Goal: Information Seeking & Learning: Learn about a topic

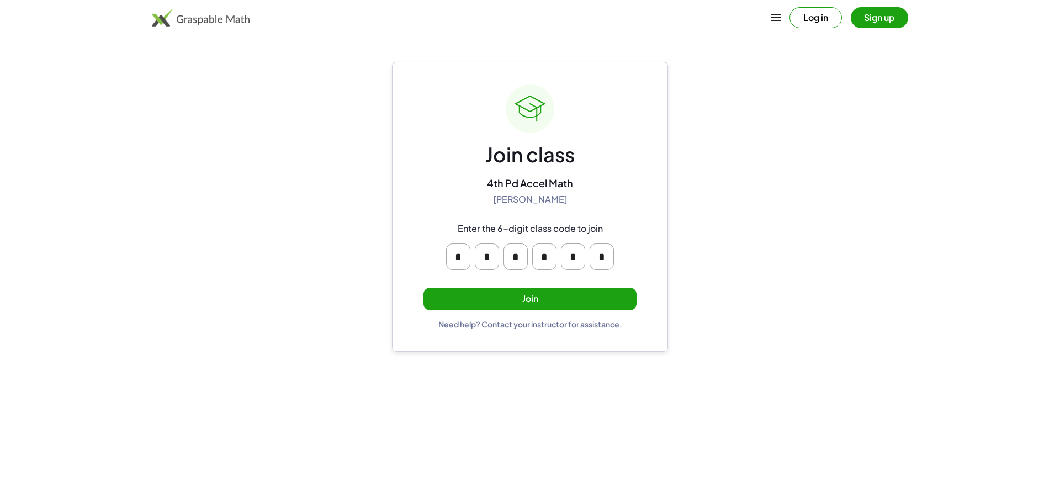
click at [506, 296] on button "Join" at bounding box center [529, 299] width 213 height 23
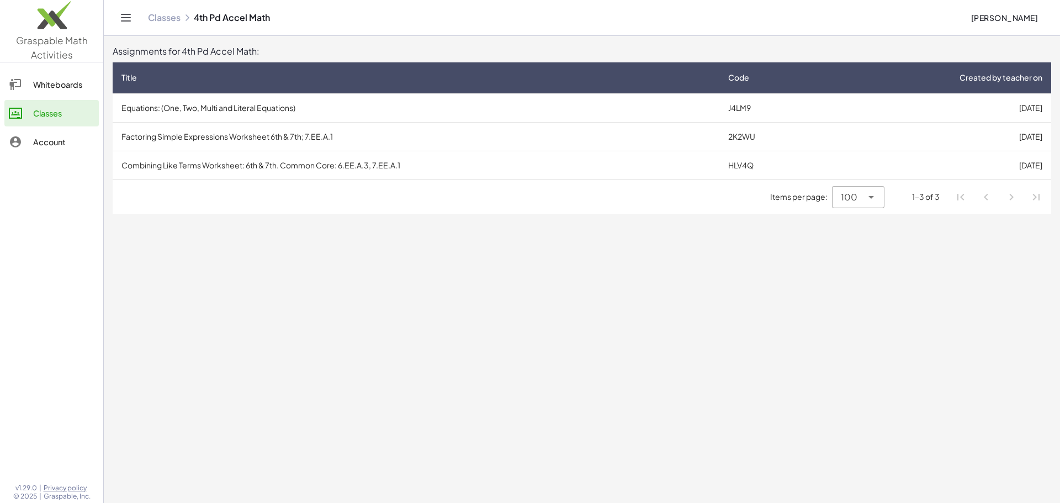
click at [515, 118] on td "Equations: (One, Two, Multi and Literal Equations)" at bounding box center [416, 107] width 607 height 29
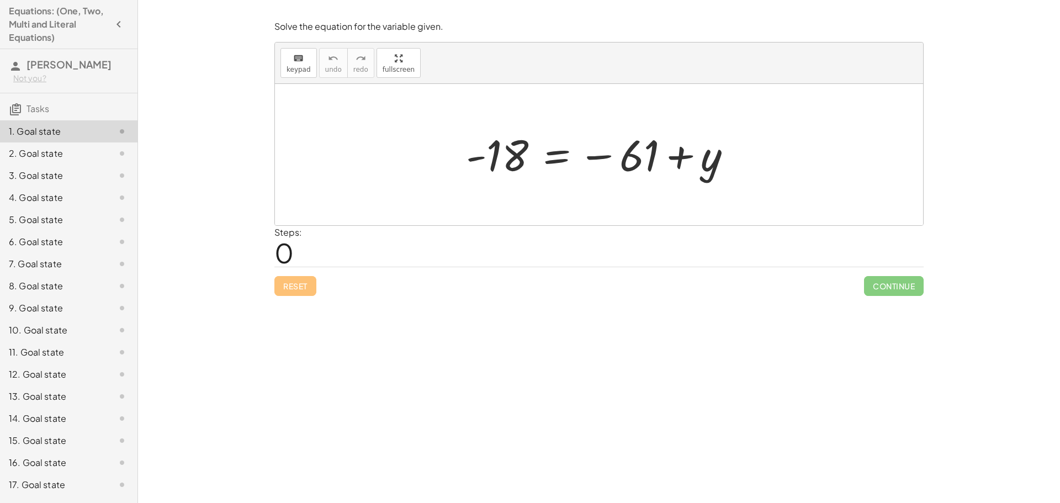
click at [459, 255] on div "Steps: 0" at bounding box center [598, 246] width 649 height 41
click at [294, 252] on div "Steps: 0" at bounding box center [288, 246] width 28 height 41
click at [294, 256] on span "0" at bounding box center [283, 253] width 19 height 34
drag, startPoint x: 544, startPoint y: 180, endPoint x: 446, endPoint y: 262, distance: 127.8
click at [535, 192] on div "- 18 = − 61 + y" at bounding box center [599, 154] width 648 height 141
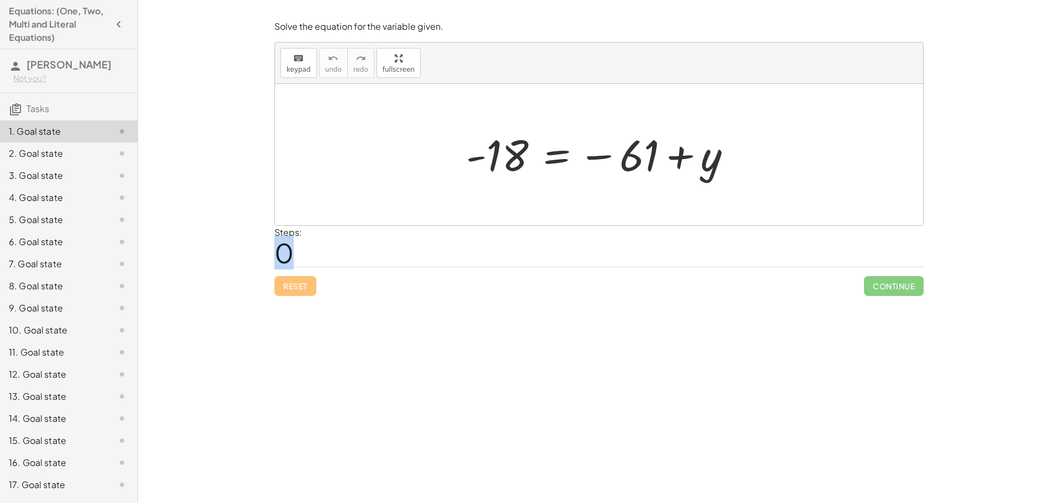
drag, startPoint x: 325, startPoint y: 253, endPoint x: 250, endPoint y: 264, distance: 76.0
click at [250, 264] on div "Solve the equation for the variable given. keyboard keypad undo undo redo redo …" at bounding box center [599, 251] width 922 height 503
click at [296, 257] on div "Steps: 0" at bounding box center [288, 246] width 28 height 41
click at [325, 245] on div "Steps: 0" at bounding box center [598, 246] width 649 height 41
drag, startPoint x: 501, startPoint y: 149, endPoint x: 504, endPoint y: 155, distance: 7.2
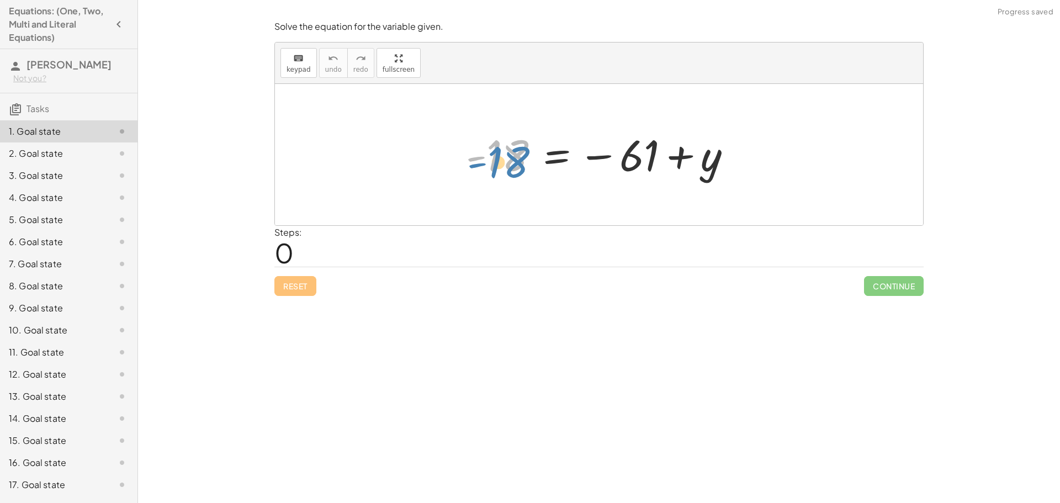
click at [504, 155] on div at bounding box center [602, 155] width 285 height 55
drag, startPoint x: 642, startPoint y: 162, endPoint x: 539, endPoint y: 178, distance: 103.4
click at [539, 178] on div at bounding box center [602, 155] width 285 height 55
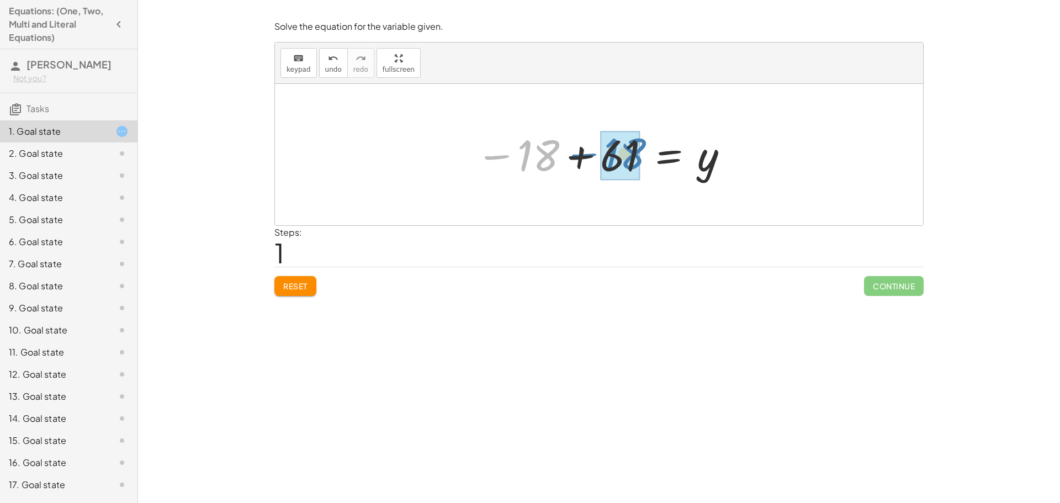
drag, startPoint x: 537, startPoint y: 148, endPoint x: 624, endPoint y: 146, distance: 87.3
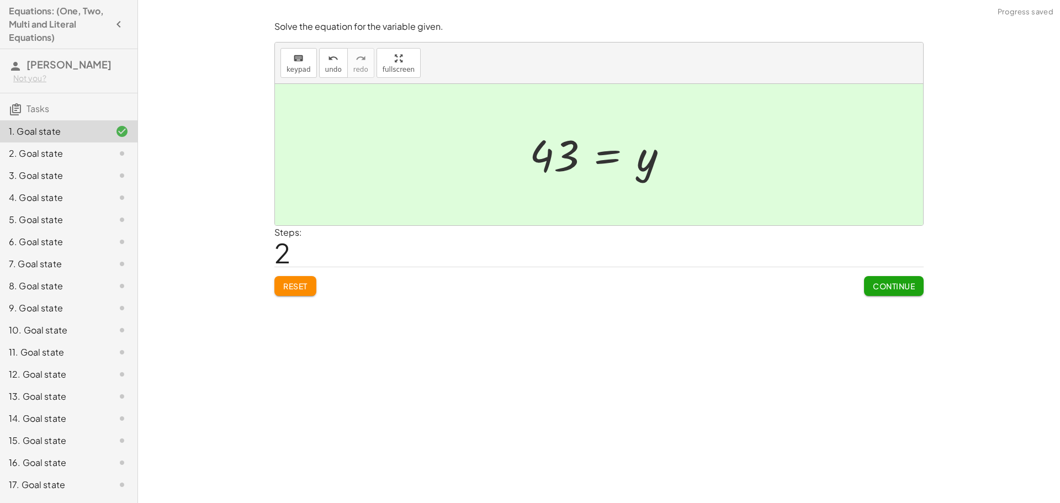
click at [909, 283] on span "Continue" at bounding box center [894, 286] width 42 height 10
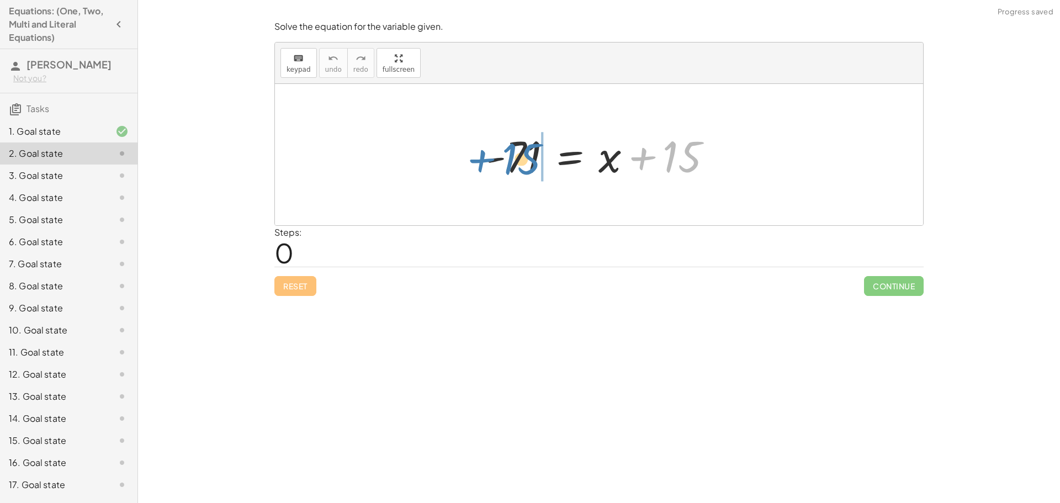
drag, startPoint x: 685, startPoint y: 150, endPoint x: 524, endPoint y: 152, distance: 160.7
click at [524, 152] on div at bounding box center [603, 154] width 247 height 57
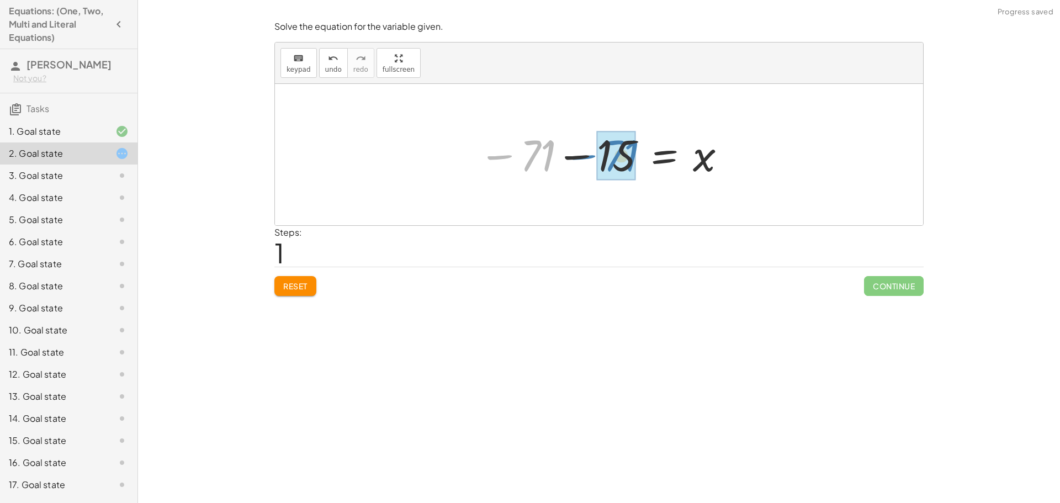
drag, startPoint x: 530, startPoint y: 160, endPoint x: 609, endPoint y: 162, distance: 79.0
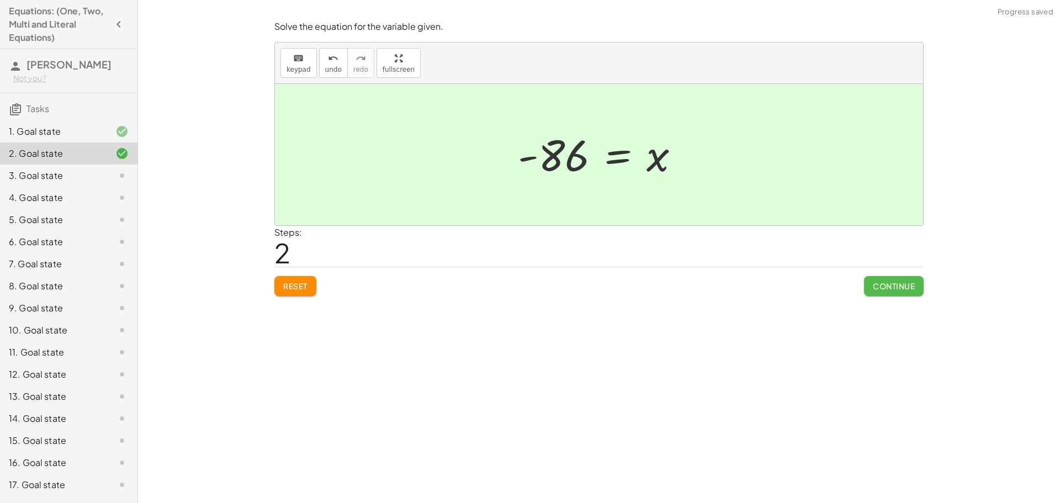
click at [893, 280] on button "Continue" at bounding box center [894, 286] width 60 height 20
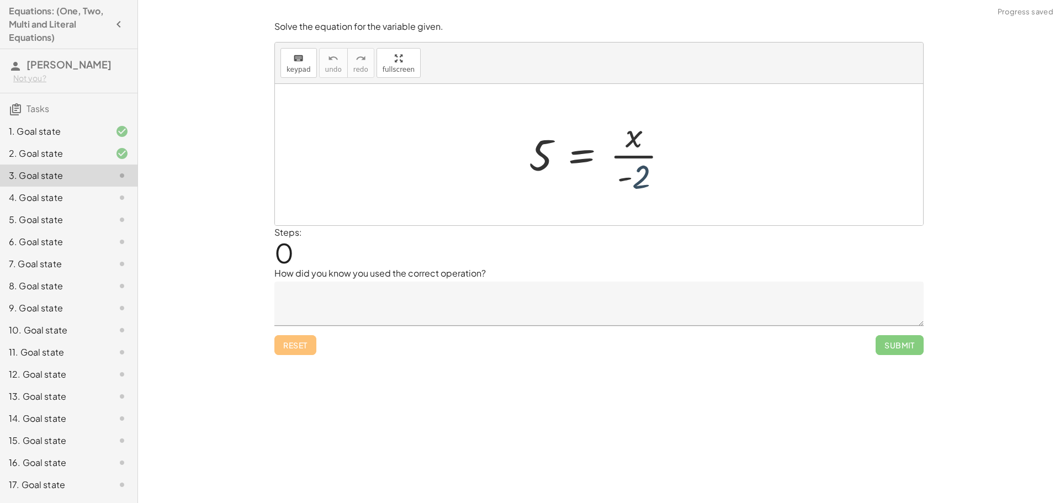
click at [640, 182] on div at bounding box center [602, 154] width 159 height 85
drag, startPoint x: 640, startPoint y: 171, endPoint x: 535, endPoint y: 181, distance: 105.9
click at [535, 181] on div at bounding box center [602, 154] width 159 height 85
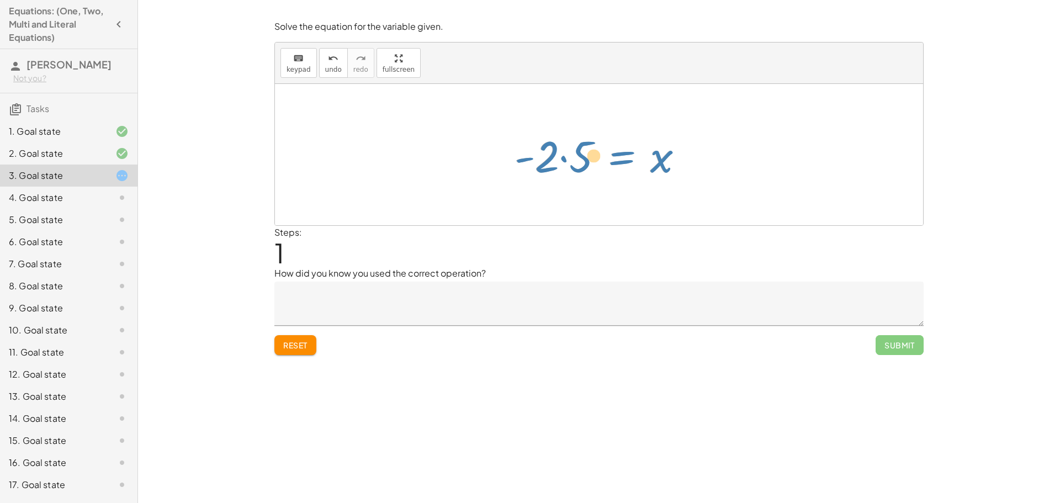
click at [595, 160] on div at bounding box center [603, 154] width 189 height 57
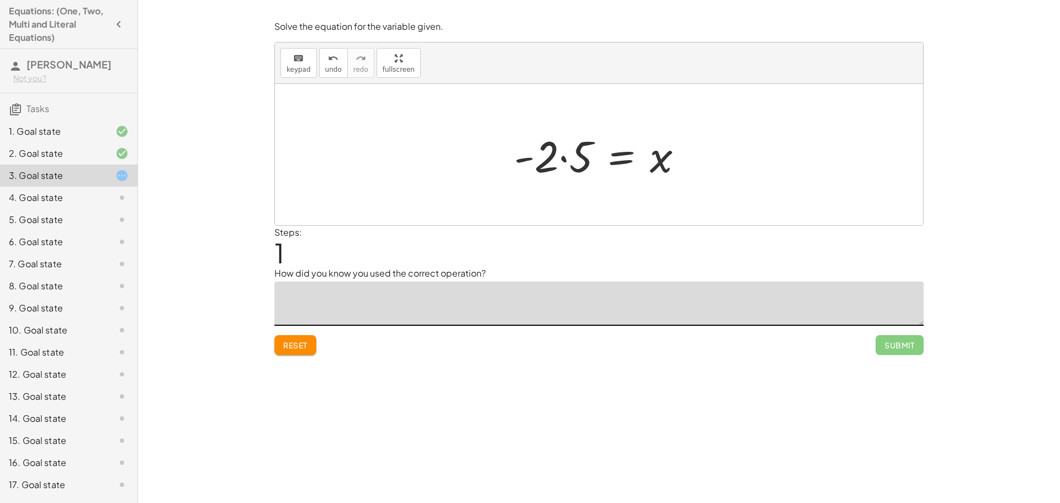
click at [416, 313] on textarea at bounding box center [598, 304] width 649 height 44
drag, startPoint x: 565, startPoint y: 167, endPoint x: 522, endPoint y: 172, distance: 43.4
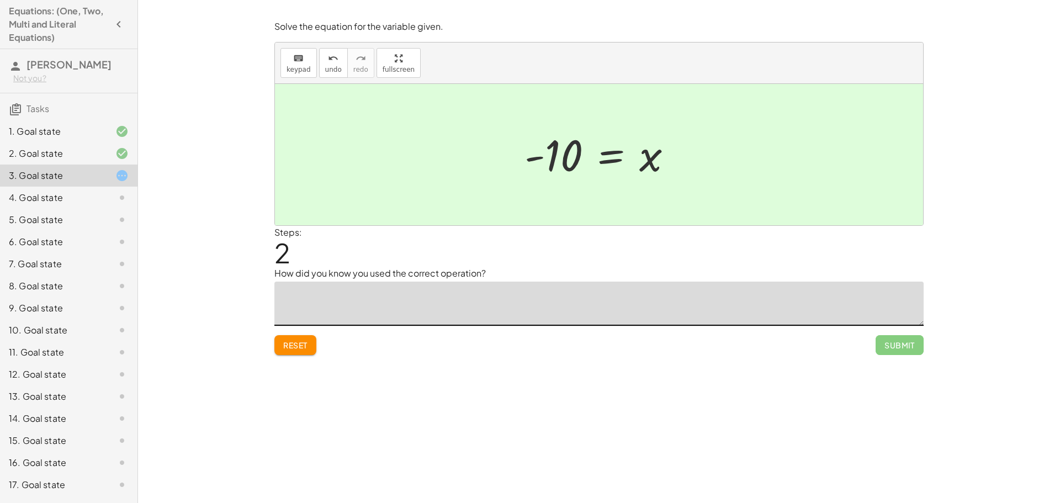
click at [56, 155] on div "2. Goal state" at bounding box center [53, 153] width 89 height 13
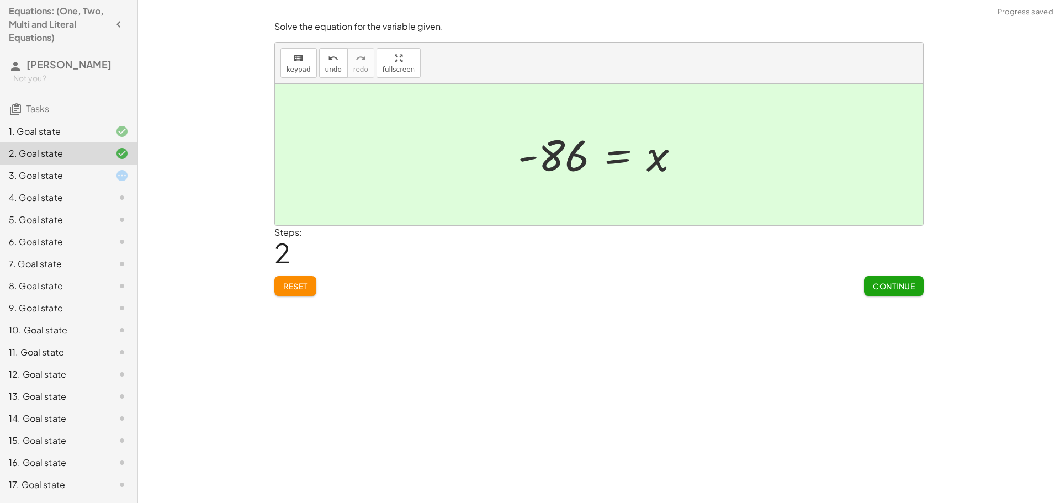
click at [51, 171] on div "3. Goal state" at bounding box center [53, 175] width 89 height 13
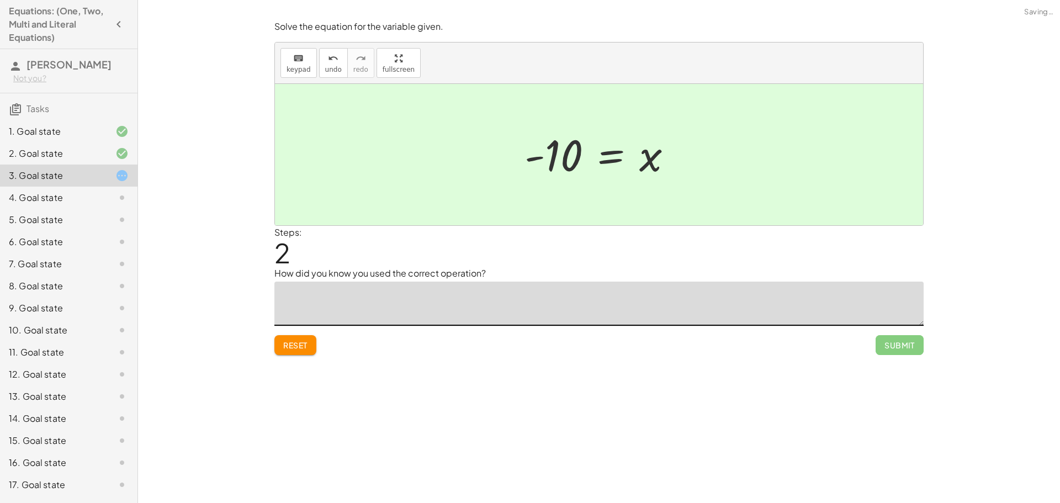
click at [343, 316] on textarea at bounding box center [598, 304] width 649 height 44
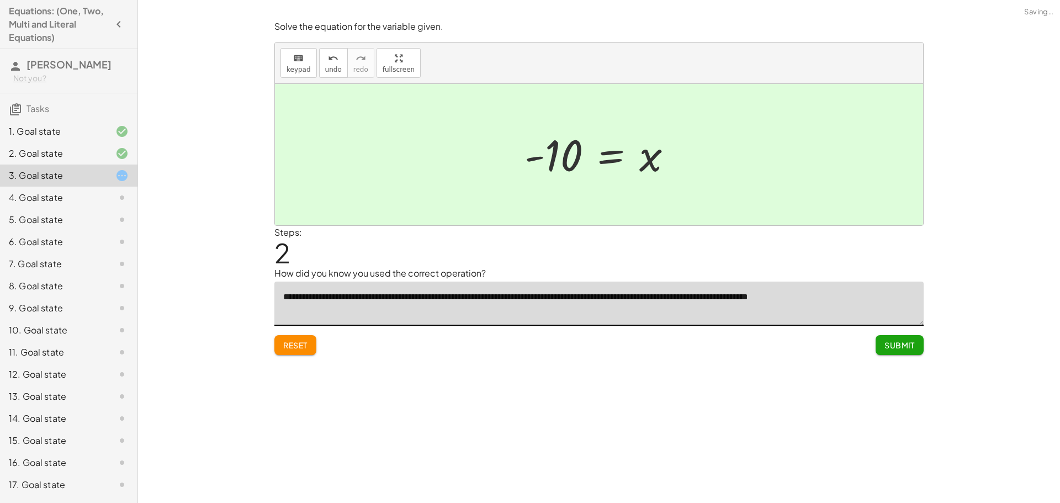
click at [727, 298] on textarea "**********" at bounding box center [598, 304] width 649 height 44
type textarea "**********"
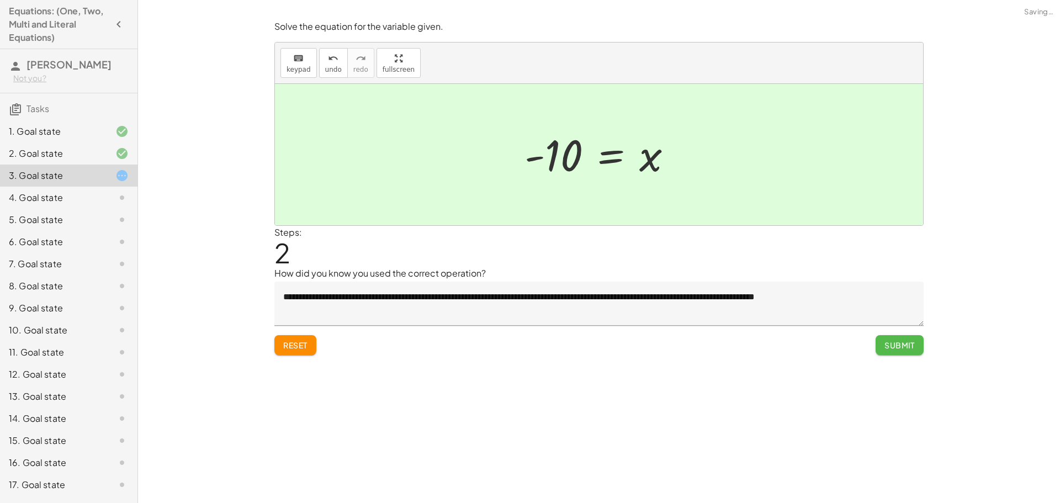
click at [894, 342] on span "Submit" at bounding box center [900, 345] width 30 height 10
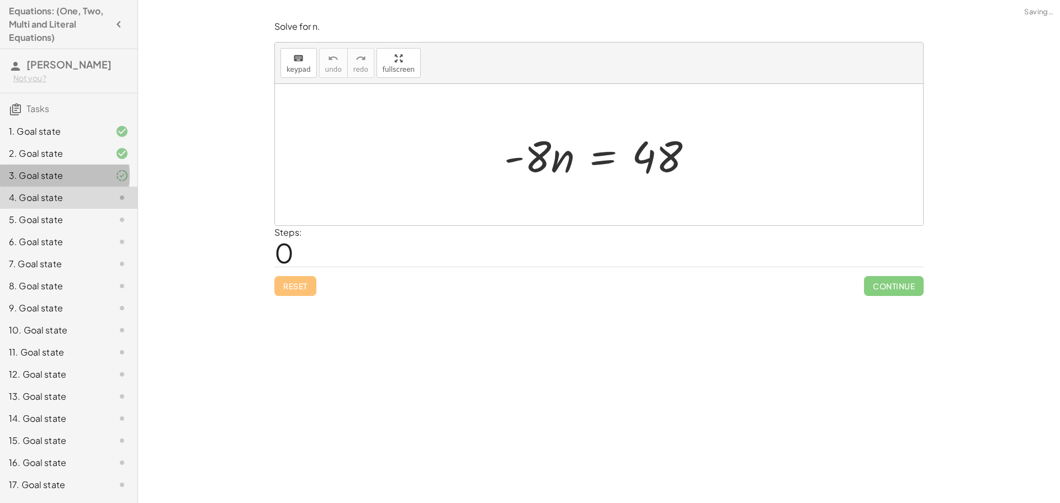
click at [107, 209] on div "3. Goal state" at bounding box center [68, 220] width 137 height 22
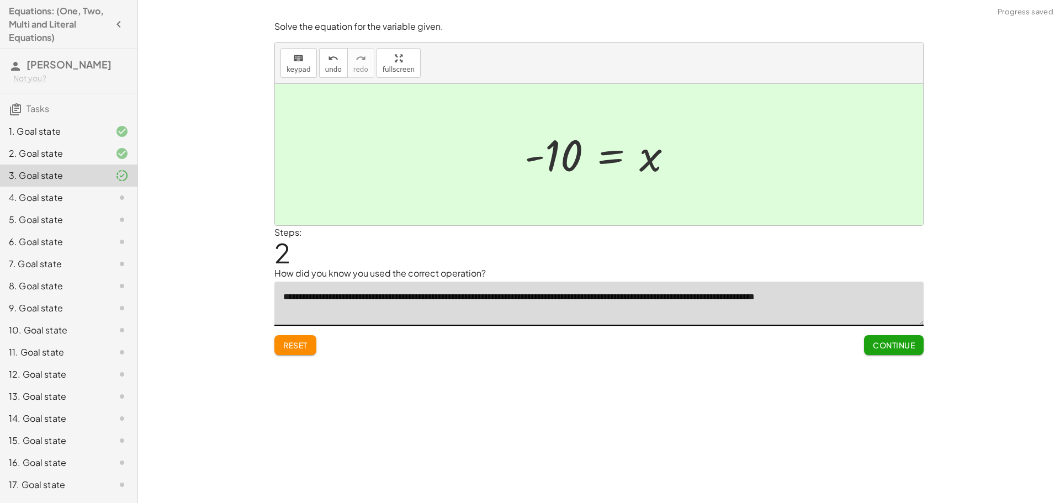
click at [695, 309] on textarea "**********" at bounding box center [598, 304] width 649 height 44
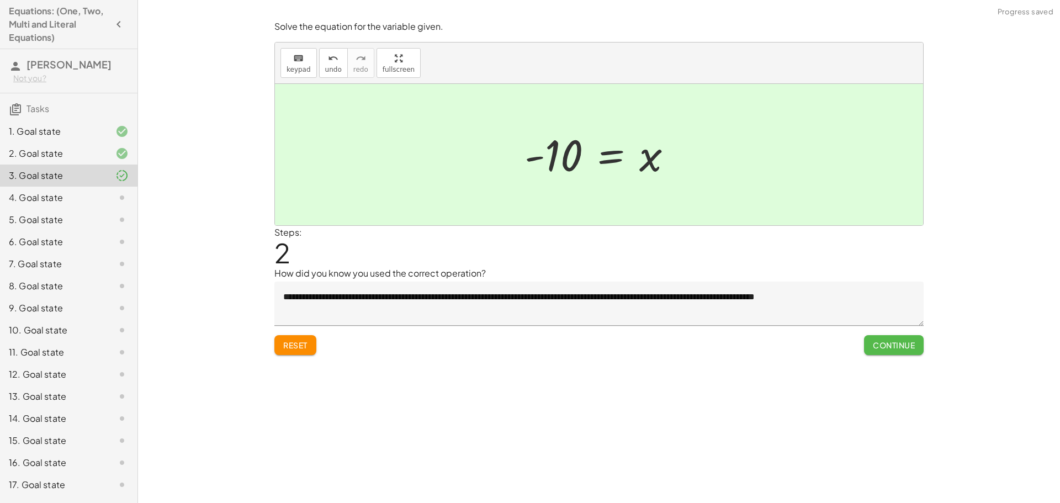
click at [910, 345] on span "Continue" at bounding box center [894, 345] width 42 height 10
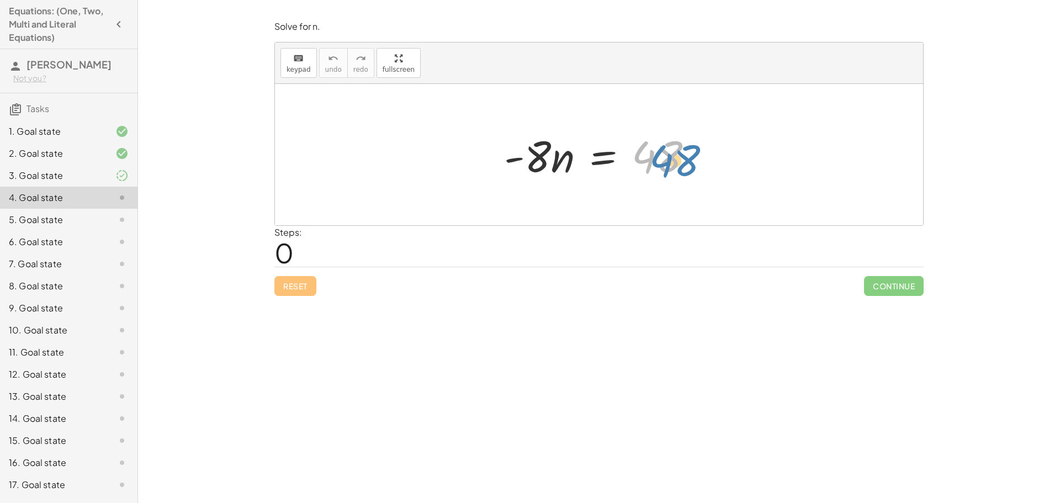
drag, startPoint x: 671, startPoint y: 162, endPoint x: 687, endPoint y: 165, distance: 16.2
click at [687, 165] on div at bounding box center [603, 154] width 209 height 57
drag, startPoint x: 542, startPoint y: 161, endPoint x: 695, endPoint y: 206, distance: 159.5
click at [695, 206] on div "· - 8 · n · - 8 · n = 48" at bounding box center [599, 154] width 648 height 141
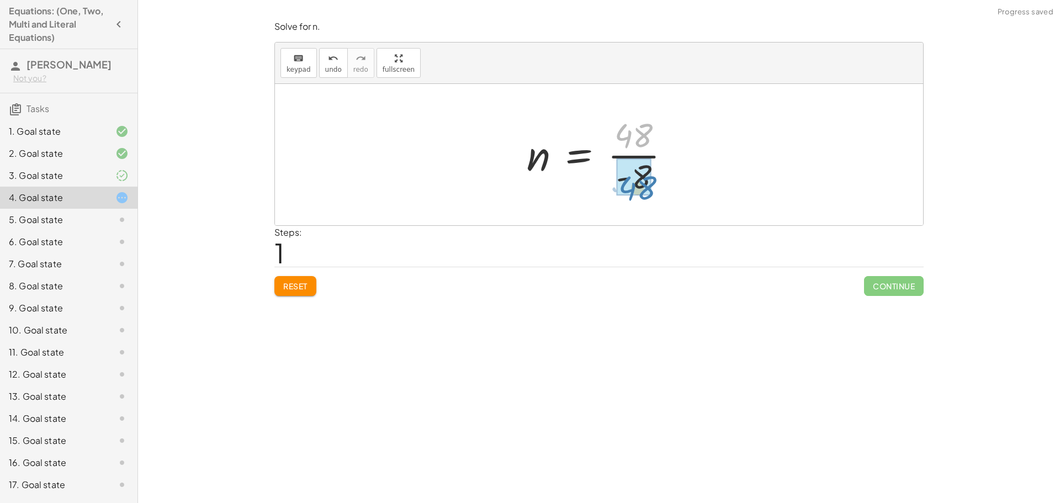
drag, startPoint x: 624, startPoint y: 131, endPoint x: 626, endPoint y: 182, distance: 50.3
drag, startPoint x: 647, startPoint y: 187, endPoint x: 642, endPoint y: 159, distance: 28.1
click at [642, 159] on div at bounding box center [603, 154] width 152 height 85
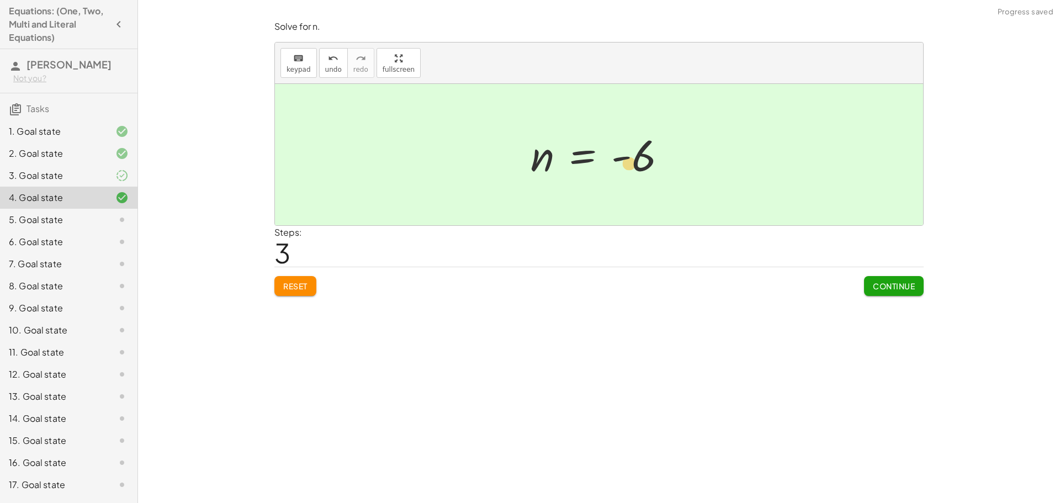
drag, startPoint x: 632, startPoint y: 164, endPoint x: 631, endPoint y: 170, distance: 6.2
click at [631, 170] on div at bounding box center [603, 155] width 156 height 55
drag, startPoint x: 542, startPoint y: 165, endPoint x: 545, endPoint y: 172, distance: 7.7
click at [545, 172] on div at bounding box center [603, 155] width 156 height 55
click at [882, 283] on span "Continue" at bounding box center [894, 286] width 42 height 10
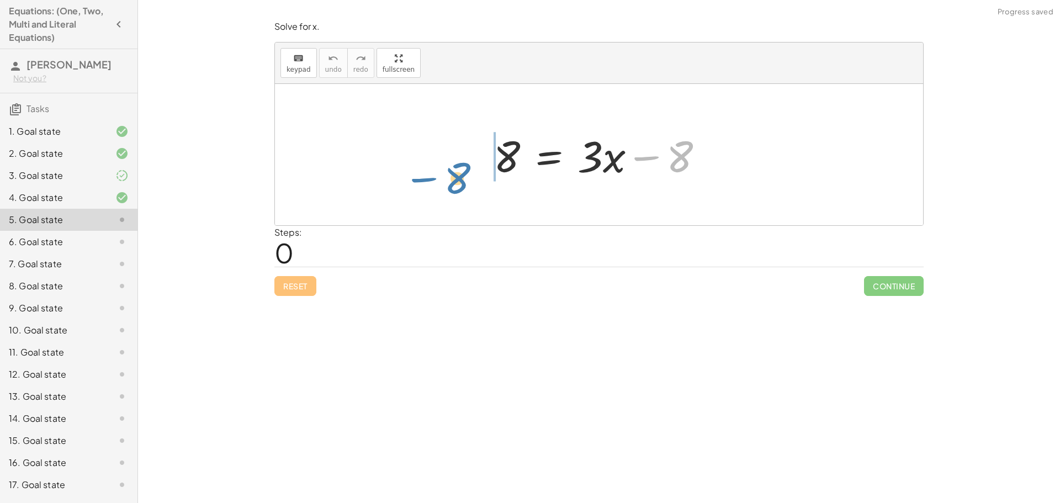
drag, startPoint x: 677, startPoint y: 165, endPoint x: 471, endPoint y: 187, distance: 207.2
click at [471, 187] on div "− 8 8 = + · 3 · x − 8" at bounding box center [599, 154] width 648 height 141
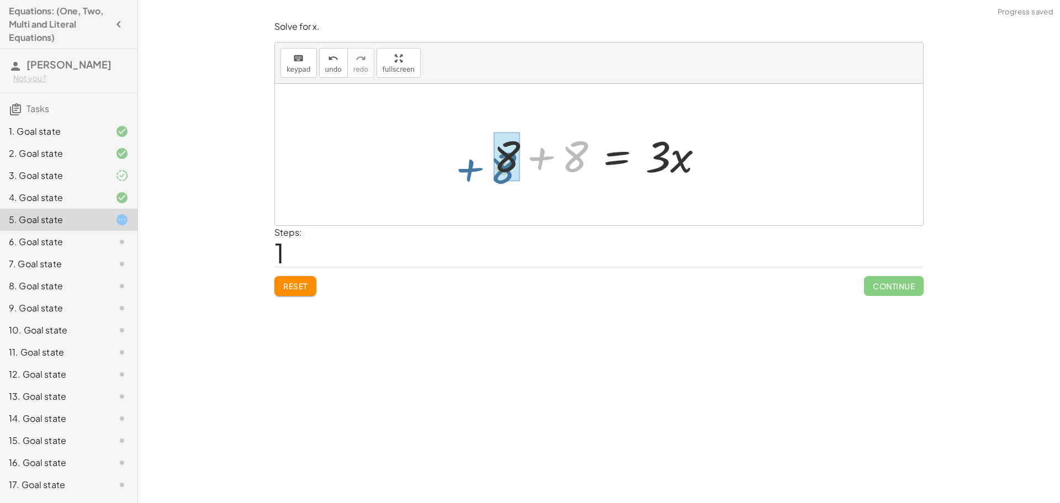
drag, startPoint x: 565, startPoint y: 165, endPoint x: 494, endPoint y: 176, distance: 72.1
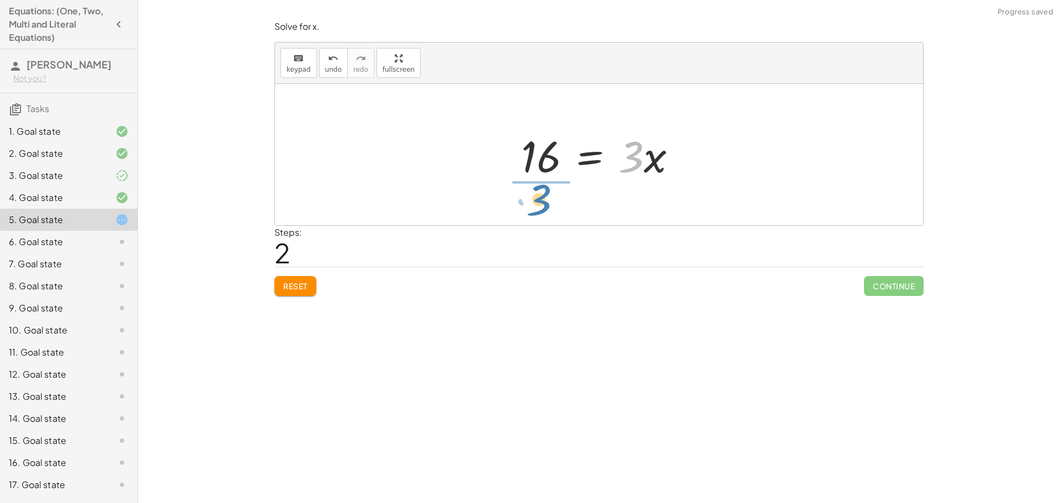
drag, startPoint x: 632, startPoint y: 153, endPoint x: 539, endPoint y: 196, distance: 102.0
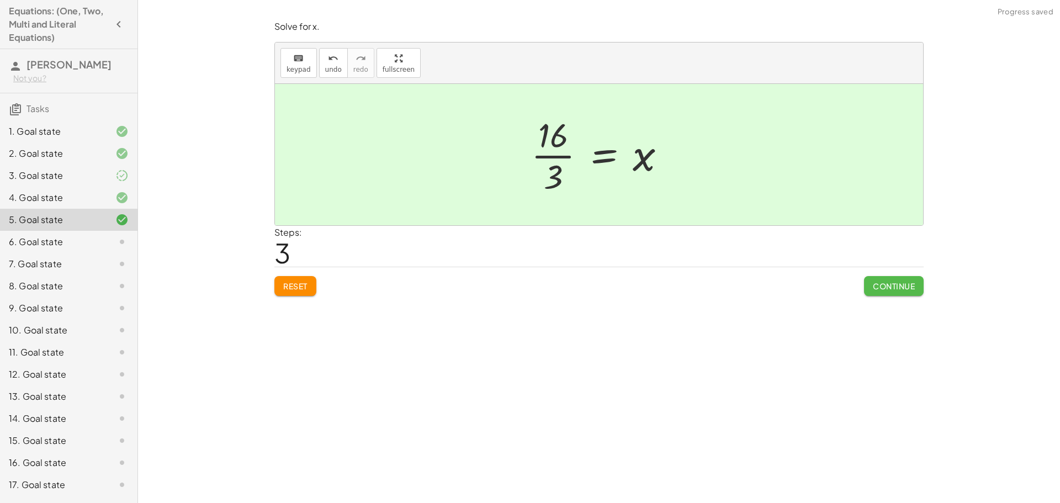
click at [880, 283] on span "Continue" at bounding box center [894, 286] width 42 height 10
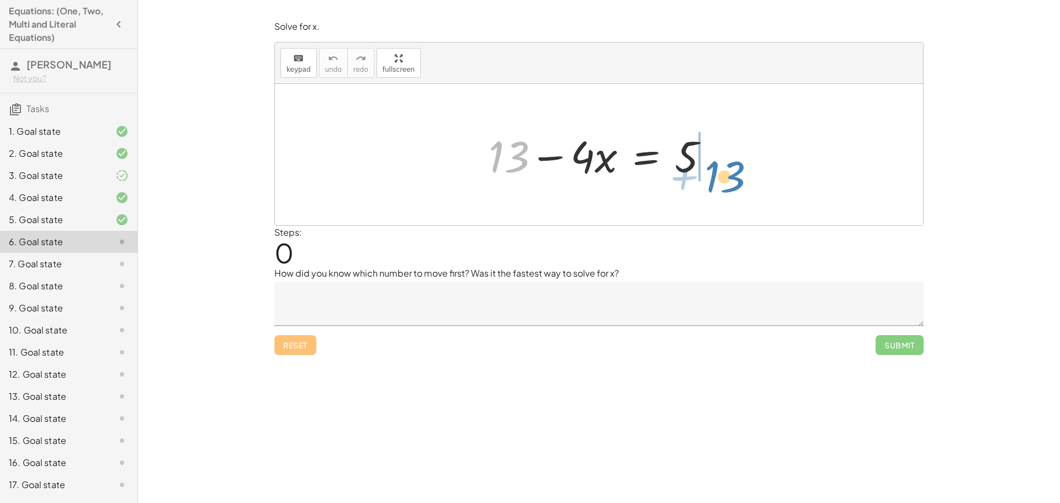
drag, startPoint x: 516, startPoint y: 165, endPoint x: 731, endPoint y: 187, distance: 216.4
click at [731, 186] on div "+ 13 + 13 − · 4 · x = 5" at bounding box center [599, 154] width 648 height 141
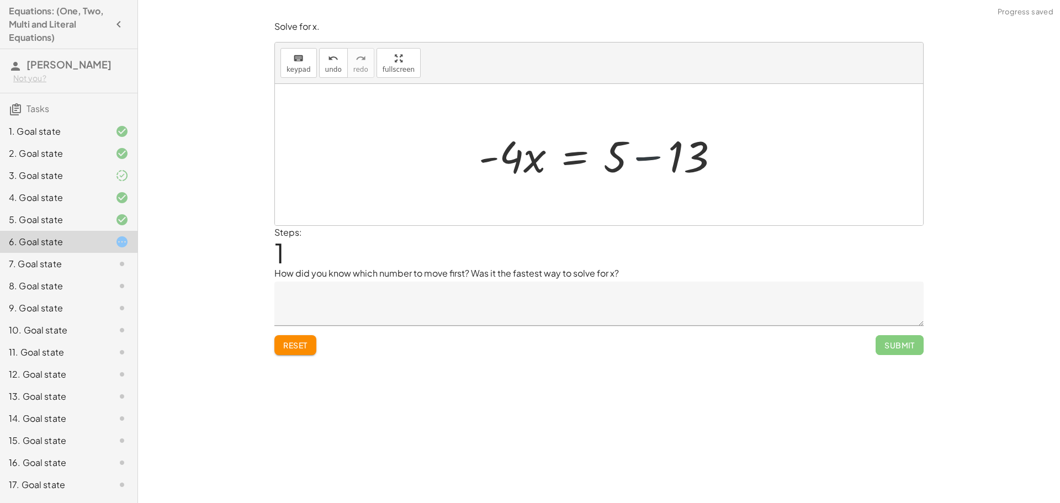
drag, startPoint x: 628, startPoint y: 162, endPoint x: 623, endPoint y: 165, distance: 5.7
click at [623, 165] on div at bounding box center [603, 154] width 261 height 57
drag, startPoint x: 619, startPoint y: 160, endPoint x: 703, endPoint y: 189, distance: 89.4
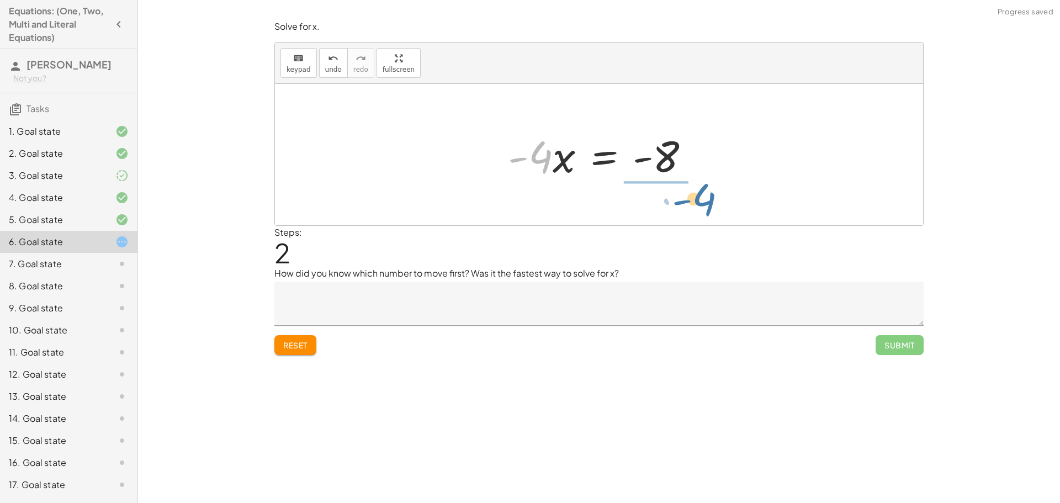
drag, startPoint x: 546, startPoint y: 161, endPoint x: 709, endPoint y: 200, distance: 168.7
click at [709, 200] on div "+ 13 − · 4 · x = 5 · - 4 · x = + 5 − 13 · - 4 · 4 · x = - - 8" at bounding box center [599, 154] width 648 height 141
drag, startPoint x: 649, startPoint y: 181, endPoint x: 650, endPoint y: 152, distance: 28.7
drag, startPoint x: 527, startPoint y: 160, endPoint x: 541, endPoint y: 174, distance: 19.5
click at [541, 174] on div at bounding box center [603, 155] width 175 height 55
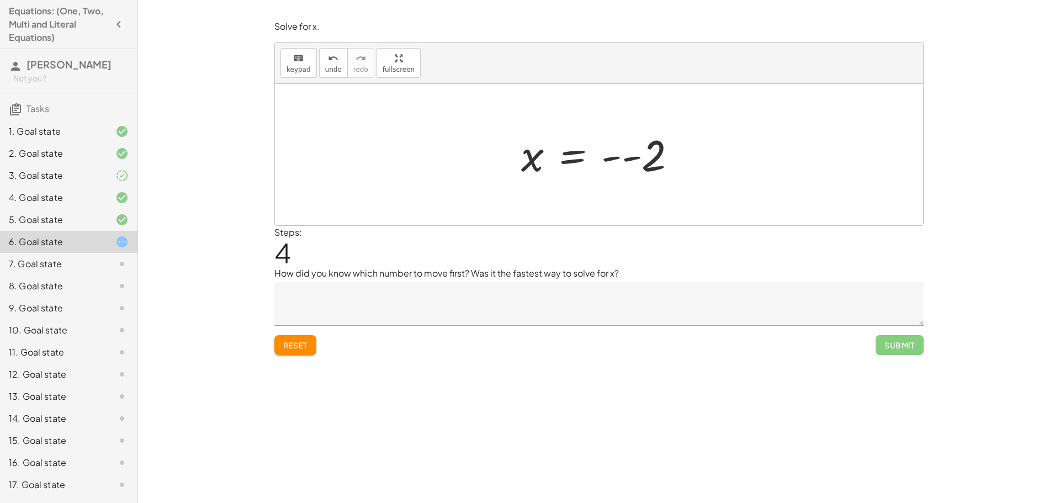
click at [446, 308] on textarea at bounding box center [598, 304] width 649 height 44
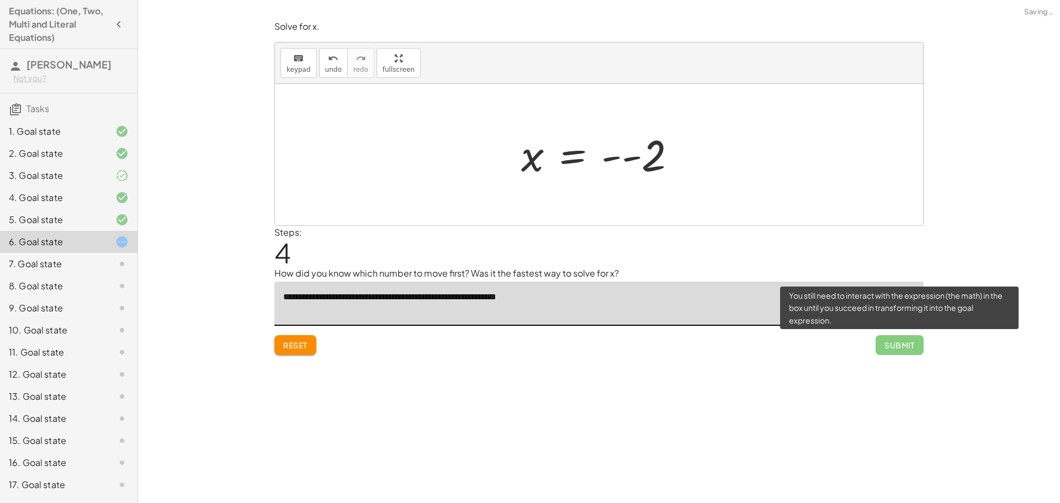
type textarea "**********"
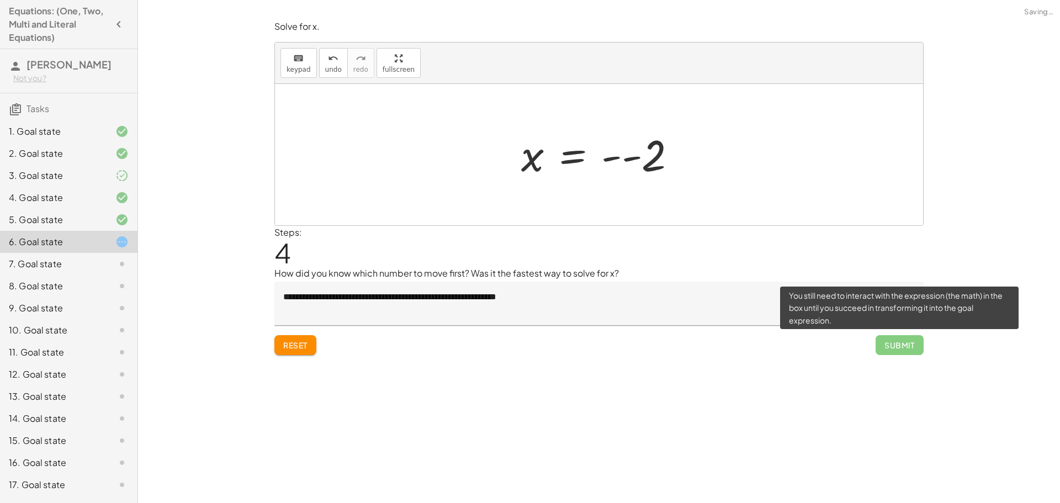
click at [901, 340] on span "Submit" at bounding box center [900, 345] width 48 height 20
click at [897, 346] on span "Submit" at bounding box center [900, 345] width 48 height 20
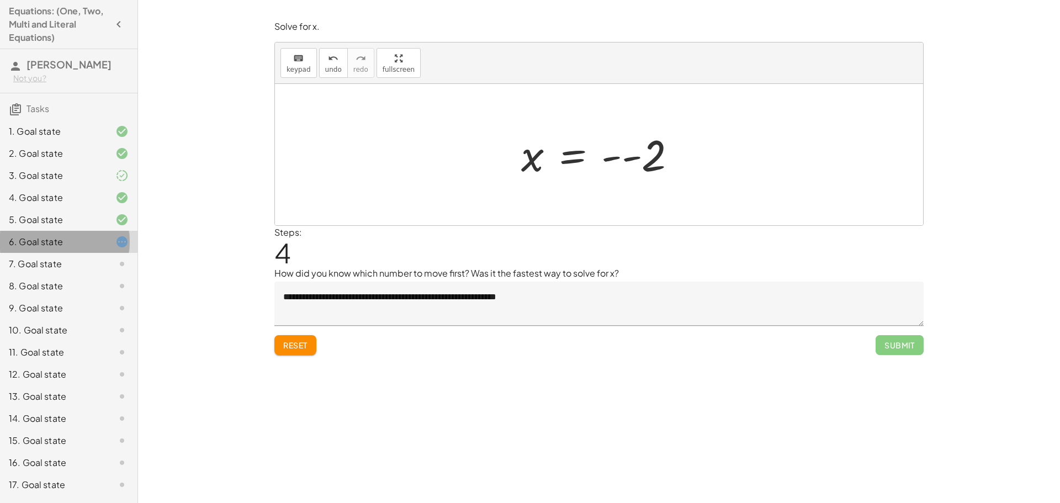
click at [115, 238] on icon at bounding box center [121, 241] width 13 height 13
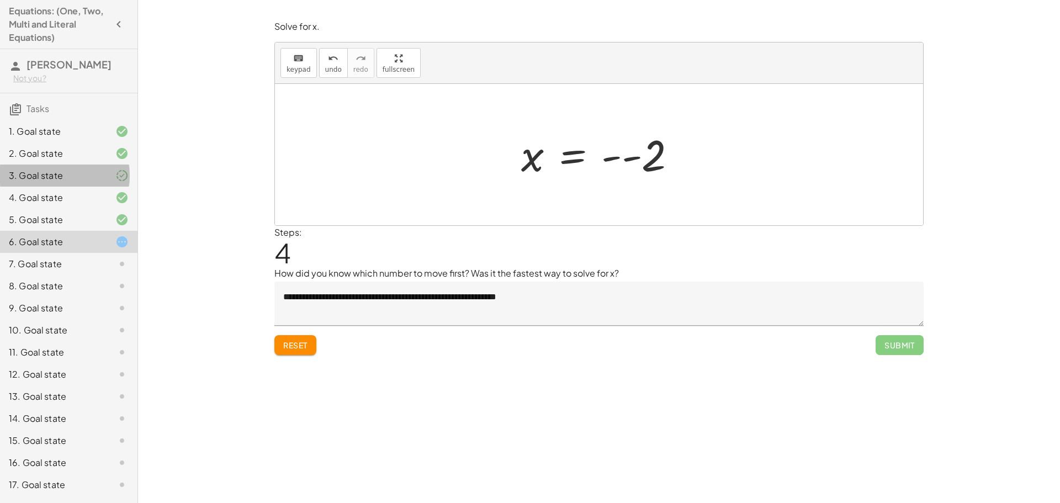
click at [50, 178] on div "3. Goal state" at bounding box center [53, 175] width 89 height 13
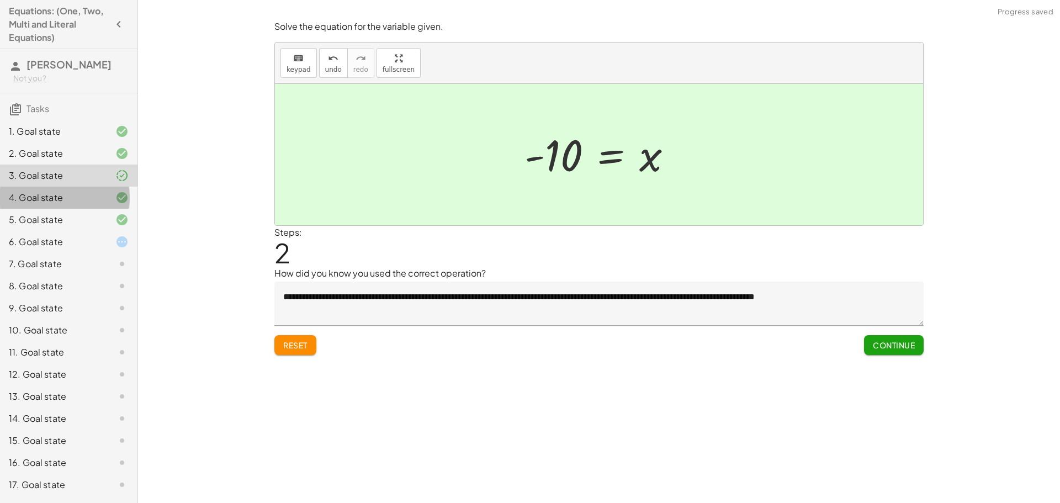
click at [59, 200] on div "4. Goal state" at bounding box center [53, 197] width 89 height 13
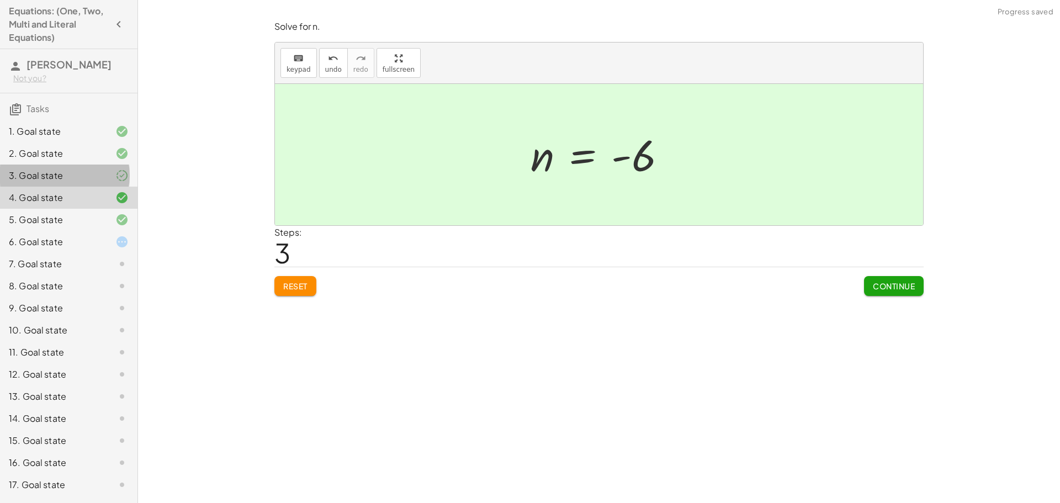
click at [107, 177] on div at bounding box center [113, 175] width 31 height 13
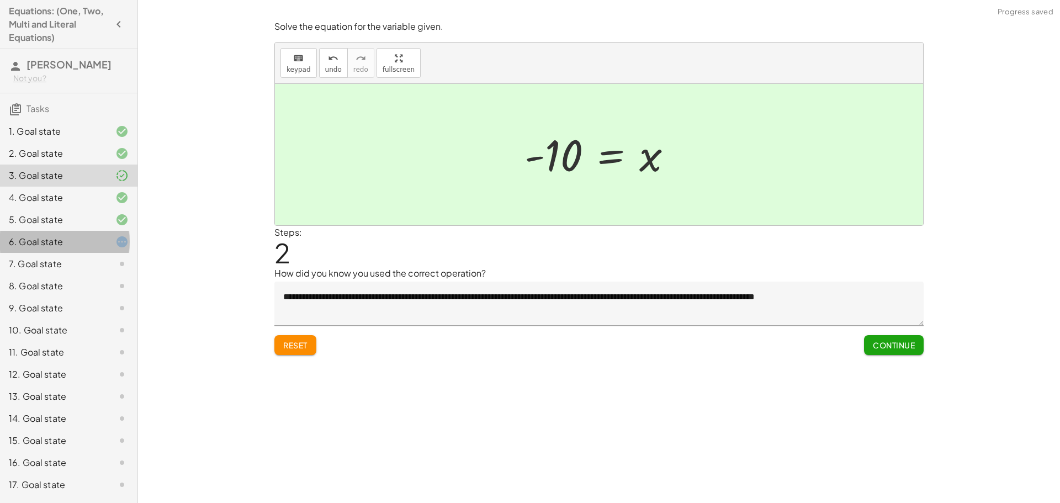
click at [78, 244] on div "6. Goal state" at bounding box center [53, 241] width 89 height 13
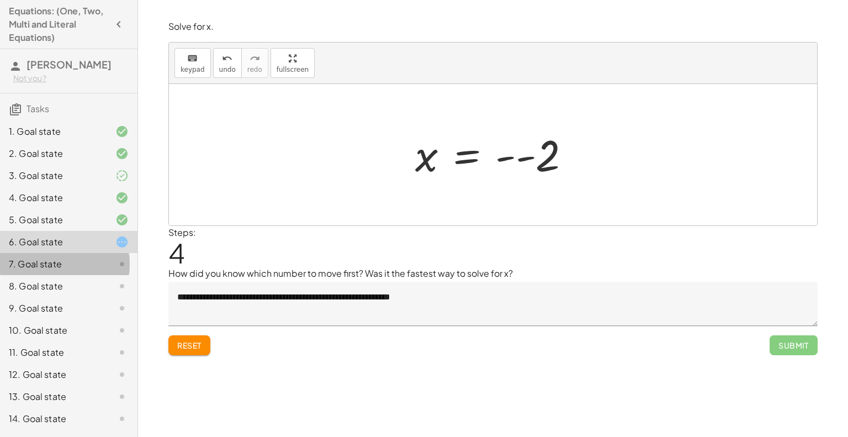
click at [68, 267] on div "7. Goal state" at bounding box center [53, 263] width 89 height 13
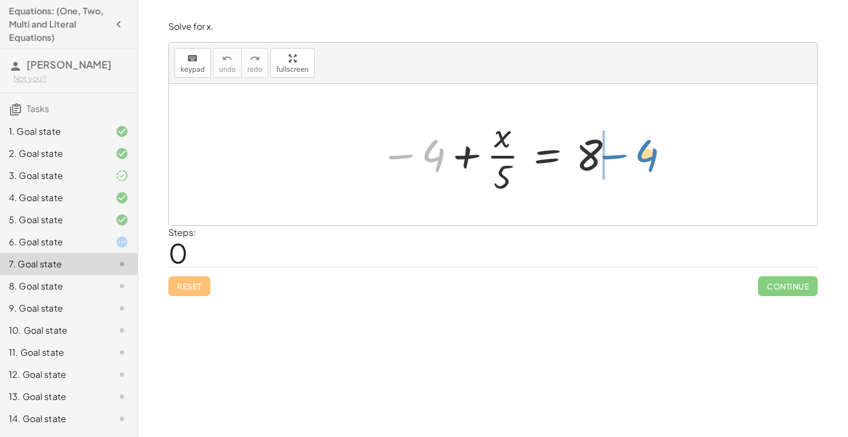
drag, startPoint x: 437, startPoint y: 154, endPoint x: 651, endPoint y: 154, distance: 213.7
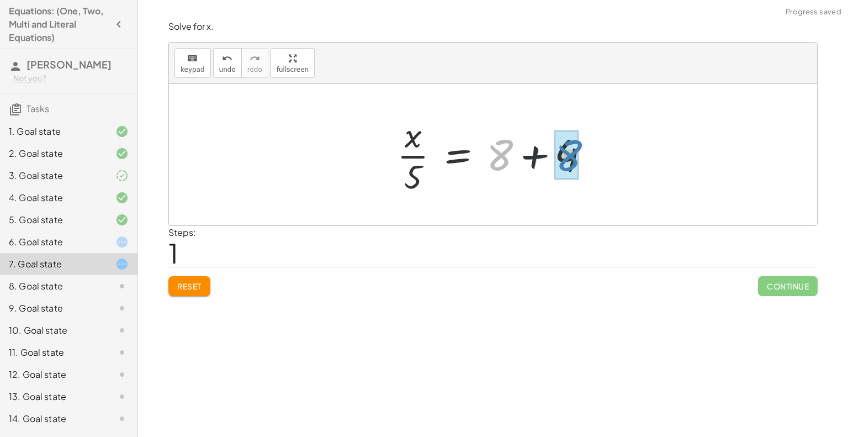
drag, startPoint x: 590, startPoint y: 149, endPoint x: 656, endPoint y: 145, distance: 66.9
click at [656, 145] on div "− 4 + · x · 5 = 8 + 8 4 · x · 5 = 8 + +" at bounding box center [493, 154] width 648 height 141
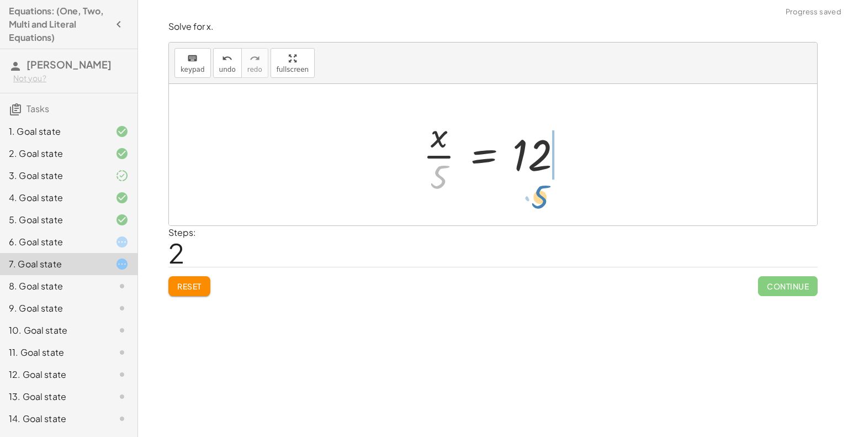
drag, startPoint x: 438, startPoint y: 172, endPoint x: 539, endPoint y: 192, distance: 103.0
click at [539, 192] on div at bounding box center [497, 154] width 160 height 85
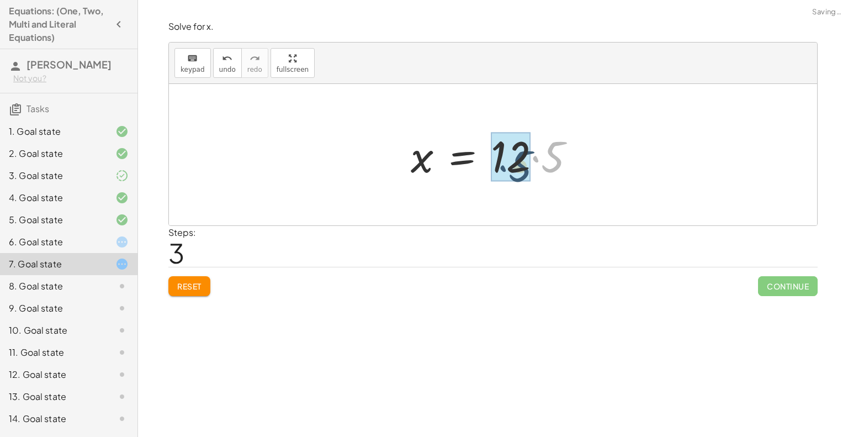
drag, startPoint x: 557, startPoint y: 154, endPoint x: 525, endPoint y: 163, distance: 33.8
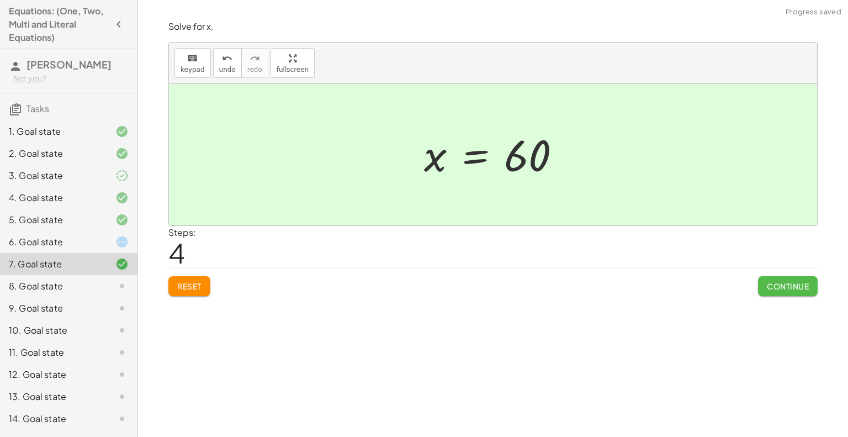
click at [788, 290] on span "Continue" at bounding box center [788, 286] width 42 height 10
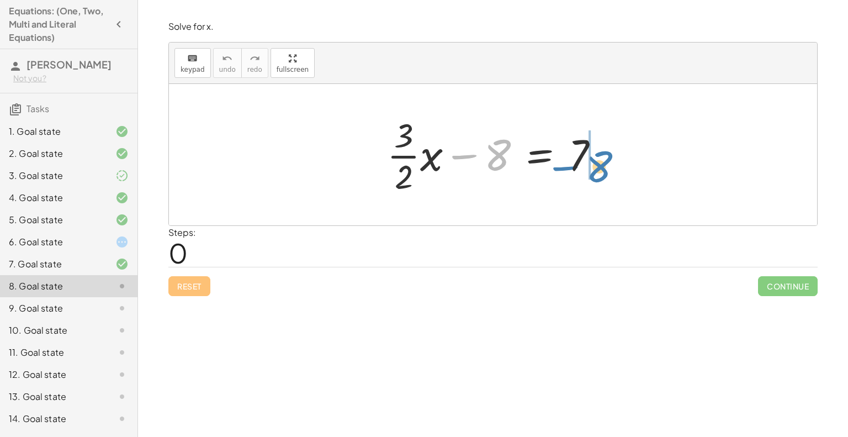
drag, startPoint x: 486, startPoint y: 140, endPoint x: 587, endPoint y: 150, distance: 102.0
click at [587, 150] on div at bounding box center [498, 154] width 232 height 85
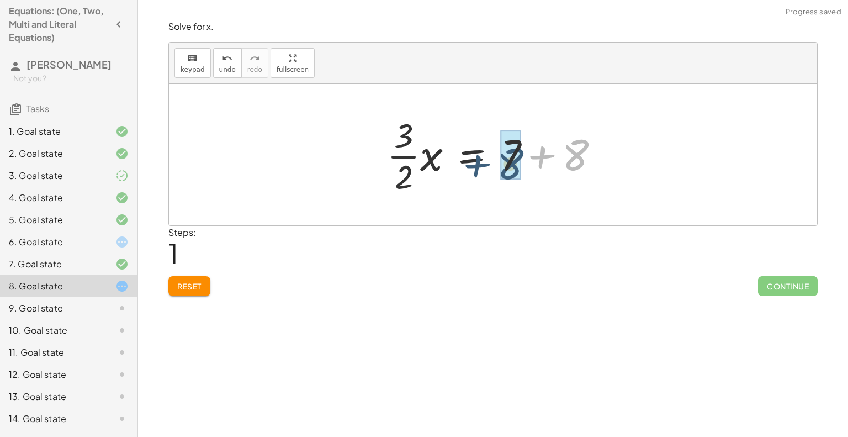
drag, startPoint x: 578, startPoint y: 153, endPoint x: 522, endPoint y: 158, distance: 55.9
click at [522, 158] on div at bounding box center [498, 154] width 232 height 85
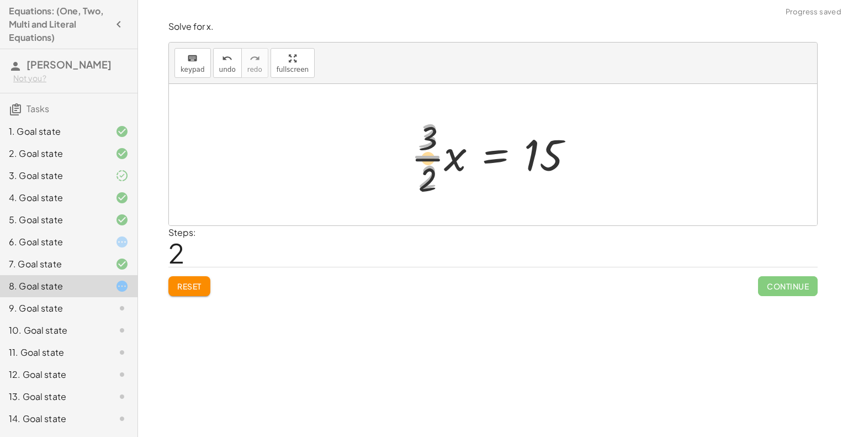
drag, startPoint x: 401, startPoint y: 168, endPoint x: 418, endPoint y: 204, distance: 40.0
click at [416, 206] on div "+ · · 3 · 2 · x − 8 = 7 · · 3 · 2 · x = + 7 + 8 · · 3 · 2 · · 3 · 2 · x = 15" at bounding box center [493, 154] width 648 height 141
drag, startPoint x: 418, startPoint y: 204, endPoint x: 451, endPoint y: 220, distance: 36.3
click at [451, 220] on div at bounding box center [493, 154] width 648 height 141
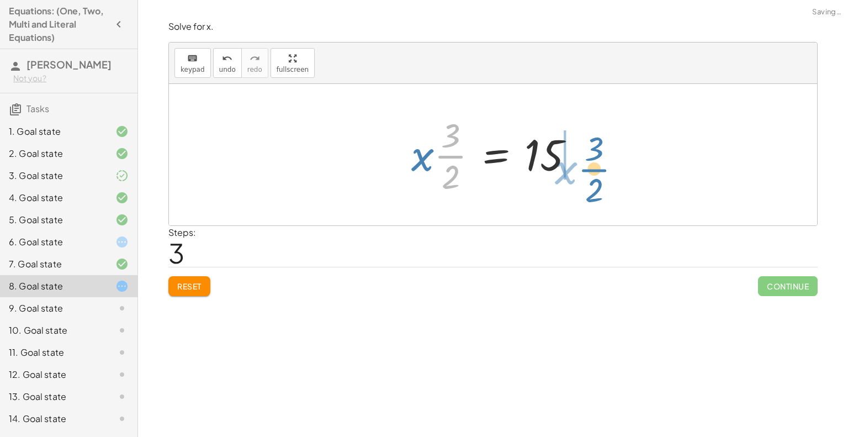
drag, startPoint x: 444, startPoint y: 147, endPoint x: 587, endPoint y: 160, distance: 143.6
click at [587, 160] on div at bounding box center [497, 154] width 183 height 85
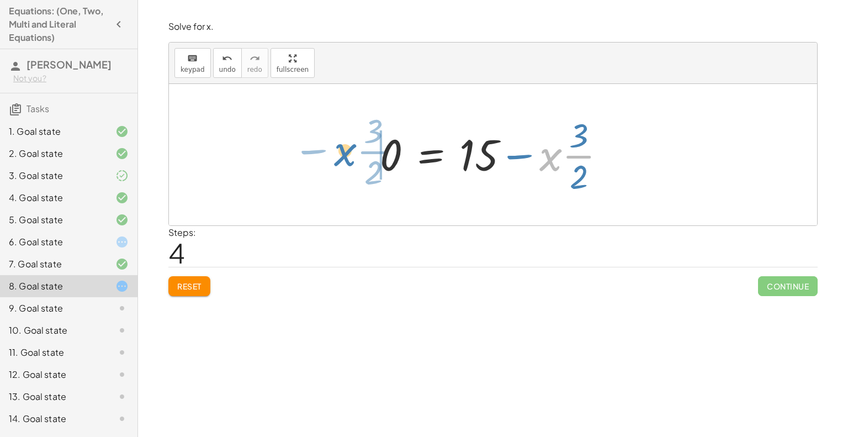
drag, startPoint x: 552, startPoint y: 156, endPoint x: 347, endPoint y: 152, distance: 205.4
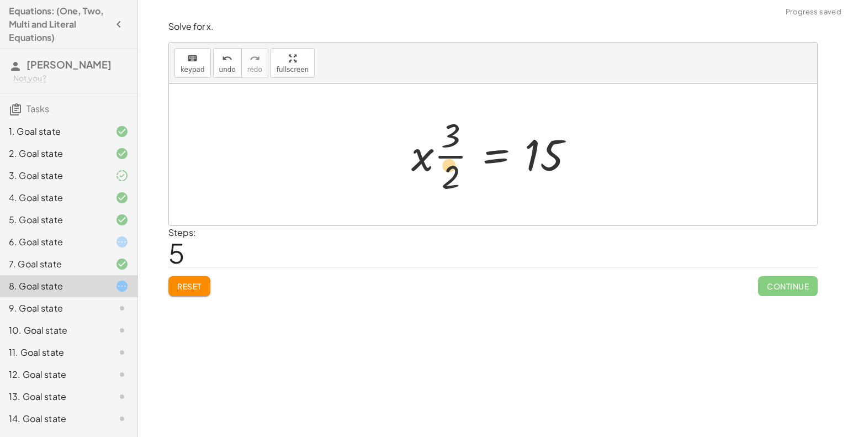
drag, startPoint x: 456, startPoint y: 178, endPoint x: 454, endPoint y: 165, distance: 13.3
click at [454, 165] on div at bounding box center [497, 154] width 183 height 85
drag, startPoint x: 456, startPoint y: 139, endPoint x: 464, endPoint y: 156, distance: 19.5
click at [464, 156] on div at bounding box center [497, 154] width 183 height 85
drag, startPoint x: 451, startPoint y: 158, endPoint x: 459, endPoint y: 162, distance: 8.9
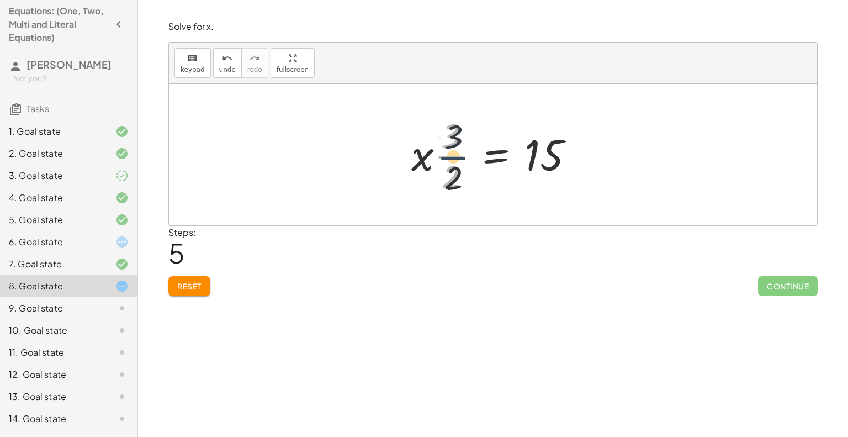
click at [459, 162] on div at bounding box center [497, 154] width 183 height 85
drag, startPoint x: 457, startPoint y: 160, endPoint x: 581, endPoint y: 183, distance: 126.3
click at [581, 183] on div at bounding box center [497, 154] width 183 height 85
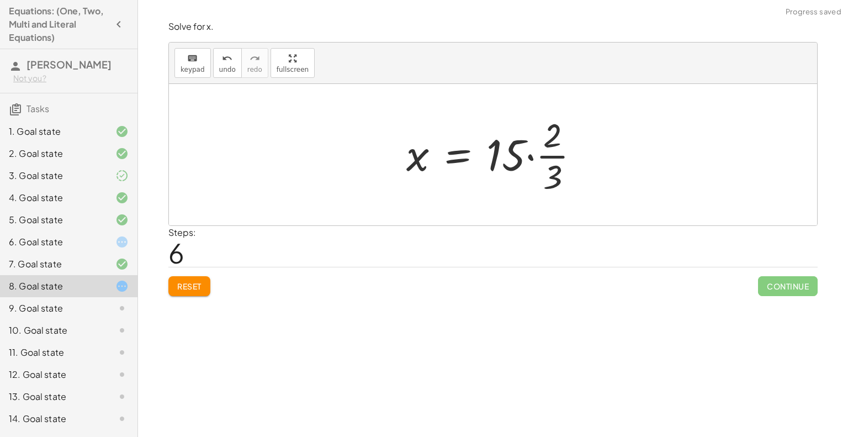
click at [192, 286] on span "Reset" at bounding box center [189, 286] width 24 height 10
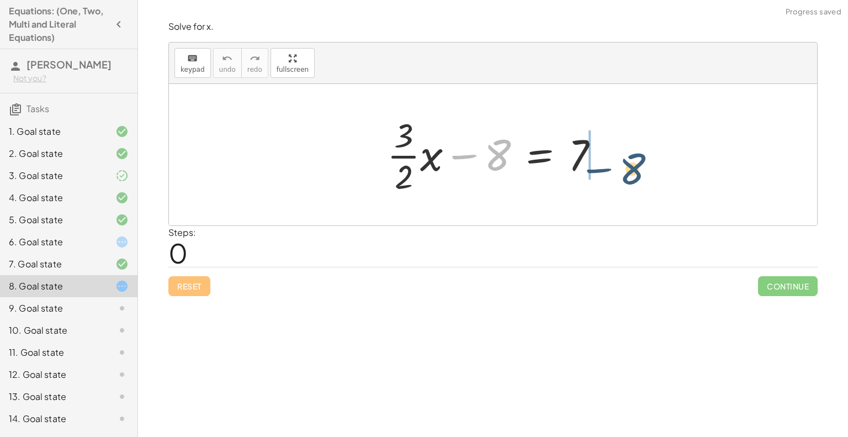
drag, startPoint x: 495, startPoint y: 163, endPoint x: 631, endPoint y: 176, distance: 137.0
click at [631, 176] on div "− 8 + · · 3 · 2 · x − 8 = 7" at bounding box center [493, 154] width 648 height 141
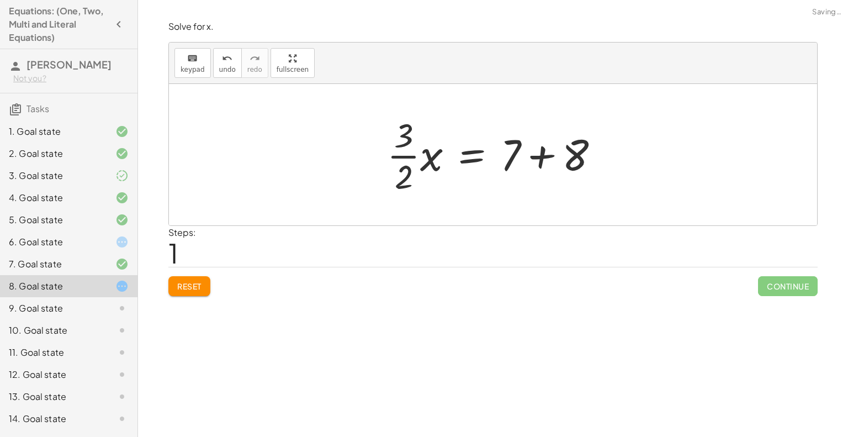
click at [619, 162] on div at bounding box center [493, 154] width 648 height 141
drag, startPoint x: 570, startPoint y: 165, endPoint x: 511, endPoint y: 161, distance: 58.7
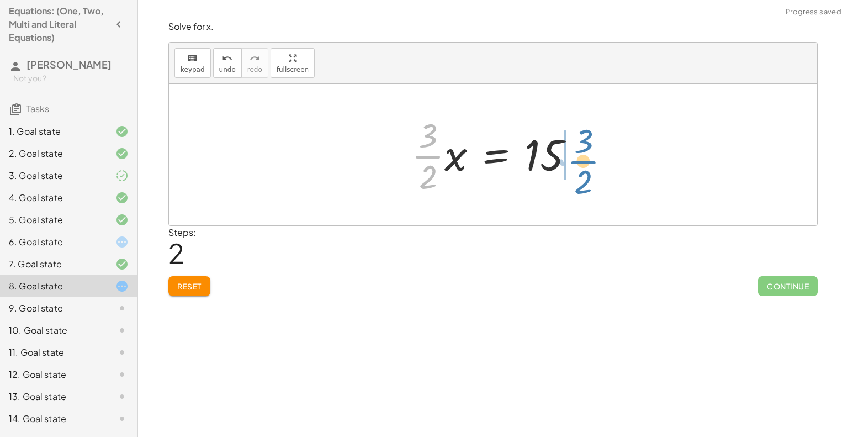
drag, startPoint x: 419, startPoint y: 154, endPoint x: 574, endPoint y: 158, distance: 155.8
click at [574, 158] on div at bounding box center [497, 154] width 183 height 85
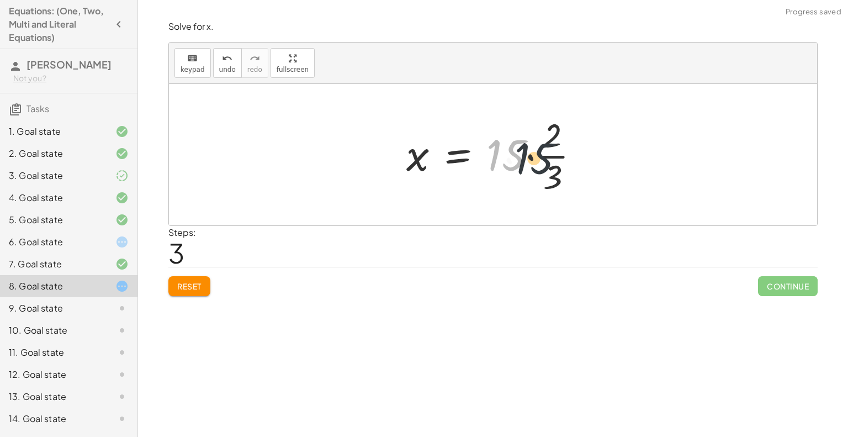
drag, startPoint x: 511, startPoint y: 148, endPoint x: 549, endPoint y: 147, distance: 37.5
click at [549, 147] on div at bounding box center [497, 154] width 193 height 85
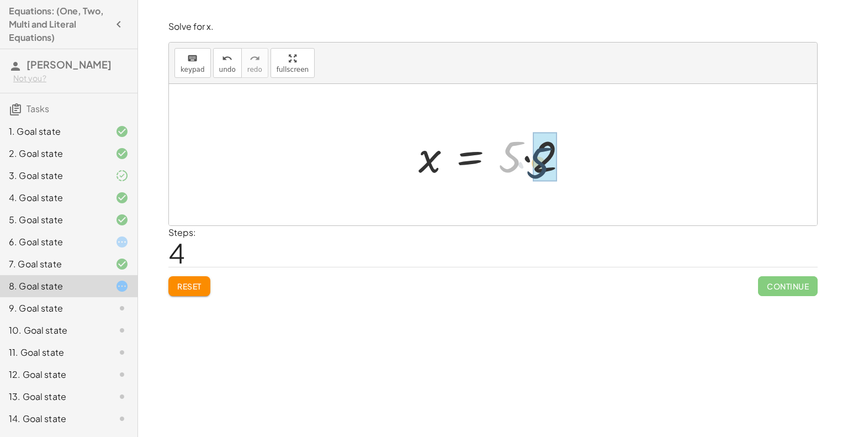
drag, startPoint x: 507, startPoint y: 152, endPoint x: 537, endPoint y: 158, distance: 30.4
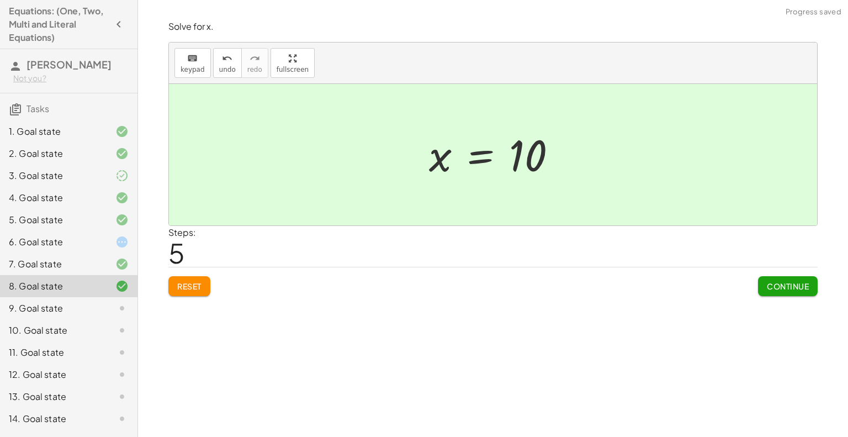
click at [793, 284] on span "Continue" at bounding box center [788, 286] width 42 height 10
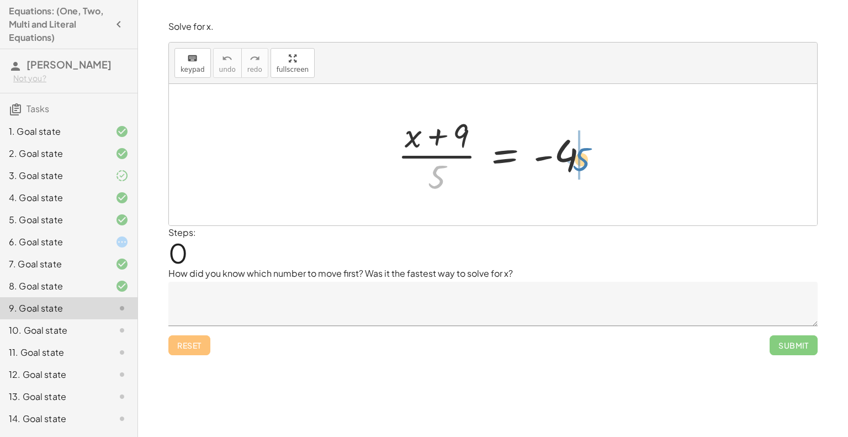
drag, startPoint x: 432, startPoint y: 166, endPoint x: 575, endPoint y: 149, distance: 144.1
click at [575, 149] on div at bounding box center [497, 154] width 211 height 85
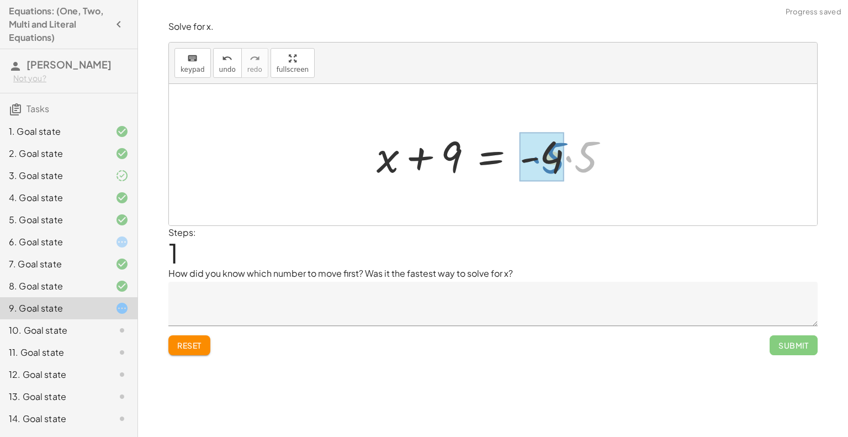
drag, startPoint x: 565, startPoint y: 158, endPoint x: 532, endPoint y: 158, distance: 33.1
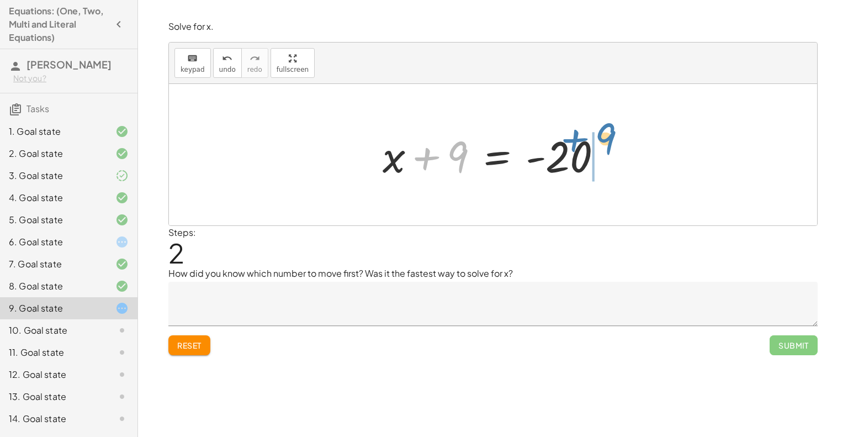
drag, startPoint x: 451, startPoint y: 150, endPoint x: 599, endPoint y: 131, distance: 149.7
click at [599, 131] on div at bounding box center [497, 154] width 240 height 57
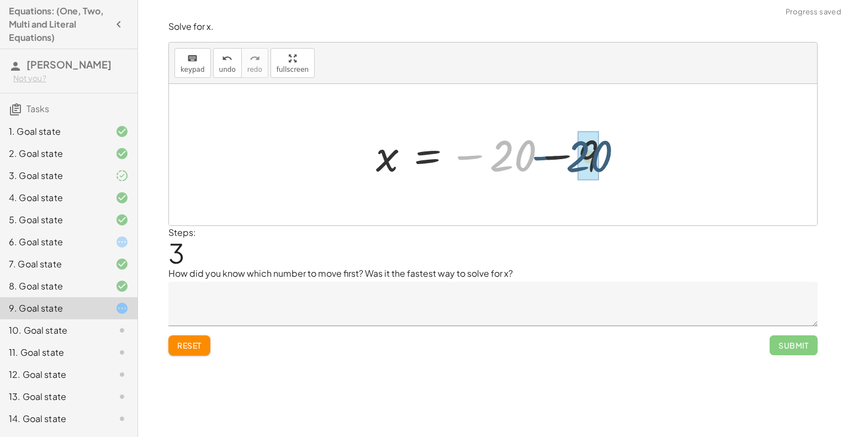
drag, startPoint x: 518, startPoint y: 150, endPoint x: 599, endPoint y: 149, distance: 80.6
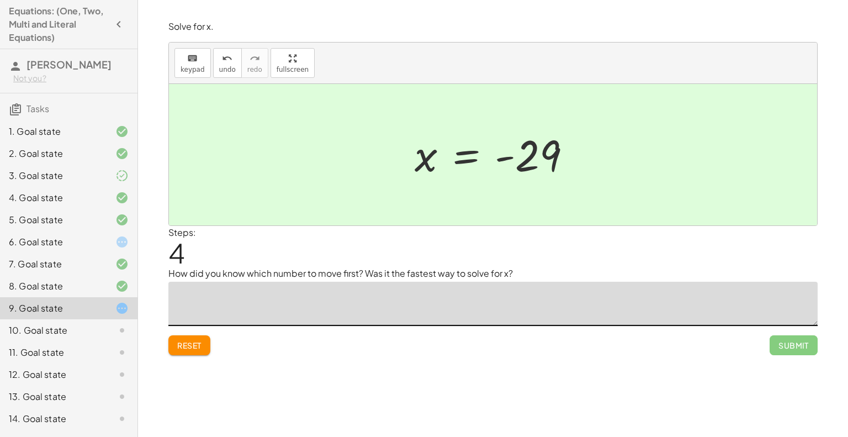
click at [263, 284] on textarea at bounding box center [492, 304] width 649 height 44
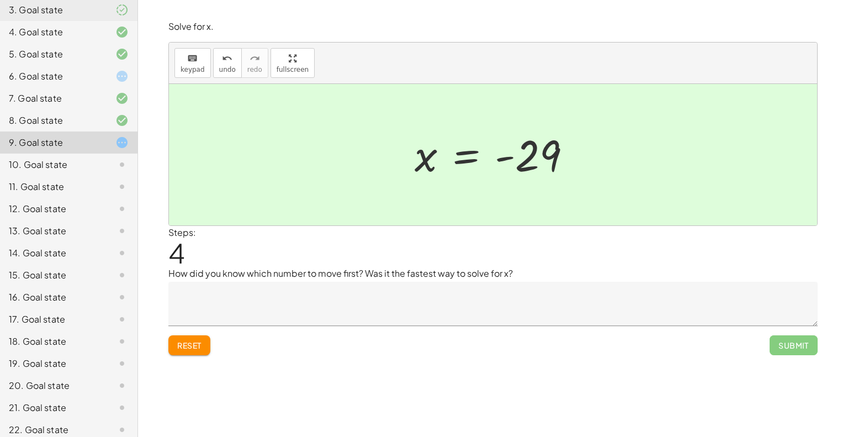
scroll to position [262, 0]
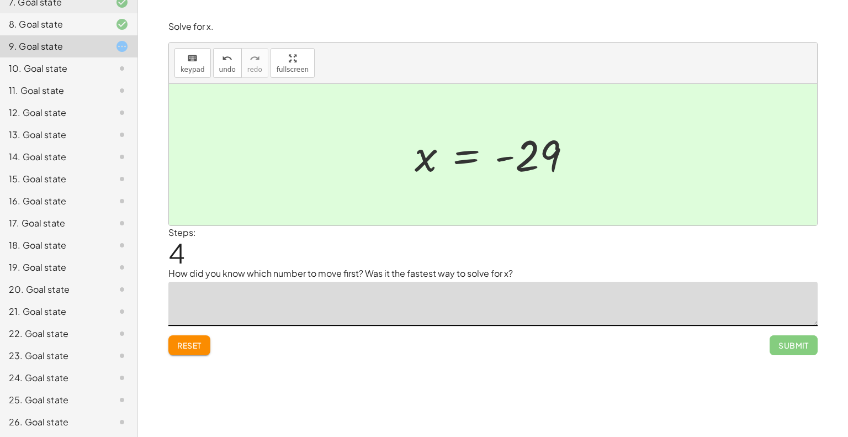
click at [68, 67] on div "10. Goal state" at bounding box center [53, 68] width 89 height 13
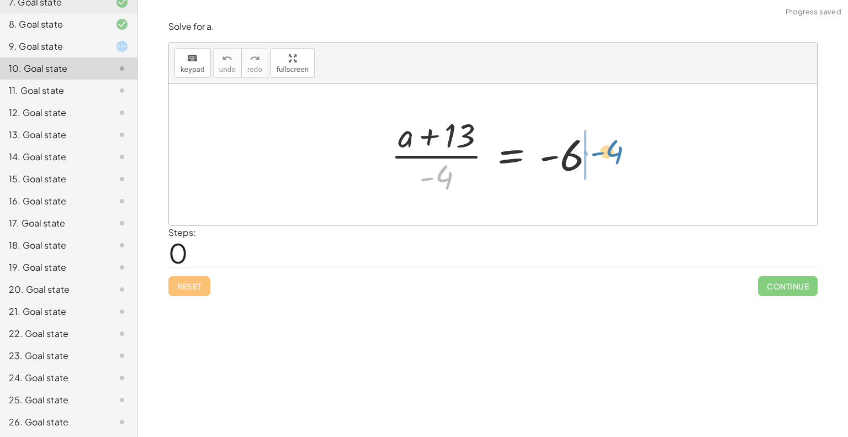
drag, startPoint x: 445, startPoint y: 170, endPoint x: 614, endPoint y: 145, distance: 170.7
click at [614, 145] on div "· - 4 · ( + a + 13 ) · - 4 = - 6" at bounding box center [493, 154] width 648 height 141
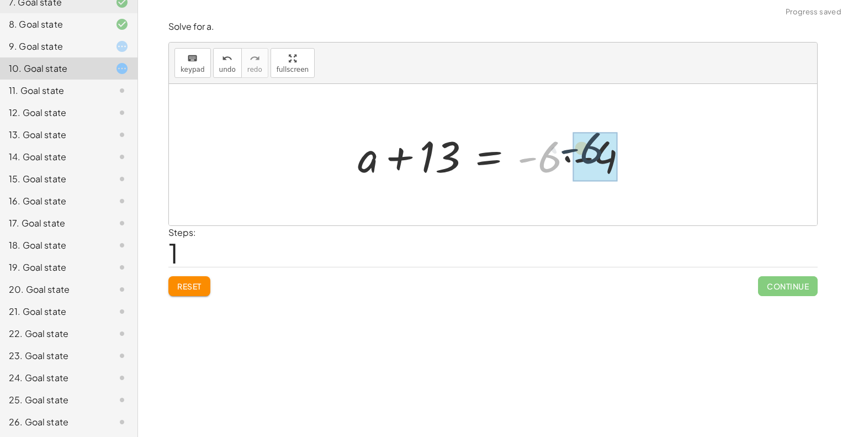
drag, startPoint x: 582, startPoint y: 154, endPoint x: 612, endPoint y: 146, distance: 31.3
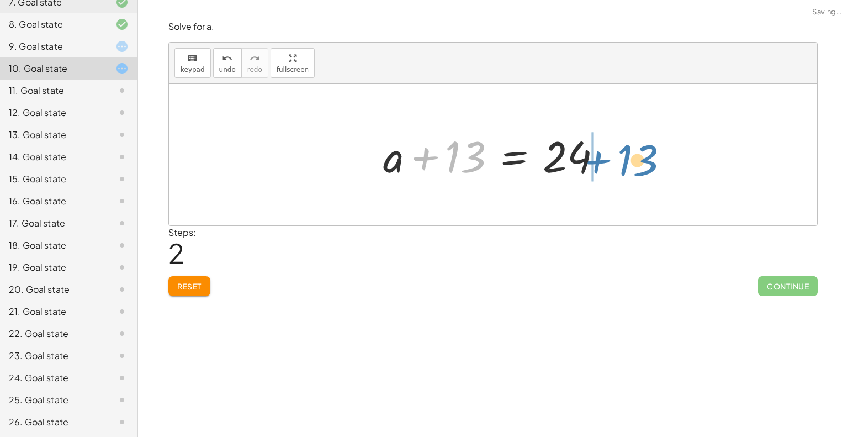
drag, startPoint x: 435, startPoint y: 152, endPoint x: 607, endPoint y: 155, distance: 172.3
click at [607, 155] on div at bounding box center [497, 154] width 239 height 57
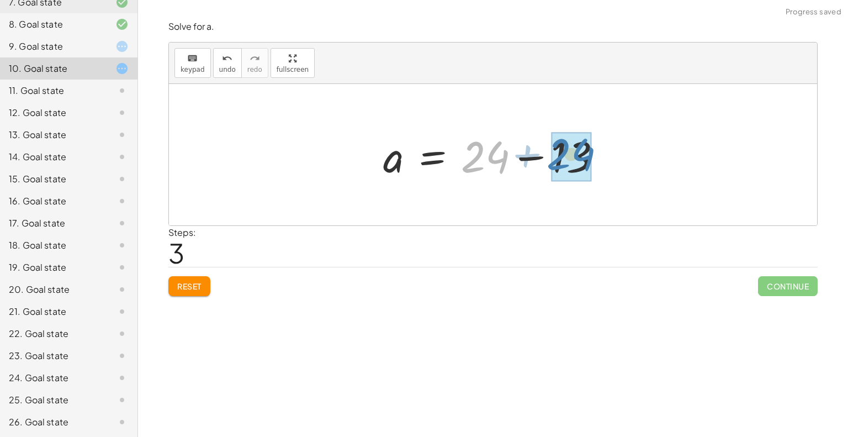
drag, startPoint x: 553, startPoint y: 158, endPoint x: 639, endPoint y: 155, distance: 85.6
click at [639, 155] on div "· ( + a + 13 ) · - 4 = - 6 + a + 13 = · - 6 · - 4 + a + 13 = 24 + 24 a 13 = 24 …" at bounding box center [493, 154] width 648 height 141
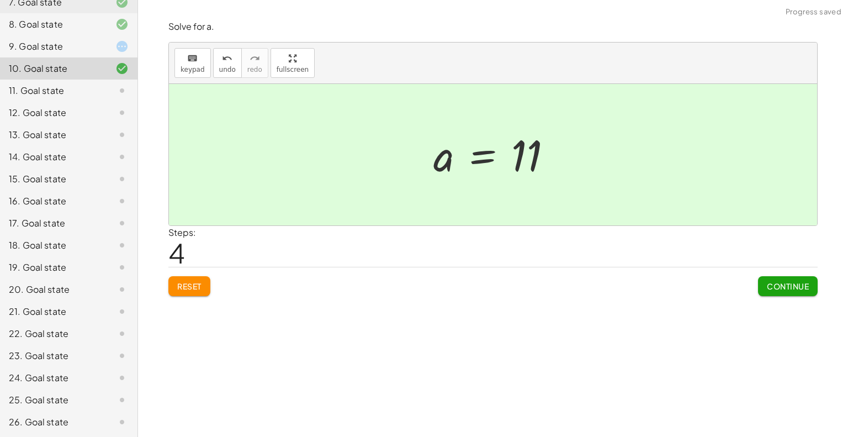
click at [780, 281] on span "Continue" at bounding box center [788, 286] width 42 height 10
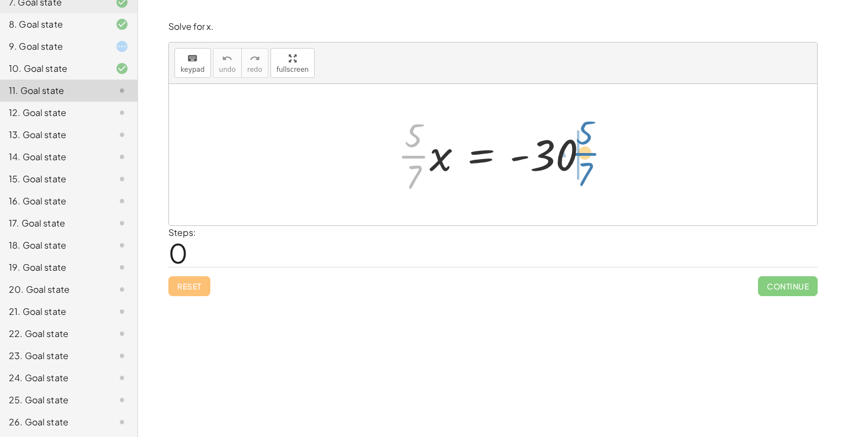
drag, startPoint x: 410, startPoint y: 166, endPoint x: 579, endPoint y: 161, distance: 169.0
click at [579, 161] on div at bounding box center [497, 154] width 210 height 85
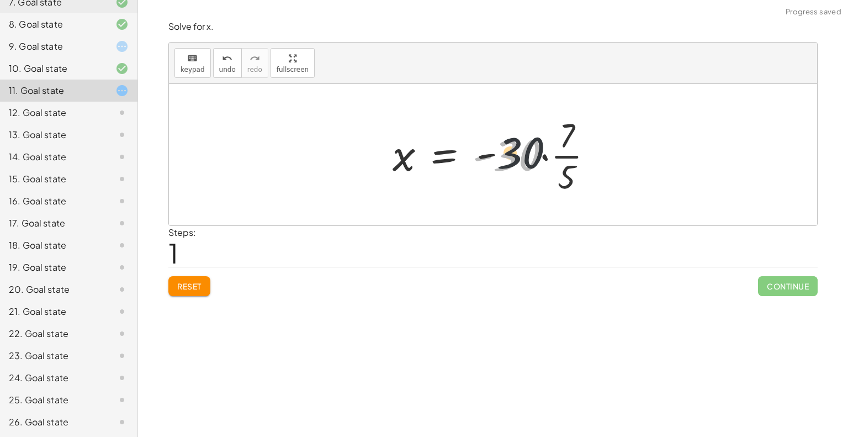
drag, startPoint x: 538, startPoint y: 159, endPoint x: 552, endPoint y: 152, distance: 15.8
click at [552, 152] on div at bounding box center [497, 154] width 221 height 85
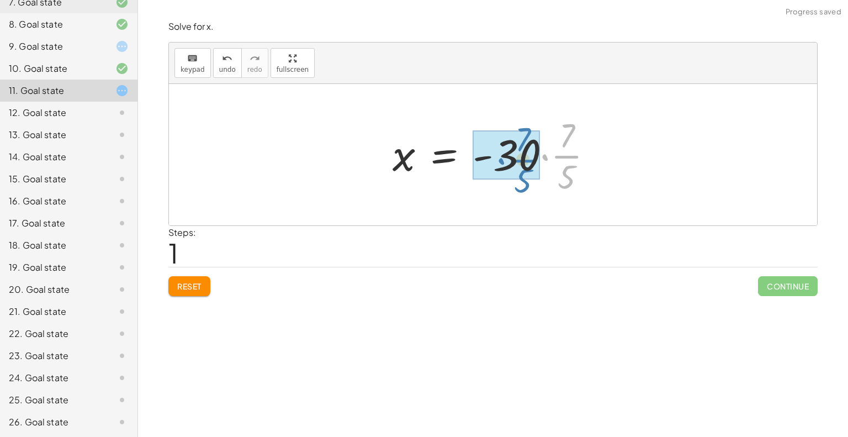
drag, startPoint x: 559, startPoint y: 154, endPoint x: 506, endPoint y: 155, distance: 53.0
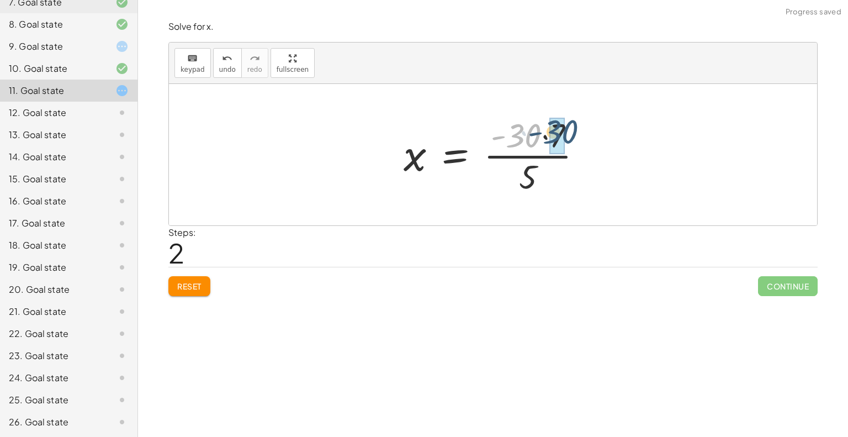
drag, startPoint x: 523, startPoint y: 137, endPoint x: 557, endPoint y: 134, distance: 33.4
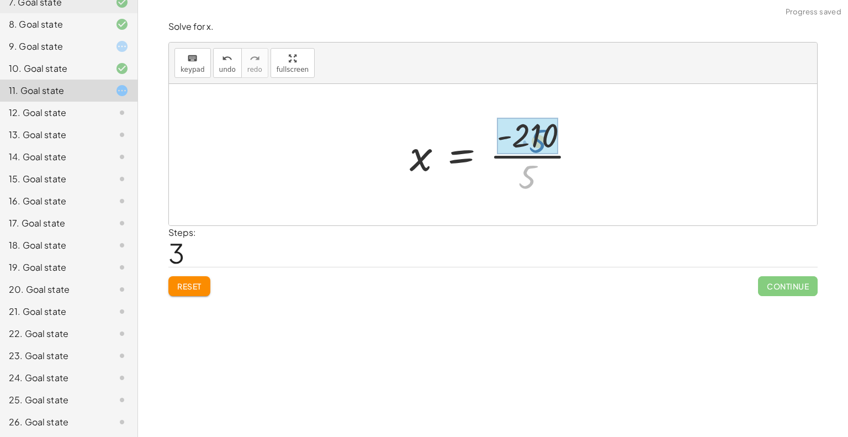
drag, startPoint x: 516, startPoint y: 184, endPoint x: 526, endPoint y: 148, distance: 37.4
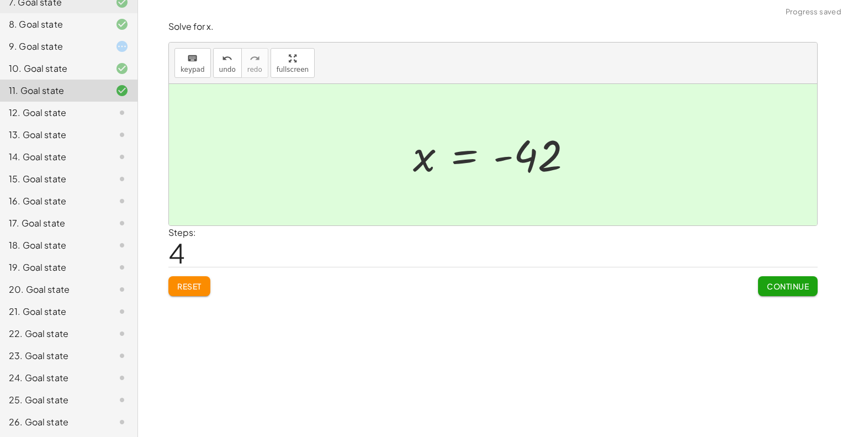
click at [773, 283] on span "Continue" at bounding box center [788, 286] width 42 height 10
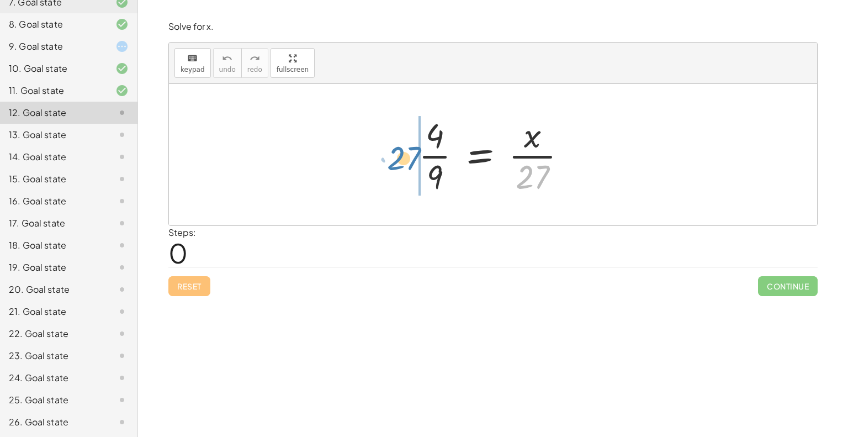
drag, startPoint x: 537, startPoint y: 181, endPoint x: 409, endPoint y: 162, distance: 129.5
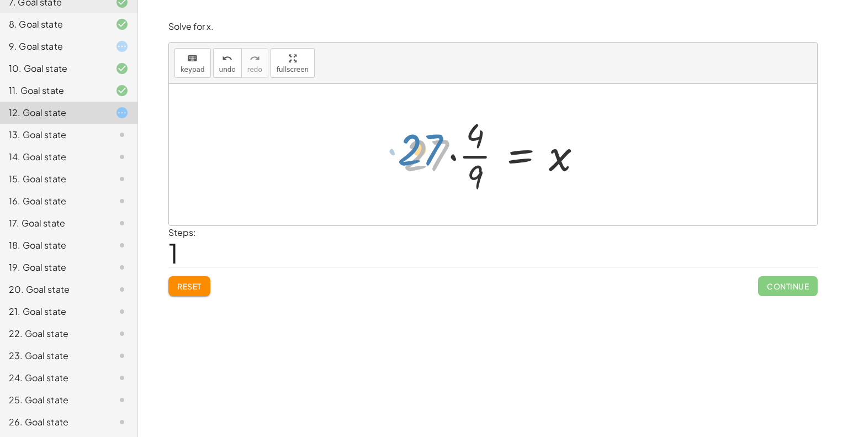
drag, startPoint x: 438, startPoint y: 156, endPoint x: 426, endPoint y: 154, distance: 12.8
click at [426, 154] on div at bounding box center [497, 154] width 198 height 85
drag, startPoint x: 473, startPoint y: 157, endPoint x: 432, endPoint y: 154, distance: 41.0
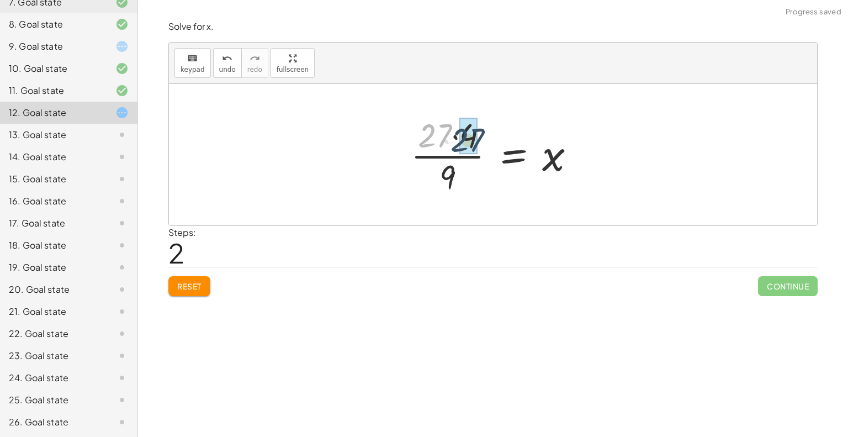
drag, startPoint x: 426, startPoint y: 128, endPoint x: 457, endPoint y: 133, distance: 31.2
drag, startPoint x: 451, startPoint y: 133, endPoint x: 456, endPoint y: 178, distance: 46.2
click at [456, 178] on div at bounding box center [497, 154] width 173 height 85
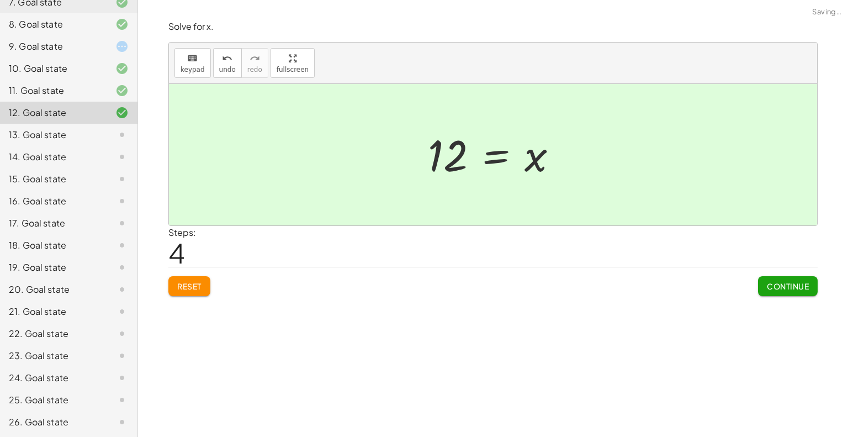
click at [773, 284] on span "Continue" at bounding box center [788, 286] width 42 height 10
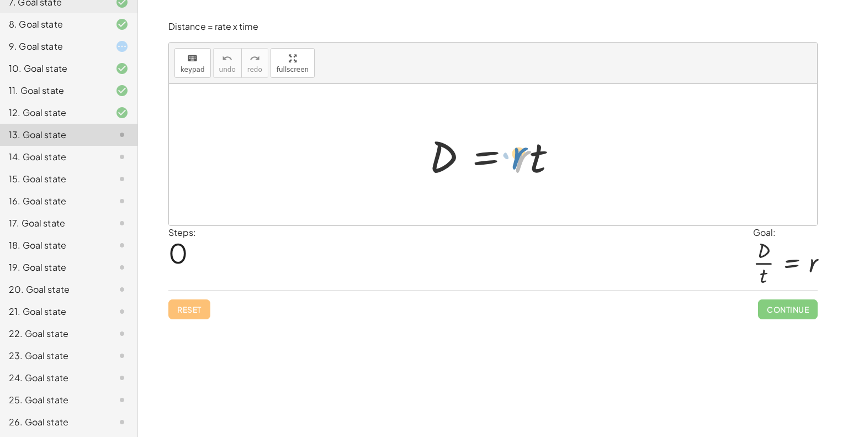
click at [515, 162] on div at bounding box center [497, 154] width 148 height 57
drag, startPoint x: 534, startPoint y: 160, endPoint x: 431, endPoint y: 192, distance: 108.5
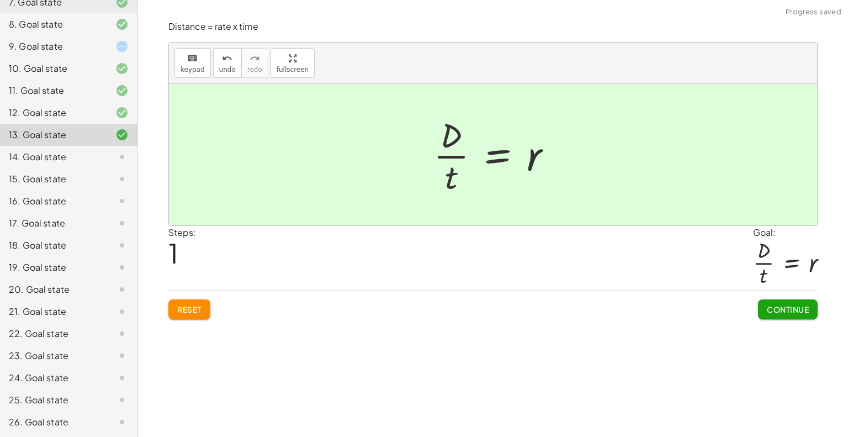
click at [765, 310] on button "Continue" at bounding box center [788, 309] width 60 height 20
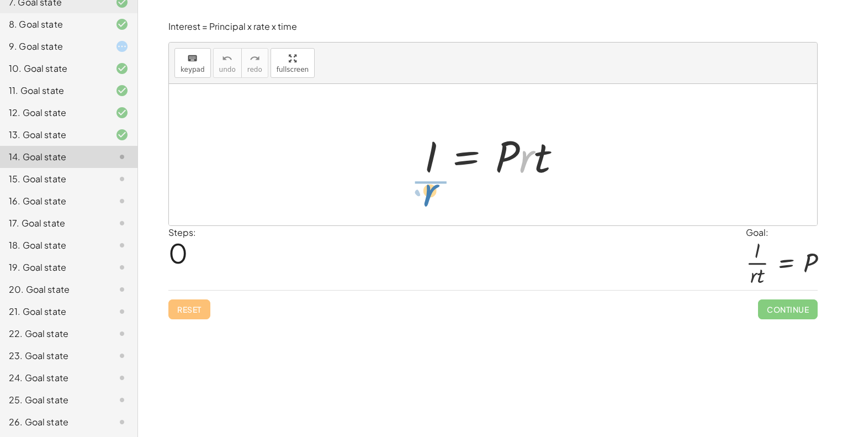
drag, startPoint x: 531, startPoint y: 163, endPoint x: 435, endPoint y: 197, distance: 101.8
click at [435, 197] on div "· r I = · P · r · t" at bounding box center [493, 154] width 648 height 141
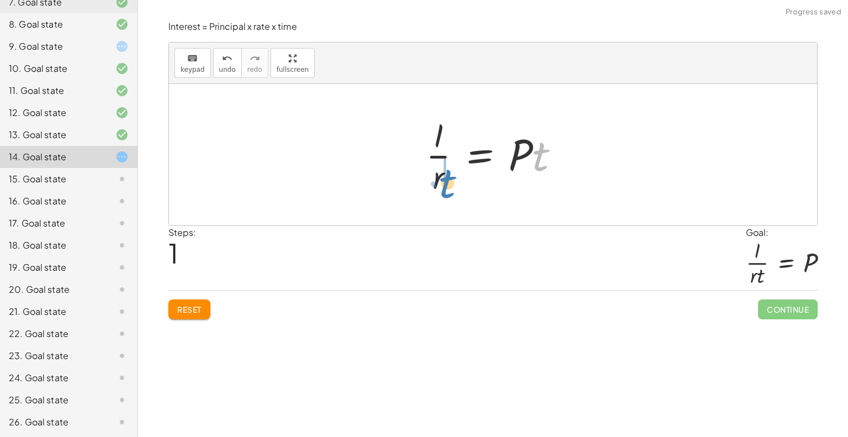
drag, startPoint x: 540, startPoint y: 159, endPoint x: 446, endPoint y: 186, distance: 97.5
click at [446, 186] on div at bounding box center [497, 154] width 154 height 85
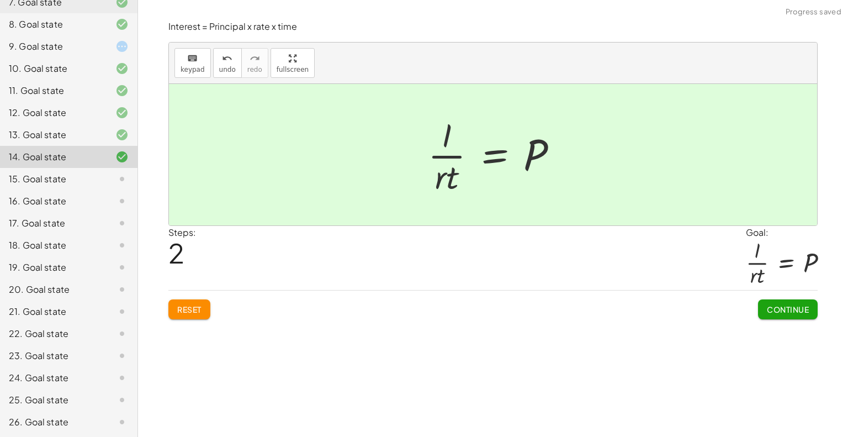
click at [780, 303] on button "Continue" at bounding box center [788, 309] width 60 height 20
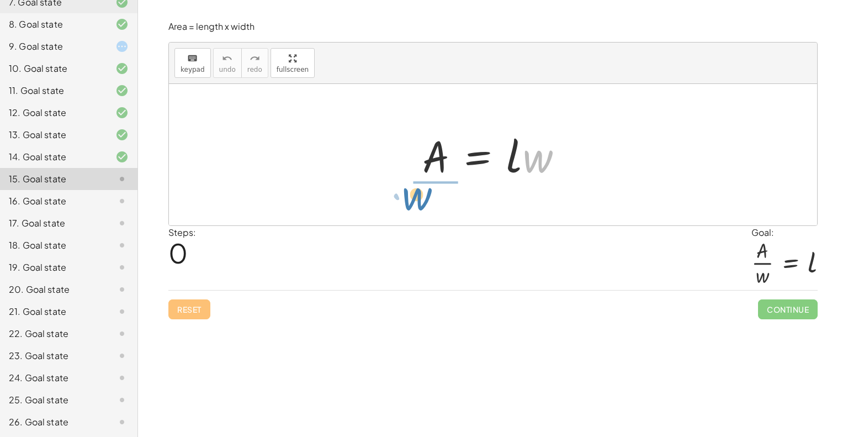
drag, startPoint x: 538, startPoint y: 167, endPoint x: 426, endPoint y: 203, distance: 117.2
click at [426, 203] on div "· w A = · l · w" at bounding box center [493, 154] width 648 height 141
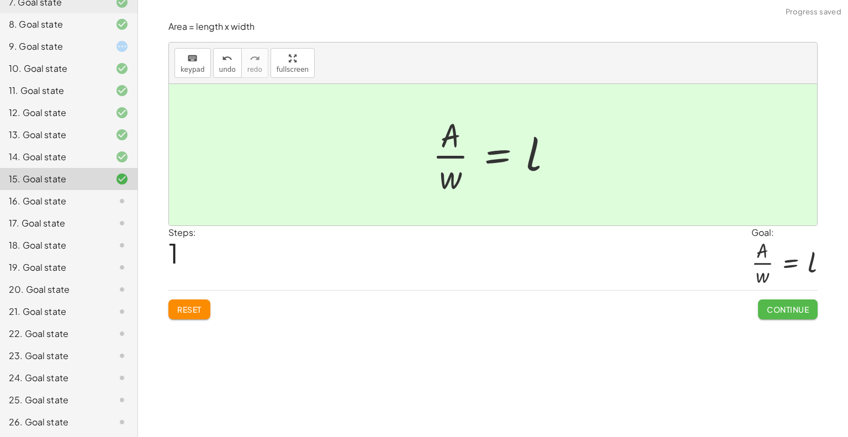
click at [767, 306] on span "Continue" at bounding box center [788, 309] width 42 height 10
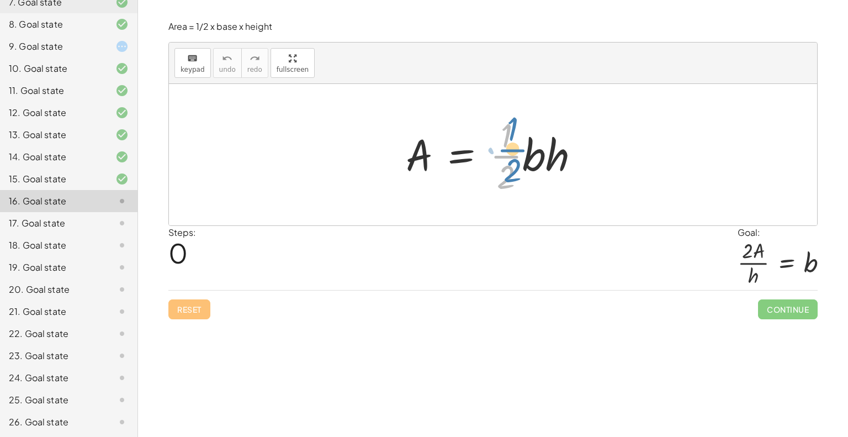
drag, startPoint x: 504, startPoint y: 153, endPoint x: 510, endPoint y: 148, distance: 8.2
click at [510, 148] on div at bounding box center [497, 154] width 194 height 85
drag, startPoint x: 502, startPoint y: 174, endPoint x: 393, endPoint y: 132, distance: 116.6
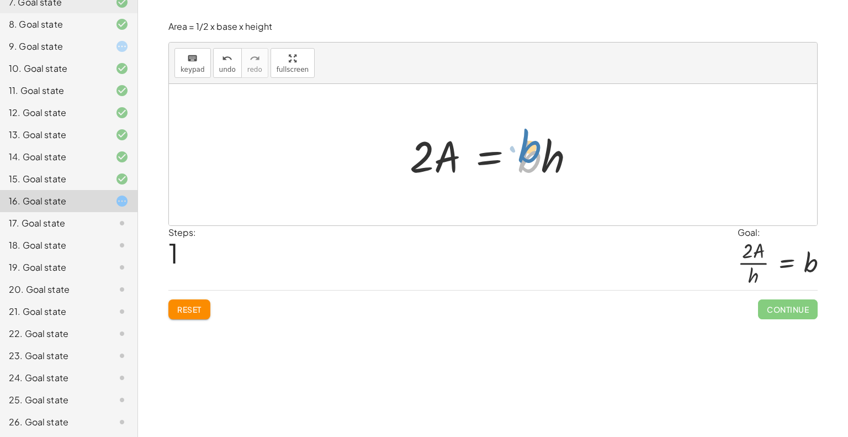
drag, startPoint x: 529, startPoint y: 158, endPoint x: 537, endPoint y: 158, distance: 7.7
click at [528, 152] on div at bounding box center [497, 154] width 186 height 57
drag, startPoint x: 553, startPoint y: 157, endPoint x: 433, endPoint y: 204, distance: 128.5
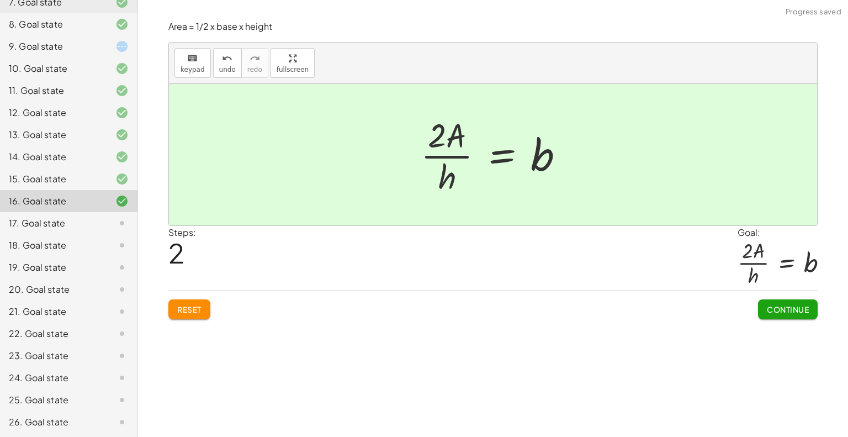
click at [773, 301] on button "Continue" at bounding box center [788, 309] width 60 height 20
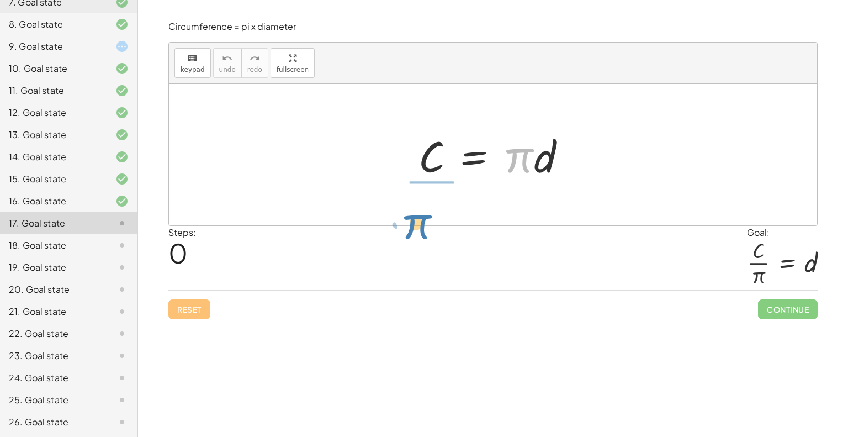
drag, startPoint x: 522, startPoint y: 158, endPoint x: 425, endPoint y: 211, distance: 110.4
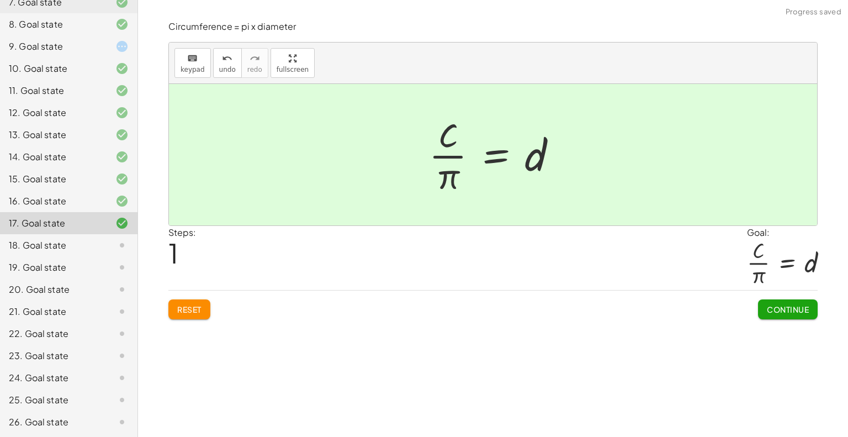
click at [791, 306] on span "Continue" at bounding box center [788, 309] width 42 height 10
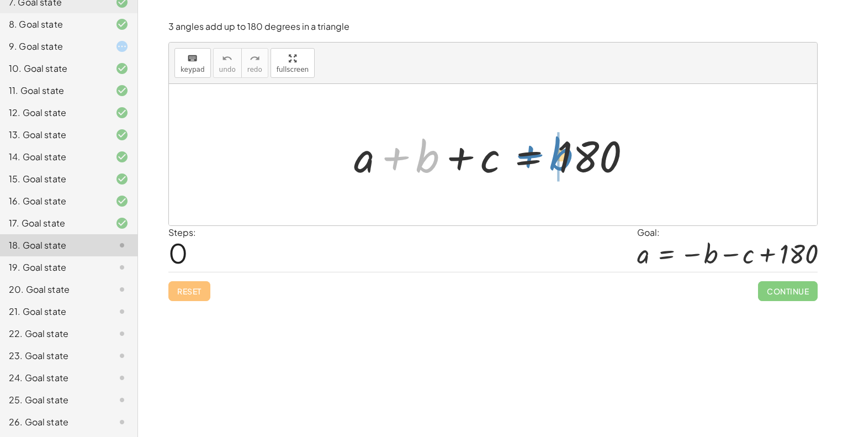
drag, startPoint x: 427, startPoint y: 154, endPoint x: 560, endPoint y: 152, distance: 133.6
click at [560, 152] on div at bounding box center [497, 154] width 298 height 57
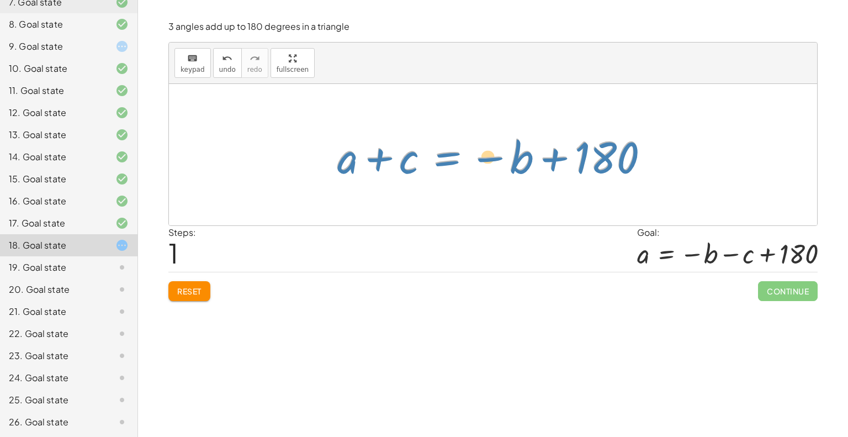
click at [484, 157] on div at bounding box center [496, 154] width 331 height 57
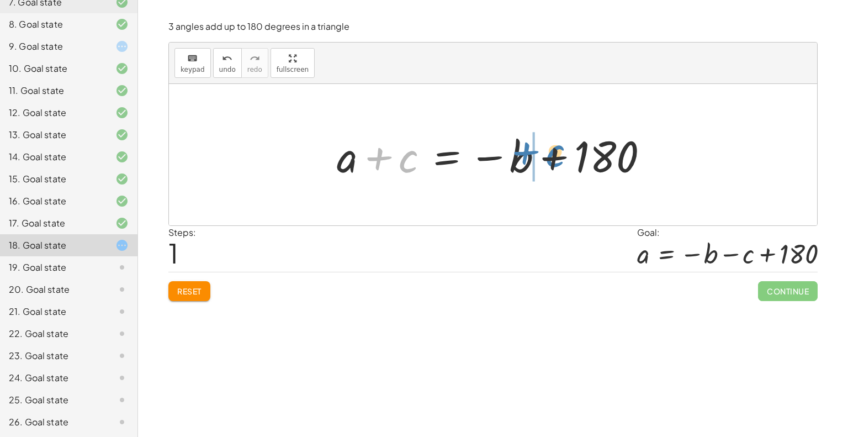
drag, startPoint x: 409, startPoint y: 166, endPoint x: 555, endPoint y: 160, distance: 147.0
click at [555, 160] on div at bounding box center [496, 154] width 331 height 57
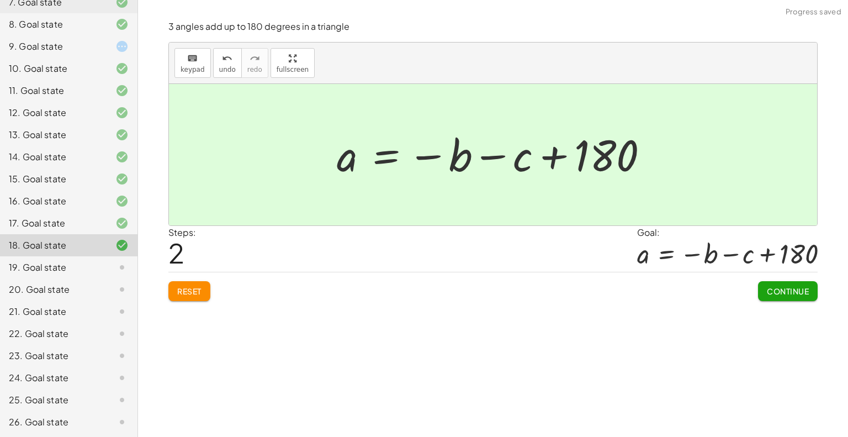
click at [789, 292] on span "Continue" at bounding box center [788, 291] width 42 height 10
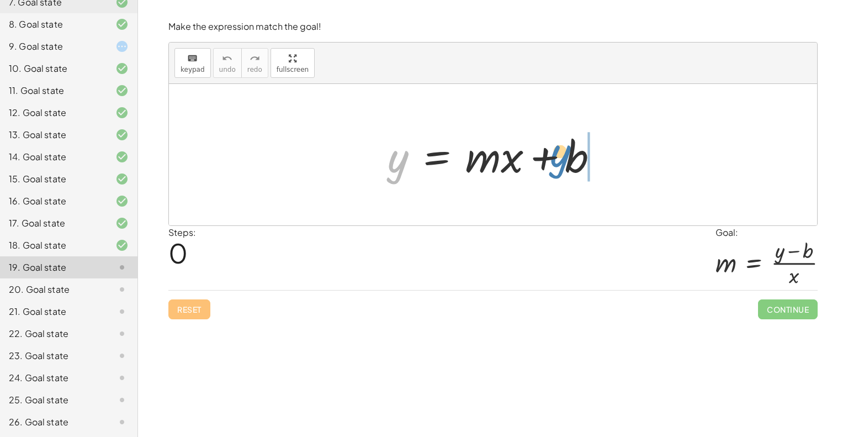
drag, startPoint x: 396, startPoint y: 164, endPoint x: 559, endPoint y: 158, distance: 162.4
click at [559, 158] on div at bounding box center [497, 154] width 231 height 57
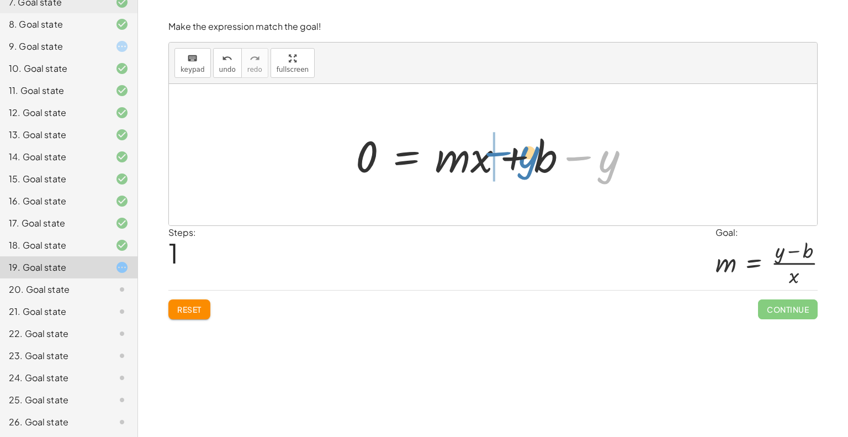
drag, startPoint x: 603, startPoint y: 165, endPoint x: 523, endPoint y: 161, distance: 80.2
click at [523, 161] on div at bounding box center [497, 154] width 294 height 57
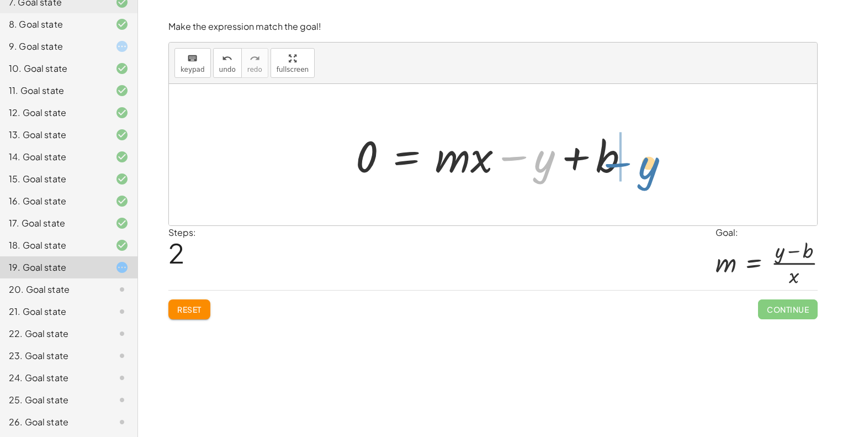
drag, startPoint x: 547, startPoint y: 159, endPoint x: 652, endPoint y: 165, distance: 105.1
click at [194, 301] on button "Reset" at bounding box center [189, 309] width 42 height 20
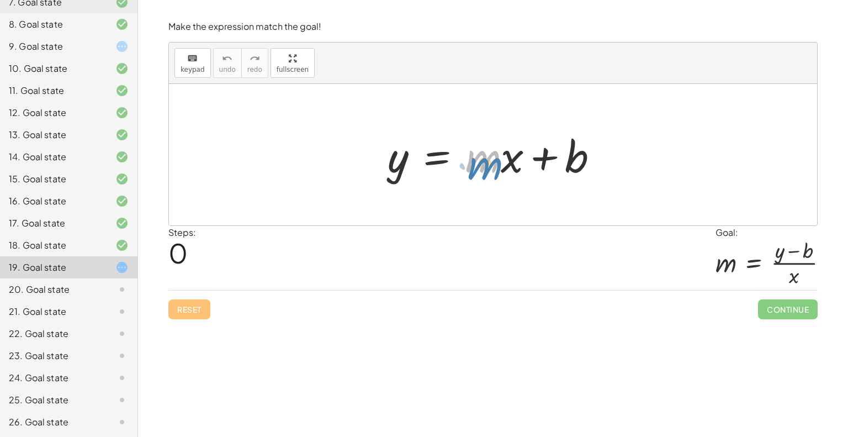
click at [489, 156] on div at bounding box center [497, 154] width 231 height 57
drag, startPoint x: 395, startPoint y: 164, endPoint x: 606, endPoint y: 154, distance: 211.1
click at [606, 154] on div at bounding box center [497, 154] width 231 height 57
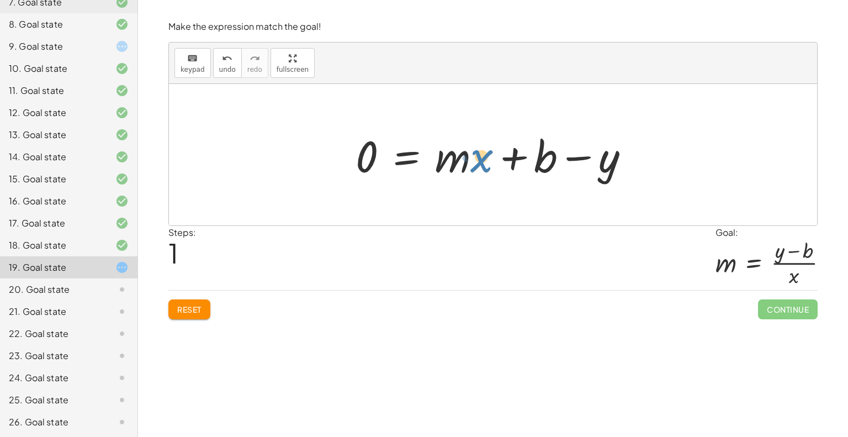
click at [480, 157] on div at bounding box center [497, 154] width 294 height 57
click at [483, 156] on div at bounding box center [497, 154] width 294 height 57
drag, startPoint x: 453, startPoint y: 152, endPoint x: 340, endPoint y: 150, distance: 113.2
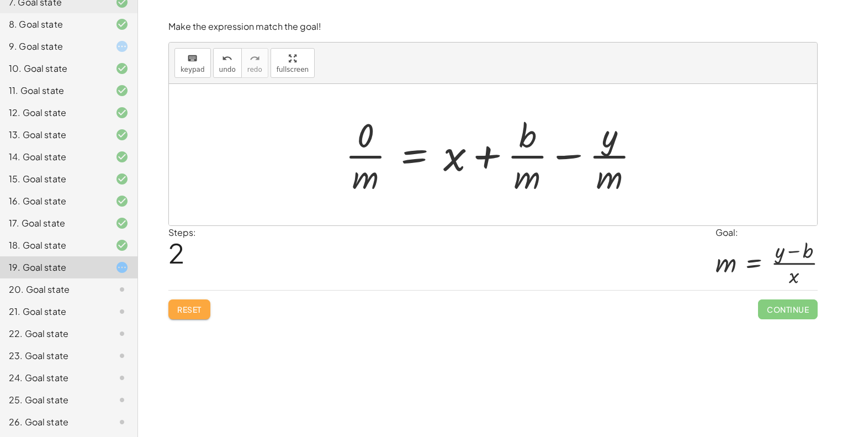
click at [194, 300] on button "Reset" at bounding box center [189, 309] width 42 height 20
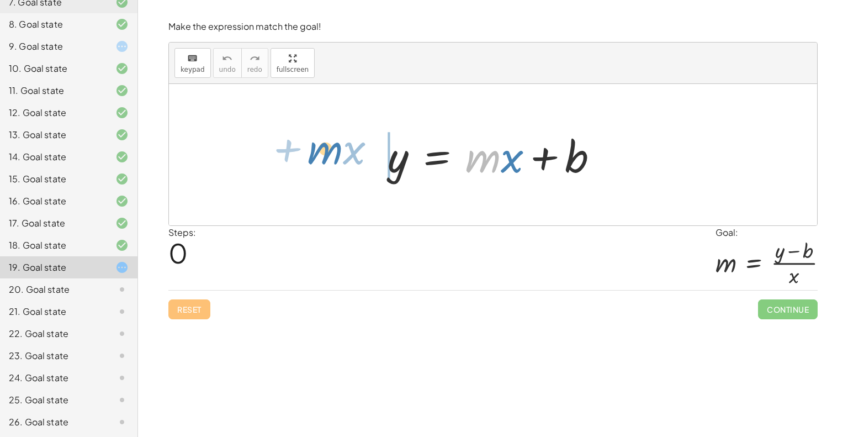
drag, startPoint x: 478, startPoint y: 170, endPoint x: 322, endPoint y: 153, distance: 156.6
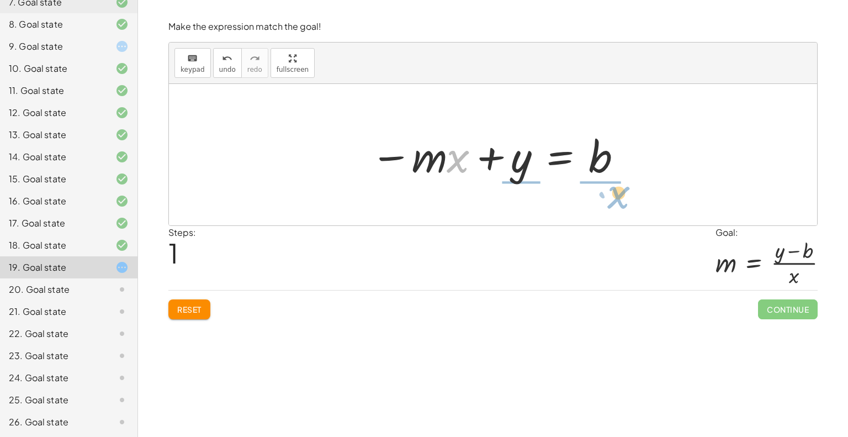
drag, startPoint x: 457, startPoint y: 159, endPoint x: 617, endPoint y: 195, distance: 164.6
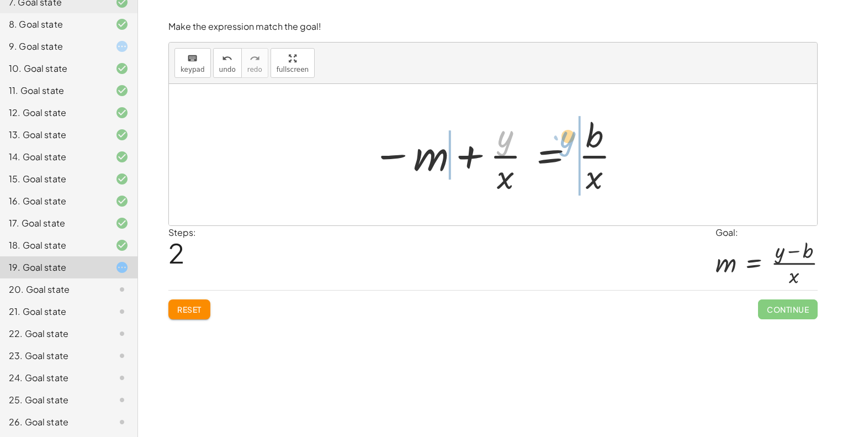
drag, startPoint x: 506, startPoint y: 141, endPoint x: 568, endPoint y: 141, distance: 62.4
click at [568, 141] on div at bounding box center [497, 154] width 261 height 85
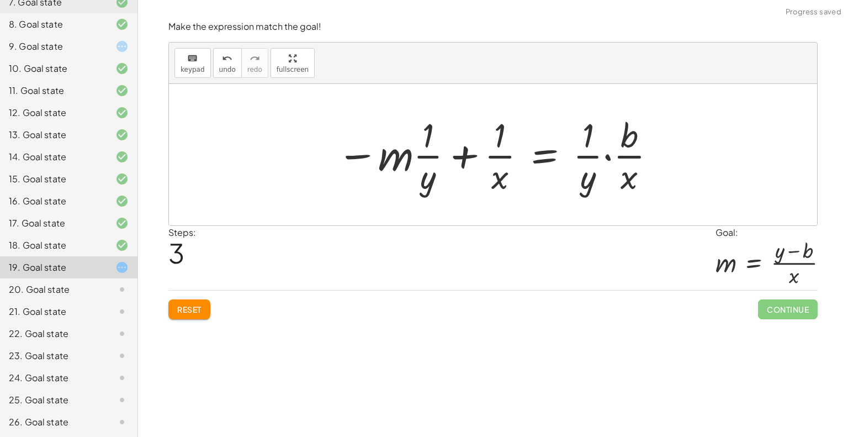
click at [188, 306] on span "Reset" at bounding box center [189, 309] width 24 height 10
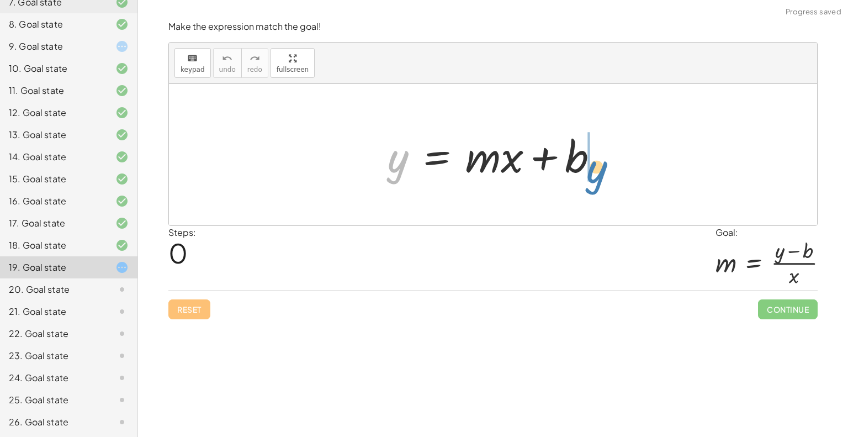
drag, startPoint x: 394, startPoint y: 165, endPoint x: 596, endPoint y: 176, distance: 201.8
click at [596, 176] on div at bounding box center [497, 154] width 231 height 57
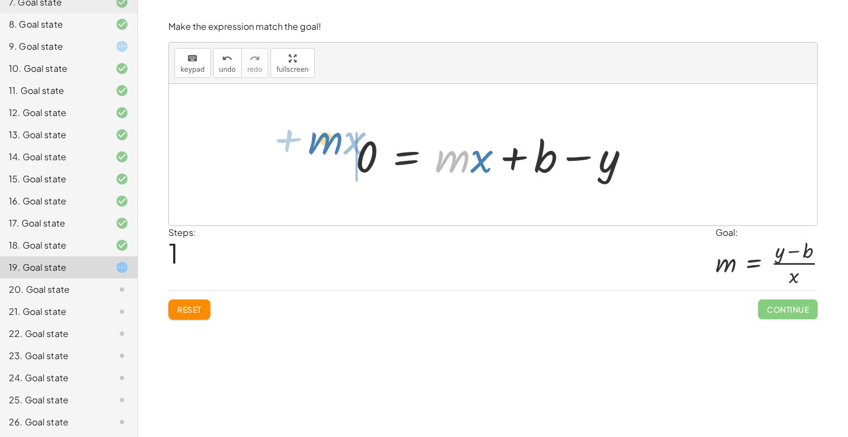
drag, startPoint x: 458, startPoint y: 157, endPoint x: 331, endPoint y: 139, distance: 128.3
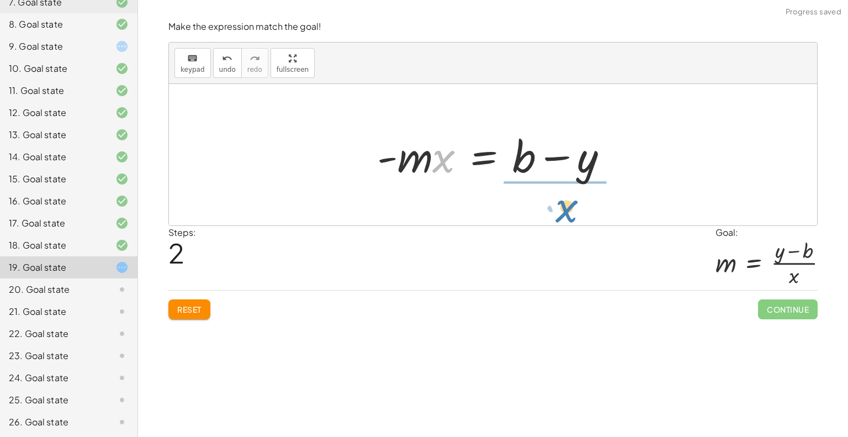
drag, startPoint x: 441, startPoint y: 163, endPoint x: 563, endPoint y: 213, distance: 132.3
click at [563, 213] on div "y = + · m · x + b 0 = + · m · x + b − y − · m · x + 0 = + b − y · x y = · m · x…" at bounding box center [493, 154] width 648 height 141
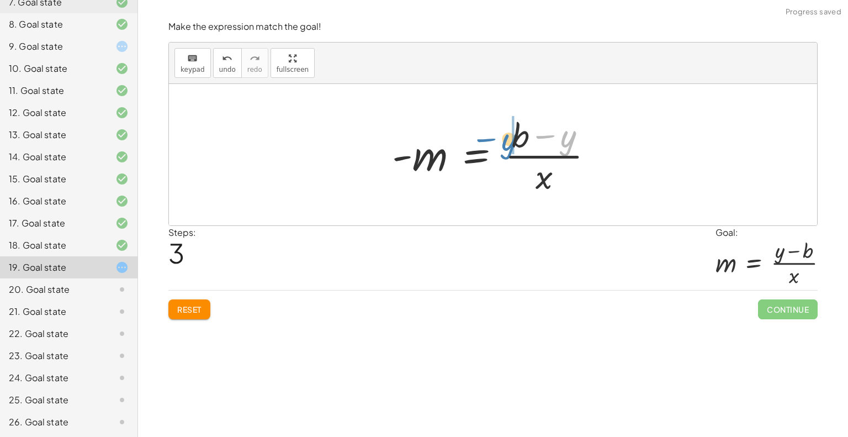
drag, startPoint x: 565, startPoint y: 139, endPoint x: 506, endPoint y: 142, distance: 59.1
click at [506, 142] on div at bounding box center [496, 154] width 221 height 85
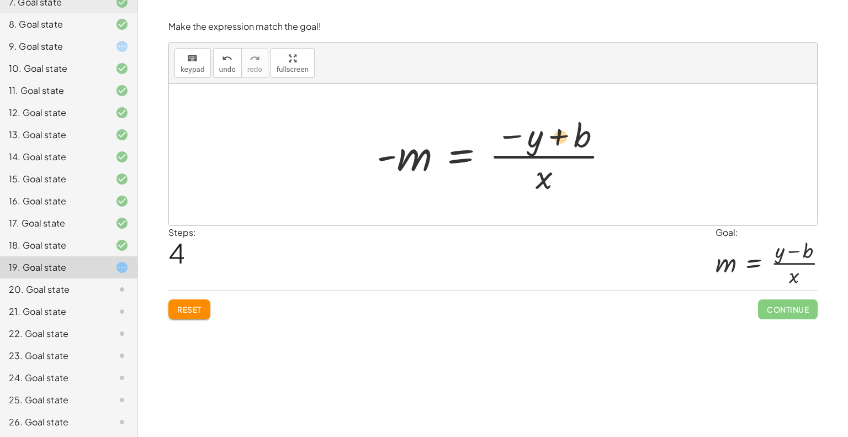
drag, startPoint x: 512, startPoint y: 132, endPoint x: 561, endPoint y: 133, distance: 48.6
click at [561, 133] on div at bounding box center [497, 154] width 252 height 85
click at [589, 139] on div at bounding box center [497, 154] width 252 height 85
click at [527, 139] on div at bounding box center [497, 154] width 252 height 85
drag, startPoint x: 576, startPoint y: 150, endPoint x: 511, endPoint y: 147, distance: 65.7
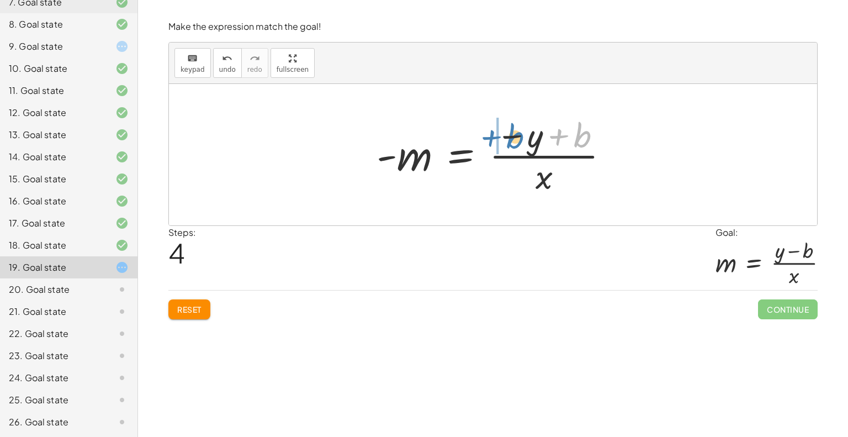
click at [511, 147] on div at bounding box center [497, 154] width 252 height 85
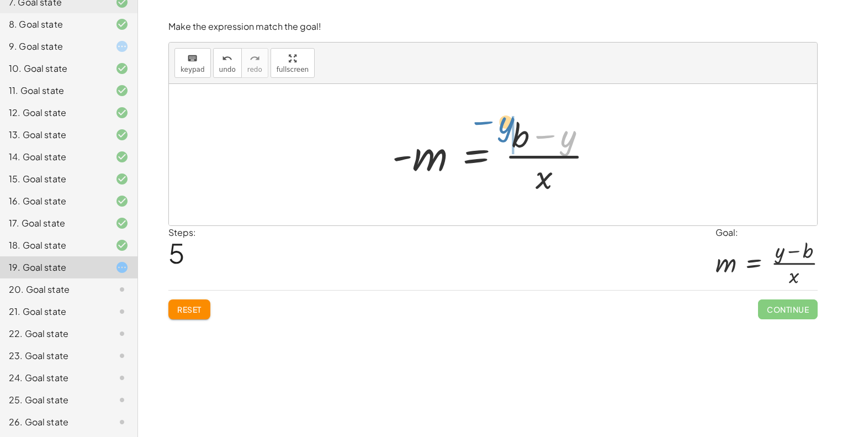
drag, startPoint x: 568, startPoint y: 146, endPoint x: 506, endPoint y: 132, distance: 63.4
click at [506, 132] on div at bounding box center [496, 154] width 221 height 85
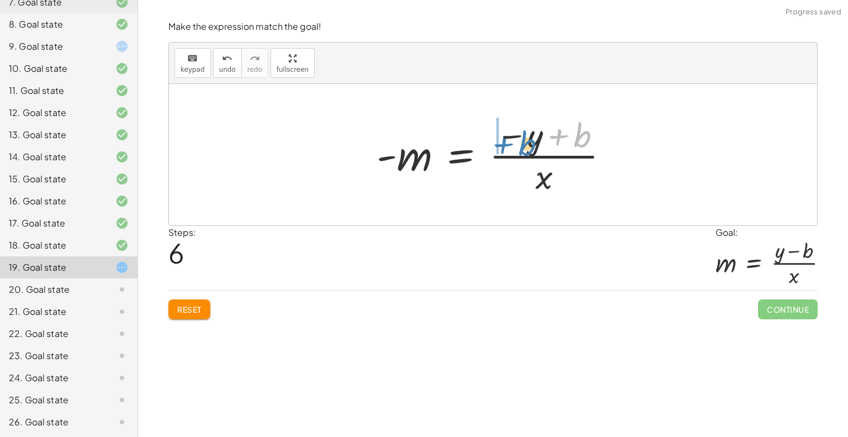
drag, startPoint x: 559, startPoint y: 132, endPoint x: 504, endPoint y: 140, distance: 55.8
click at [504, 140] on div at bounding box center [497, 154] width 252 height 85
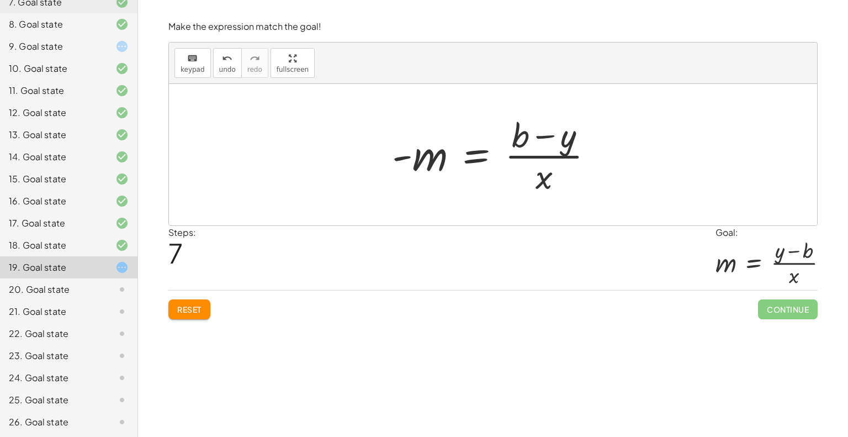
click at [200, 305] on span "Reset" at bounding box center [189, 309] width 24 height 10
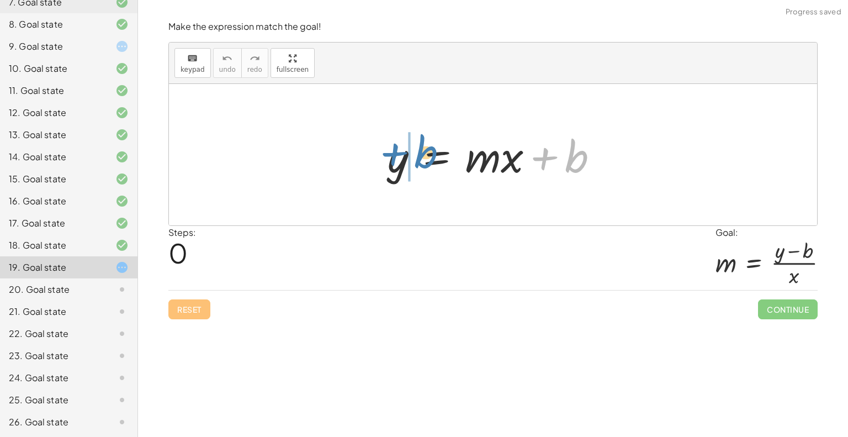
drag, startPoint x: 584, startPoint y: 162, endPoint x: 433, endPoint y: 158, distance: 150.8
click at [433, 158] on div at bounding box center [497, 154] width 231 height 57
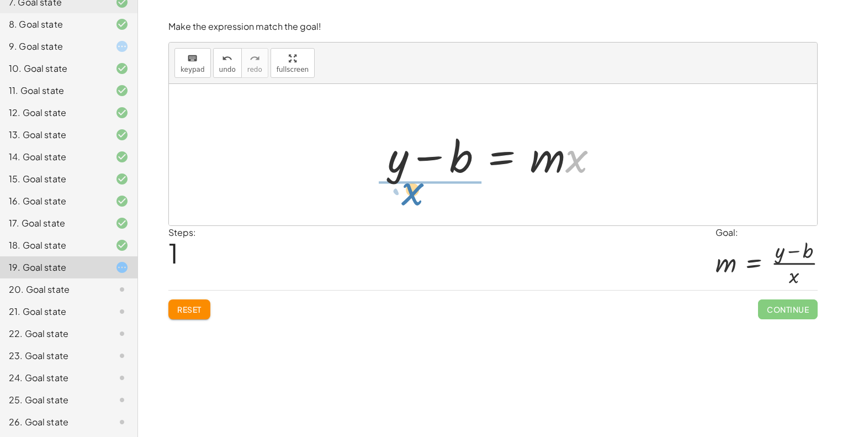
drag, startPoint x: 575, startPoint y: 163, endPoint x: 411, endPoint y: 195, distance: 167.2
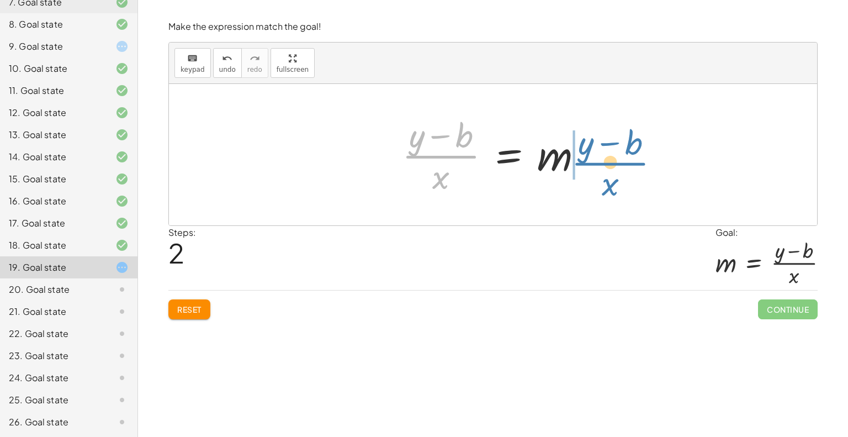
drag, startPoint x: 452, startPoint y: 154, endPoint x: 621, endPoint y: 161, distance: 169.1
click at [621, 161] on div "y = + · m · x + b + y − b = · m · x · ( + y − b ) · x y = m · x b + − · ( )" at bounding box center [493, 154] width 648 height 141
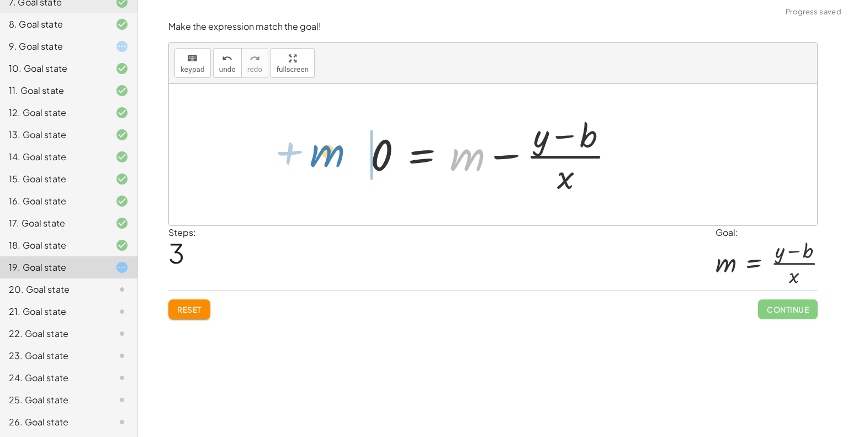
drag, startPoint x: 468, startPoint y: 160, endPoint x: 329, endPoint y: 152, distance: 138.8
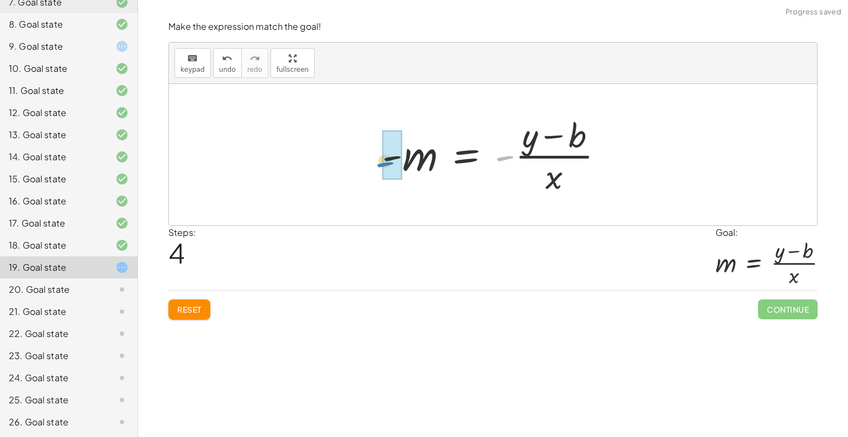
drag, startPoint x: 502, startPoint y: 157, endPoint x: 382, endPoint y: 163, distance: 120.0
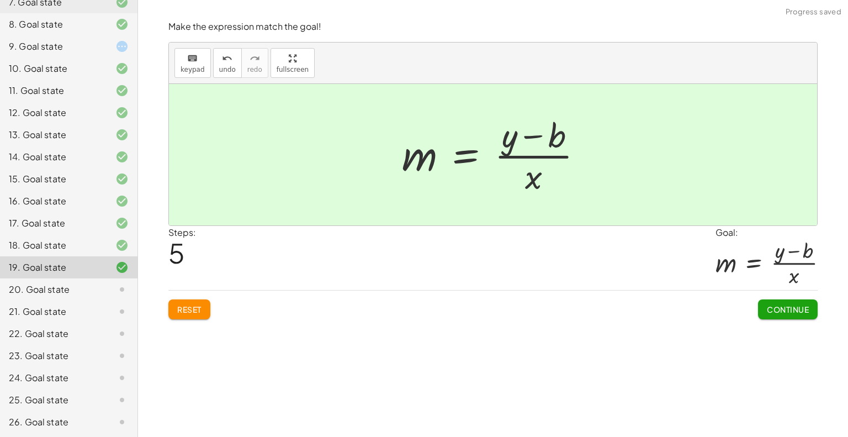
click at [778, 307] on span "Continue" at bounding box center [788, 309] width 42 height 10
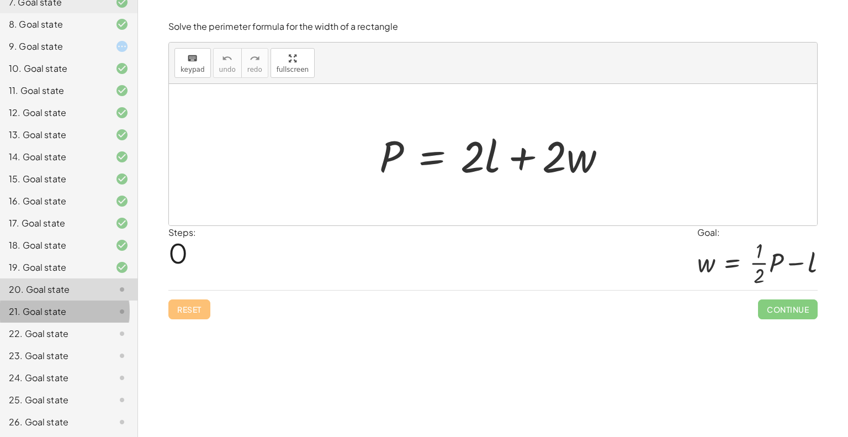
click at [104, 313] on div at bounding box center [113, 311] width 31 height 13
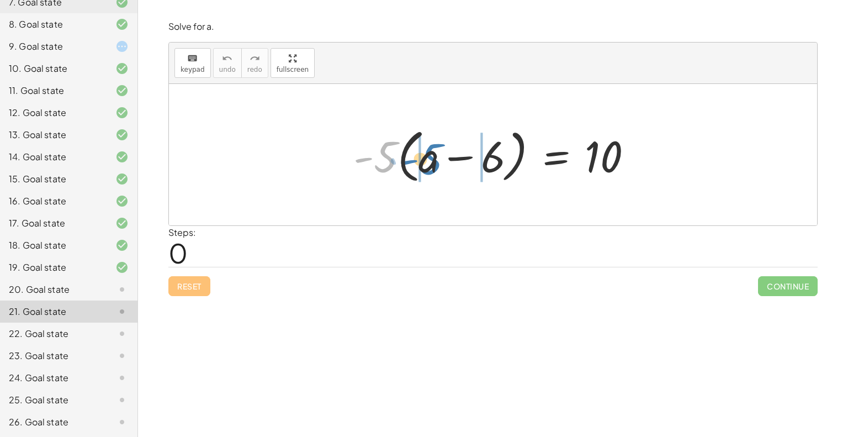
drag, startPoint x: 379, startPoint y: 160, endPoint x: 424, endPoint y: 163, distance: 44.8
click at [424, 163] on div at bounding box center [497, 154] width 299 height 63
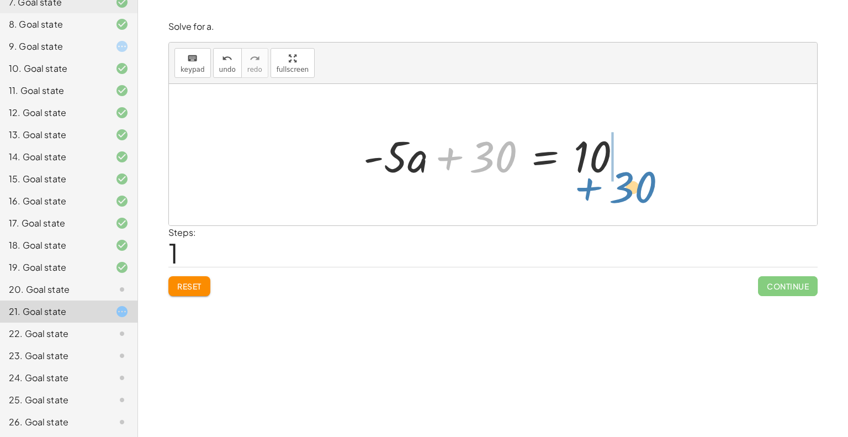
drag, startPoint x: 491, startPoint y: 161, endPoint x: 631, endPoint y: 191, distance: 143.0
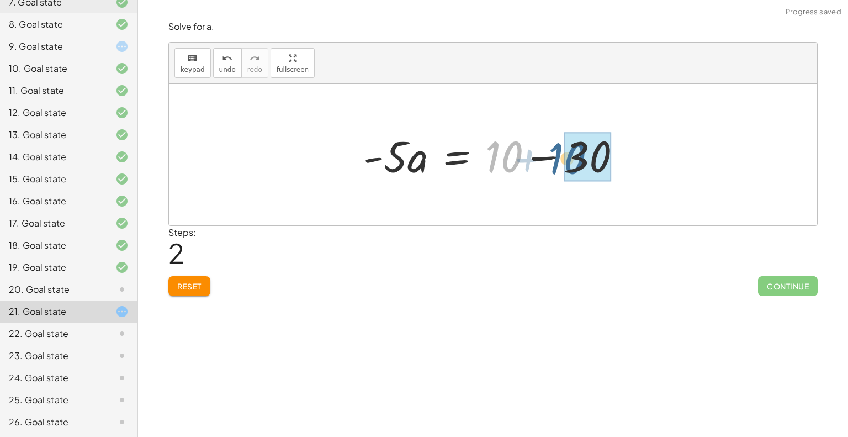
drag, startPoint x: 504, startPoint y: 152, endPoint x: 568, endPoint y: 154, distance: 63.5
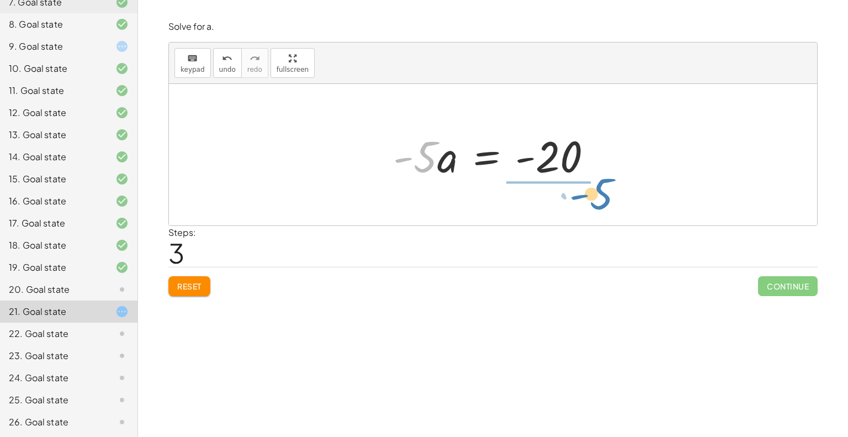
drag, startPoint x: 423, startPoint y: 150, endPoint x: 599, endPoint y: 187, distance: 180.0
click at [599, 187] on div "· - 5 · ( + a − 6 ) = 10 + · - 5 · a − · - 5 · 6 = 10 + · - 5 · a + 30 = 10 · -…" at bounding box center [493, 154] width 648 height 141
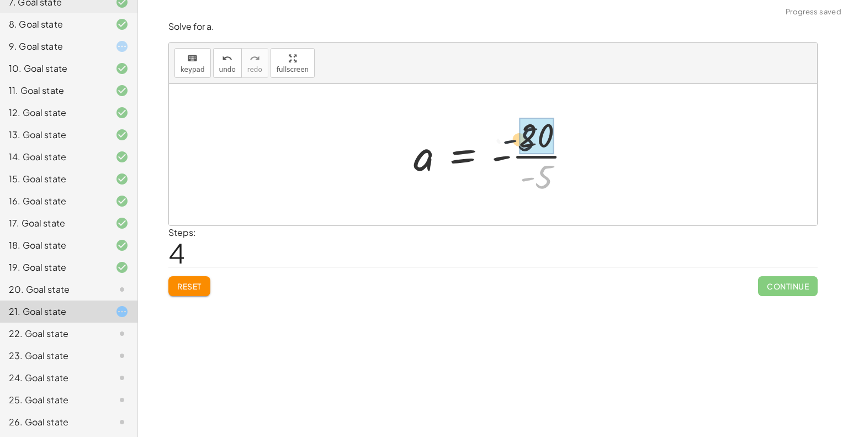
drag, startPoint x: 546, startPoint y: 168, endPoint x: 528, endPoint y: 126, distance: 45.0
drag, startPoint x: 543, startPoint y: 157, endPoint x: 538, endPoint y: 147, distance: 11.6
click at [538, 146] on div at bounding box center [497, 155] width 173 height 55
drag, startPoint x: 506, startPoint y: 154, endPoint x: 524, endPoint y: 156, distance: 18.4
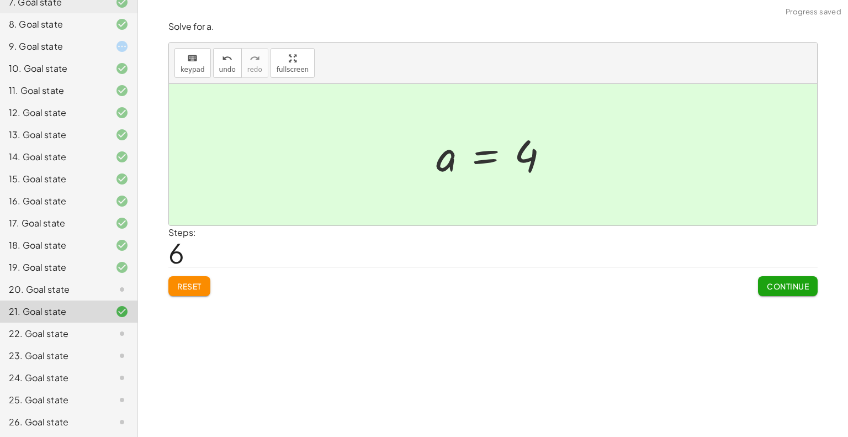
click at [773, 279] on button "Continue" at bounding box center [788, 286] width 60 height 20
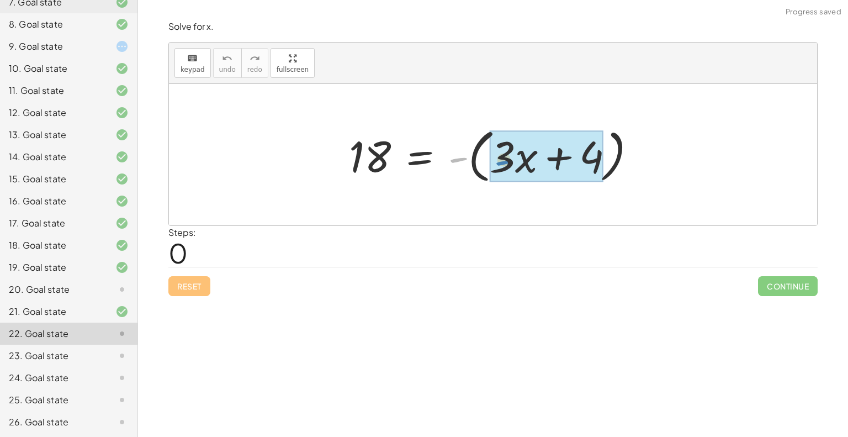
drag, startPoint x: 460, startPoint y: 155, endPoint x: 506, endPoint y: 158, distance: 45.9
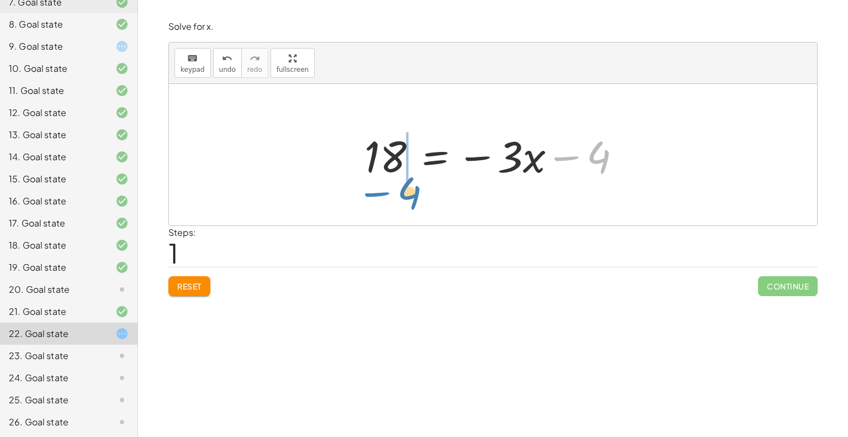
drag, startPoint x: 606, startPoint y: 156, endPoint x: 417, endPoint y: 192, distance: 192.8
click at [417, 192] on div "18 = - ( + · 3 · x + 4 ) − 4 18 = − · 3 · x 4 −" at bounding box center [493, 154] width 648 height 141
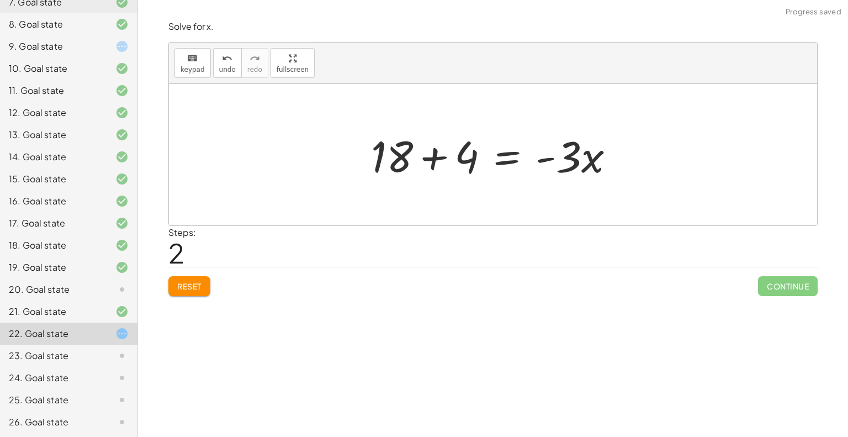
drag, startPoint x: 356, startPoint y: 161, endPoint x: 388, endPoint y: 163, distance: 32.7
click at [388, 163] on div "18 = - ( + · 3 · x + 4 ) 18 = − · 3 · x − 4 18 = · 3 · x 4 + + -" at bounding box center [493, 154] width 648 height 141
drag, startPoint x: 388, startPoint y: 161, endPoint x: 451, endPoint y: 163, distance: 62.5
click at [451, 163] on div at bounding box center [497, 154] width 263 height 57
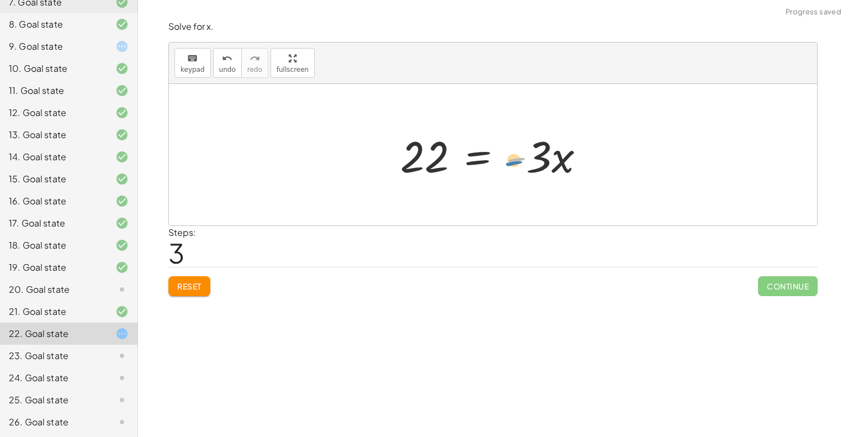
click at [521, 159] on div at bounding box center [497, 154] width 204 height 57
drag, startPoint x: 533, startPoint y: 158, endPoint x: 433, endPoint y: 196, distance: 106.8
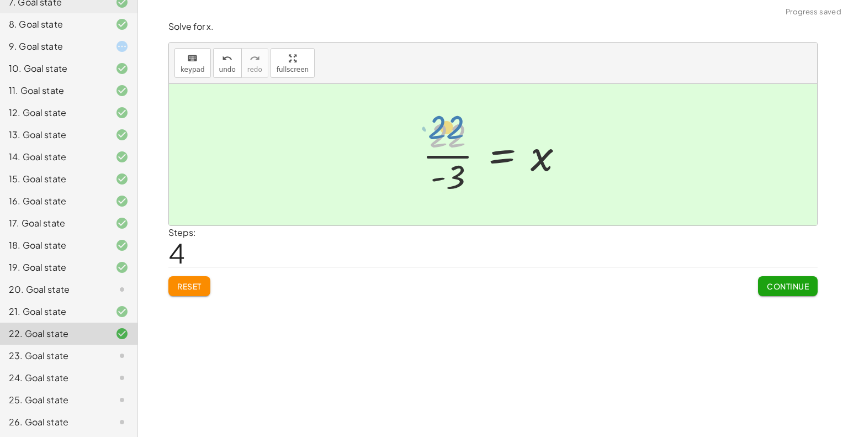
drag, startPoint x: 423, startPoint y: 137, endPoint x: 421, endPoint y: 127, distance: 10.6
click at [421, 127] on div at bounding box center [497, 154] width 161 height 85
click at [762, 282] on button "Continue" at bounding box center [788, 286] width 60 height 20
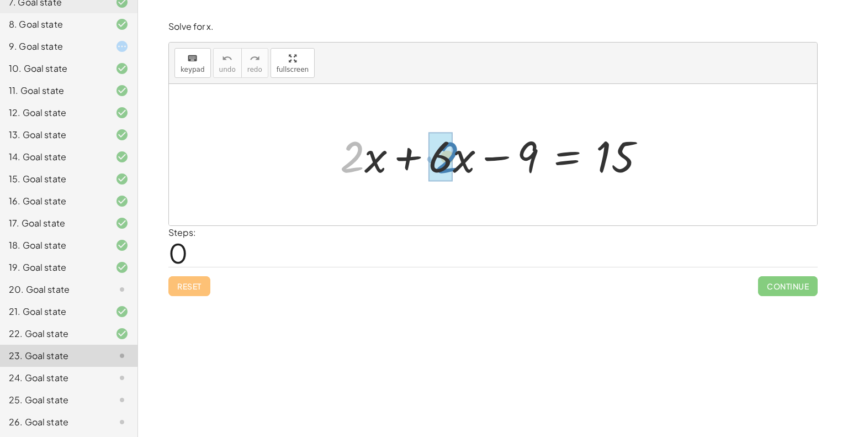
drag, startPoint x: 347, startPoint y: 147, endPoint x: 442, endPoint y: 147, distance: 95.0
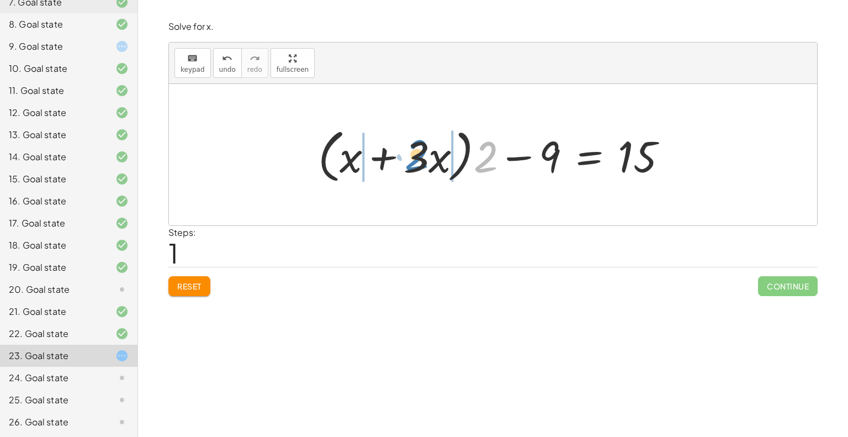
drag, startPoint x: 489, startPoint y: 161, endPoint x: 405, endPoint y: 163, distance: 84.0
click at [409, 163] on div at bounding box center [497, 154] width 369 height 63
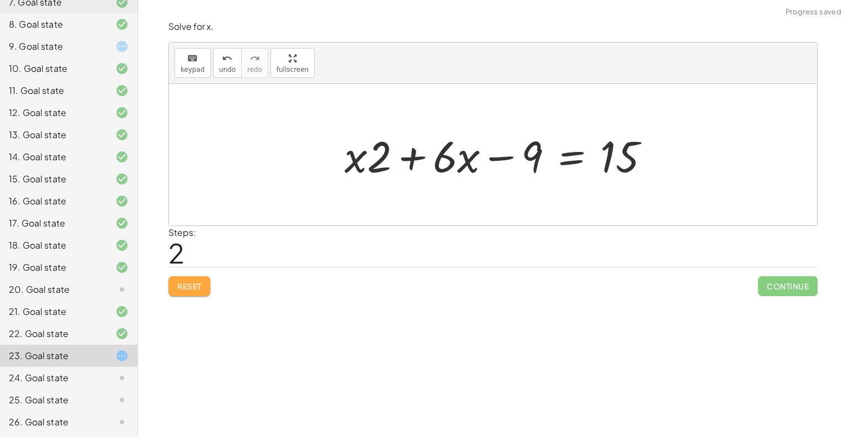
click at [202, 279] on button "Reset" at bounding box center [189, 286] width 42 height 20
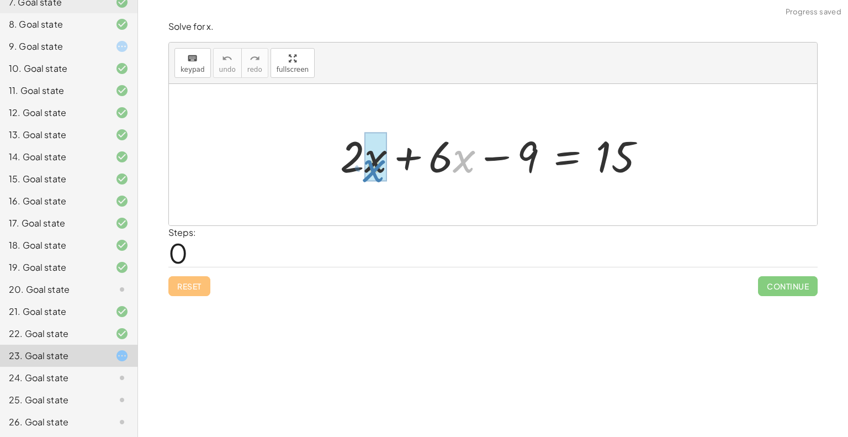
drag, startPoint x: 465, startPoint y: 163, endPoint x: 375, endPoint y: 172, distance: 90.5
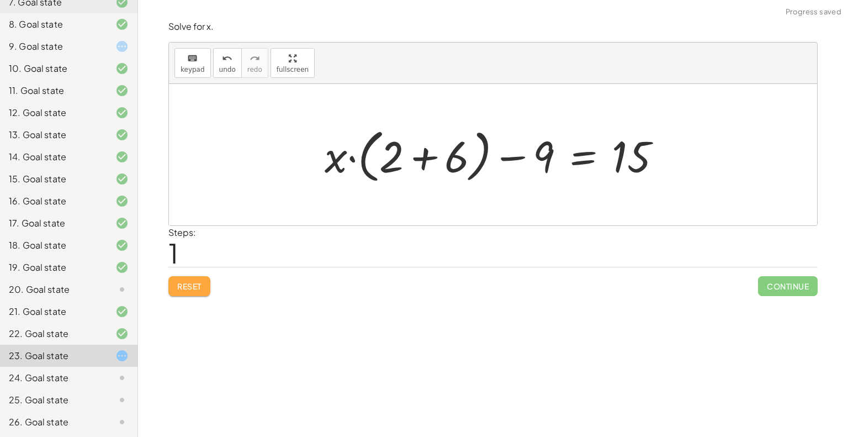
click at [185, 282] on span "Reset" at bounding box center [189, 286] width 24 height 10
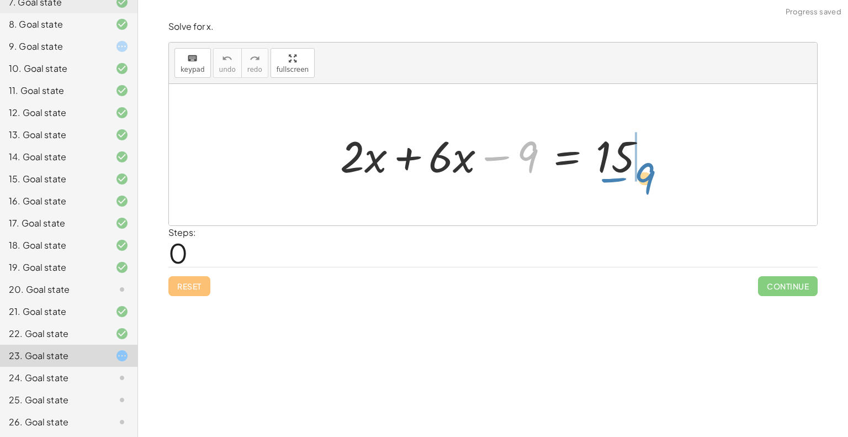
drag, startPoint x: 524, startPoint y: 151, endPoint x: 645, endPoint y: 172, distance: 122.6
click at [645, 172] on div at bounding box center [497, 154] width 325 height 57
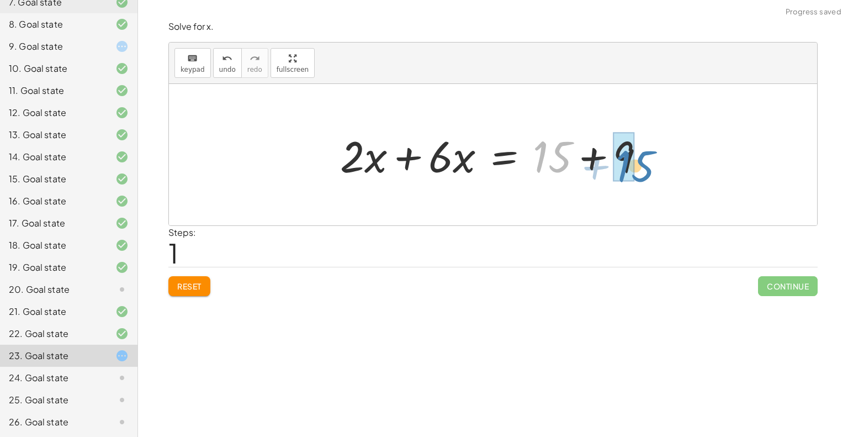
drag, startPoint x: 557, startPoint y: 151, endPoint x: 638, endPoint y: 160, distance: 82.2
click at [638, 160] on div at bounding box center [497, 154] width 325 height 57
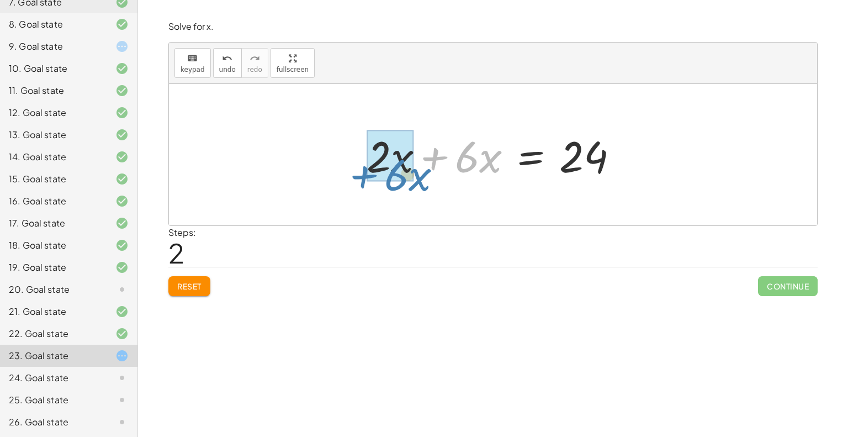
drag, startPoint x: 444, startPoint y: 160, endPoint x: 373, endPoint y: 177, distance: 72.8
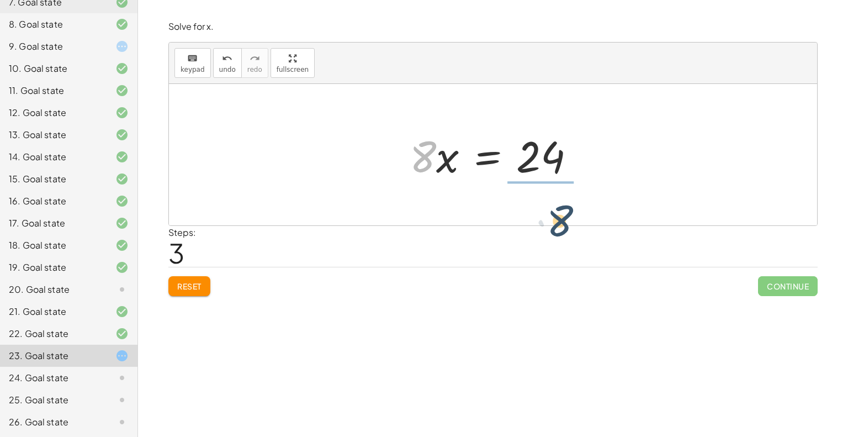
drag, startPoint x: 426, startPoint y: 158, endPoint x: 565, endPoint y: 221, distance: 152.5
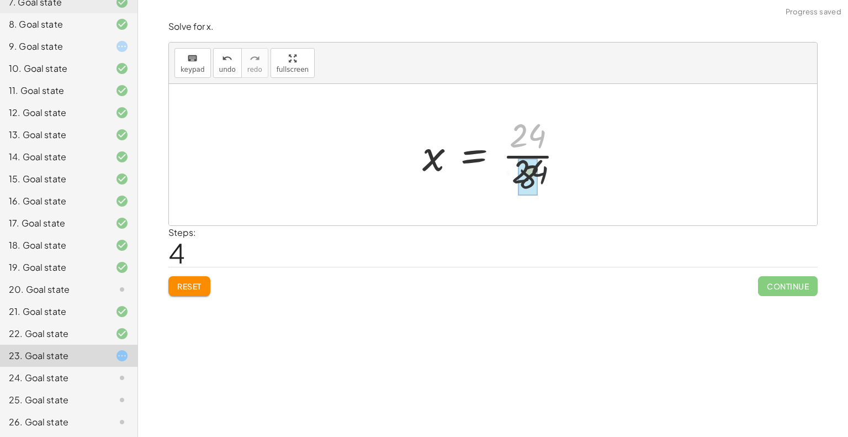
drag, startPoint x: 532, startPoint y: 154, endPoint x: 531, endPoint y: 182, distance: 27.6
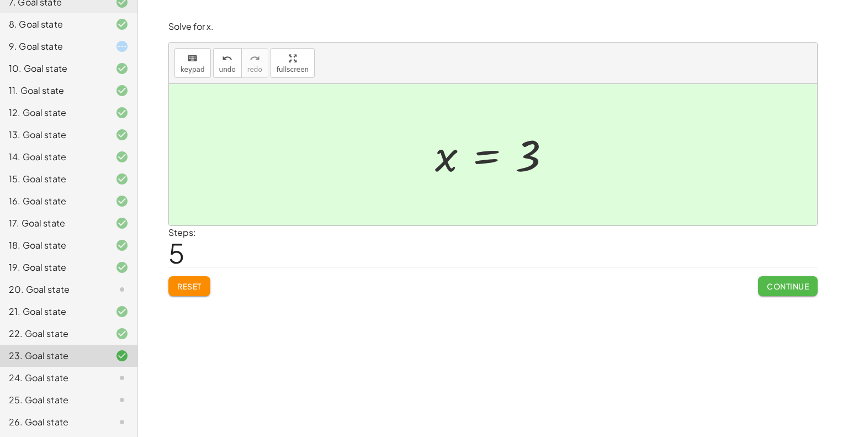
click at [762, 280] on button "Continue" at bounding box center [788, 286] width 60 height 20
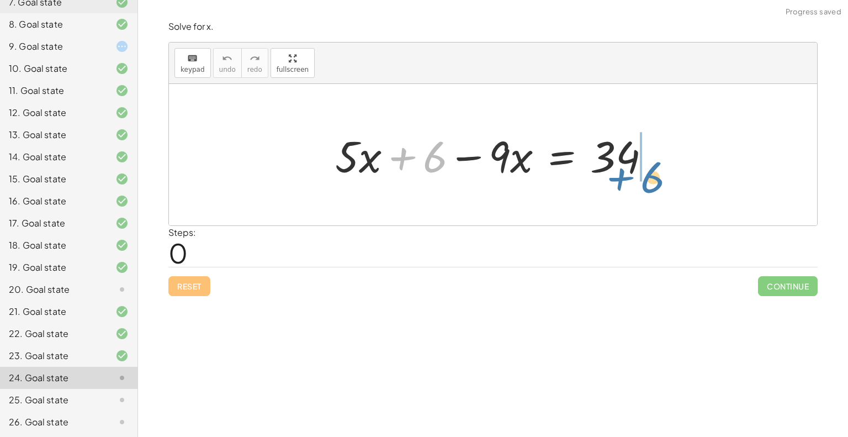
drag, startPoint x: 433, startPoint y: 157, endPoint x: 651, endPoint y: 177, distance: 219.0
click at [651, 177] on div at bounding box center [497, 154] width 335 height 57
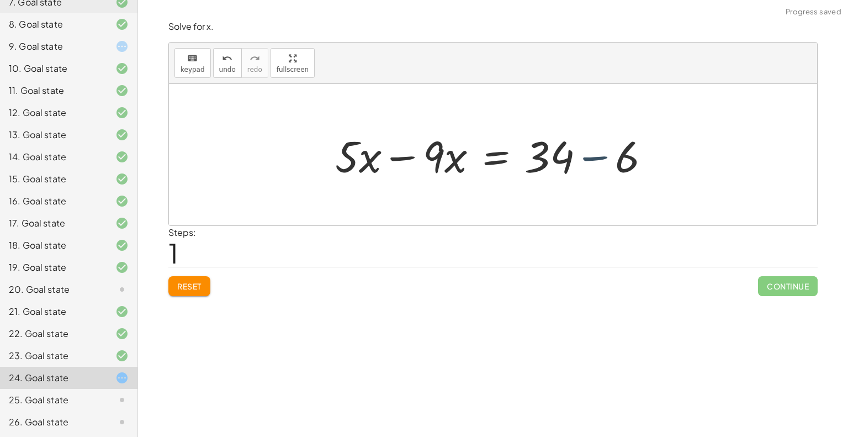
click at [612, 163] on div at bounding box center [497, 154] width 335 height 57
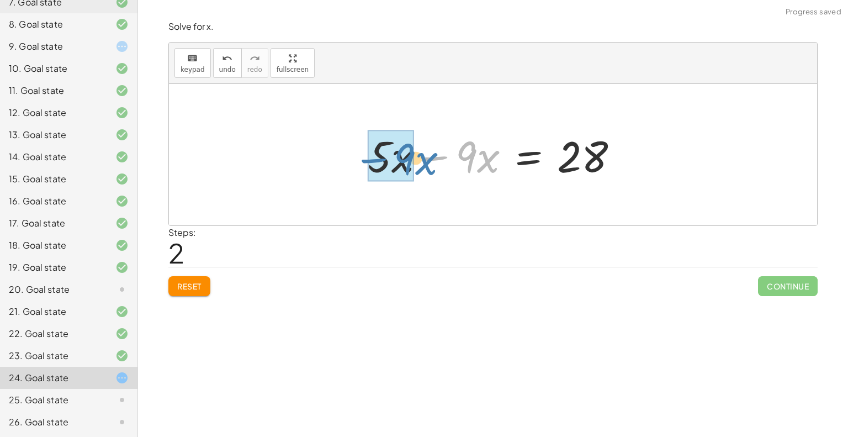
drag, startPoint x: 441, startPoint y: 154, endPoint x: 379, endPoint y: 156, distance: 61.9
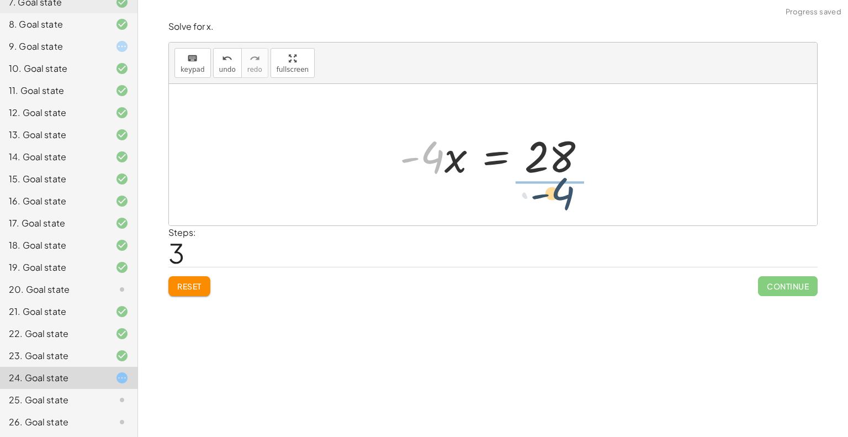
drag, startPoint x: 439, startPoint y: 157, endPoint x: 574, endPoint y: 194, distance: 140.1
click at [574, 194] on div "+ · 5 · x + 6 − · 9 · x = 34 + · 5 · x − · 9 · x = + 34 − 6 + · 5 · x − · 9 · x…" at bounding box center [493, 154] width 648 height 141
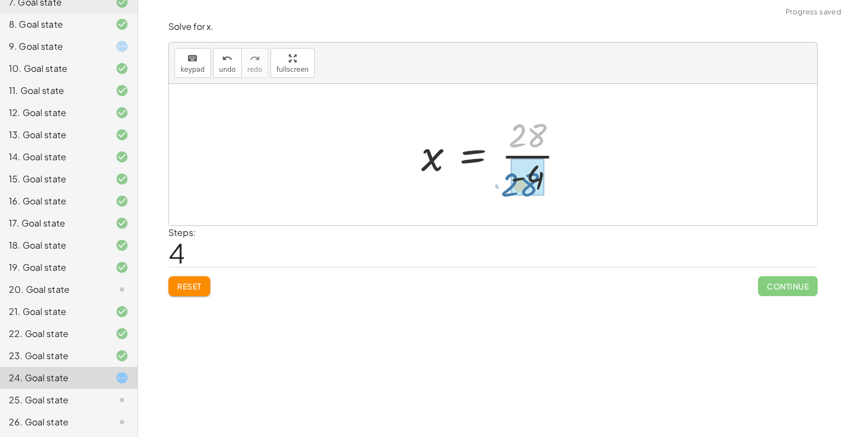
drag, startPoint x: 548, startPoint y: 140, endPoint x: 541, endPoint y: 189, distance: 49.7
drag, startPoint x: 534, startPoint y: 176, endPoint x: 532, endPoint y: 135, distance: 40.4
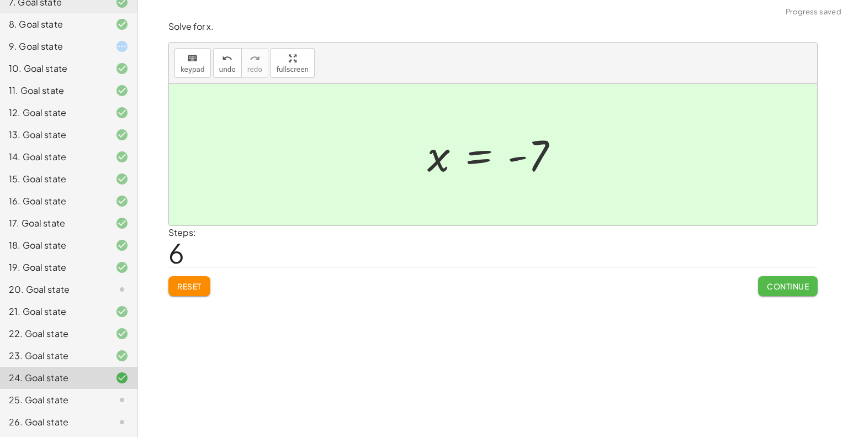
click at [775, 280] on button "Continue" at bounding box center [788, 286] width 60 height 20
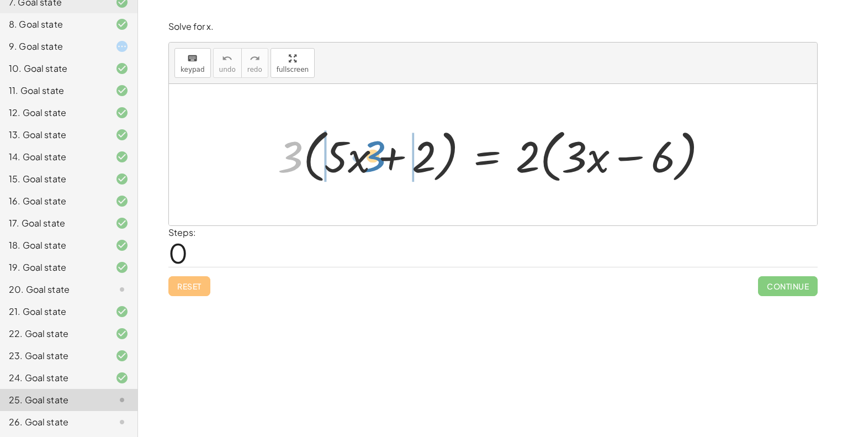
drag, startPoint x: 284, startPoint y: 158, endPoint x: 367, endPoint y: 157, distance: 82.3
click at [367, 157] on div at bounding box center [497, 154] width 450 height 63
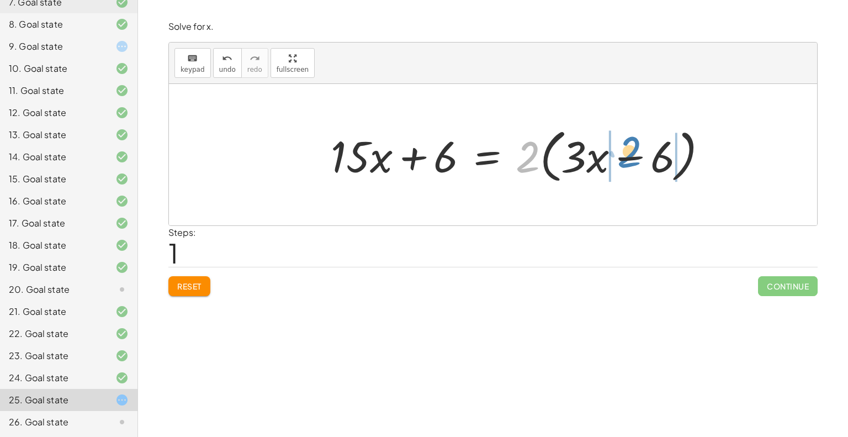
drag, startPoint x: 522, startPoint y: 162, endPoint x: 624, endPoint y: 156, distance: 101.7
click at [624, 156] on div at bounding box center [523, 154] width 397 height 63
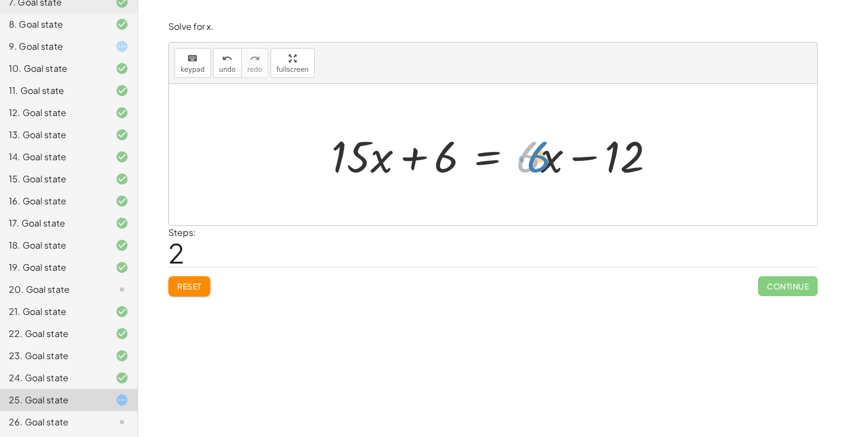
drag, startPoint x: 524, startPoint y: 161, endPoint x: 531, endPoint y: 161, distance: 7.2
click at [531, 161] on div at bounding box center [497, 154] width 343 height 57
drag, startPoint x: 541, startPoint y: 161, endPoint x: 542, endPoint y: 171, distance: 10.0
click at [542, 171] on div at bounding box center [497, 154] width 343 height 57
drag, startPoint x: 538, startPoint y: 158, endPoint x: 542, endPoint y: 174, distance: 16.1
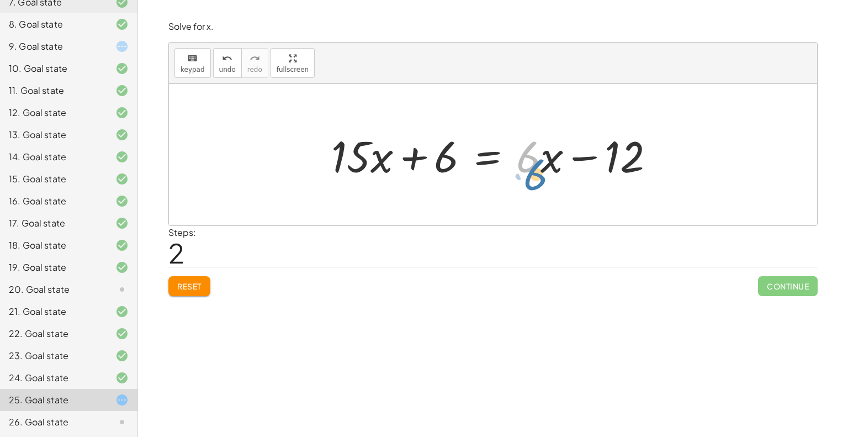
click at [542, 174] on div at bounding box center [497, 154] width 343 height 57
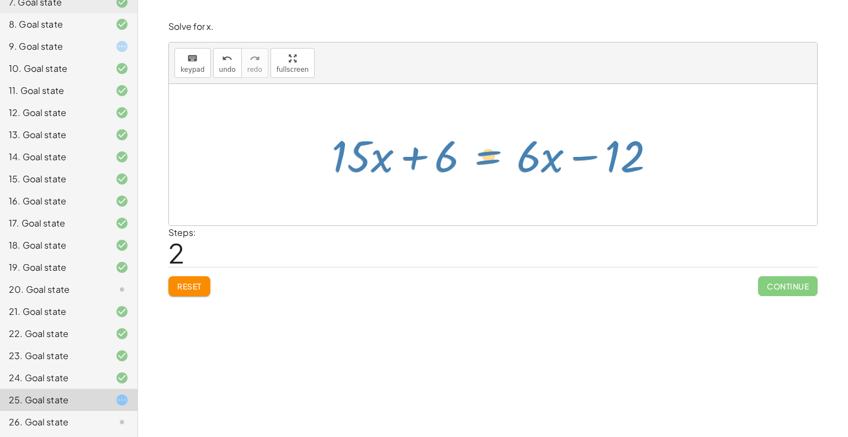
click at [505, 156] on div at bounding box center [497, 154] width 343 height 57
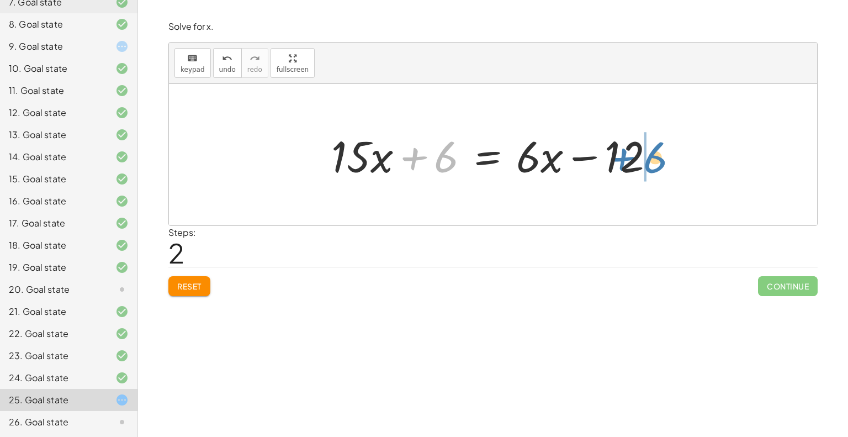
drag, startPoint x: 443, startPoint y: 157, endPoint x: 652, endPoint y: 157, distance: 208.7
click at [652, 157] on div at bounding box center [497, 154] width 343 height 57
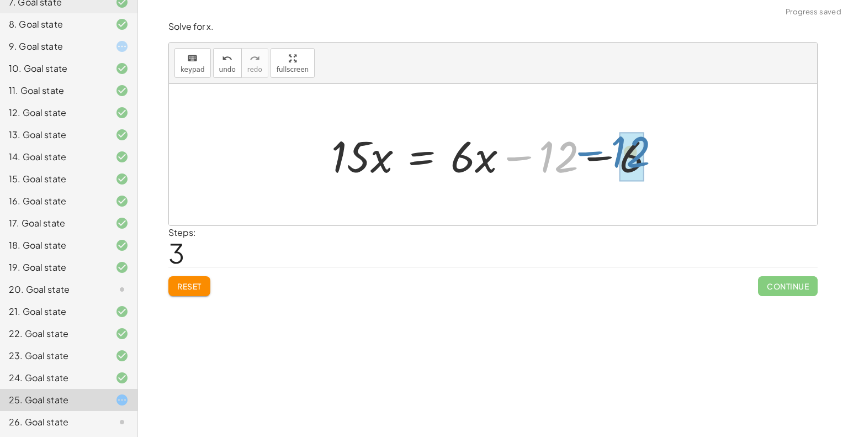
drag, startPoint x: 615, startPoint y: 157, endPoint x: 687, endPoint y: 152, distance: 72.5
click at [687, 152] on div "· 3 · ( + · 5 · x + 2 ) = · 2 · ( + · 3 · x − 6 ) + · 3 · 5 · x + · 3 · 2 = · 2…" at bounding box center [493, 154] width 648 height 141
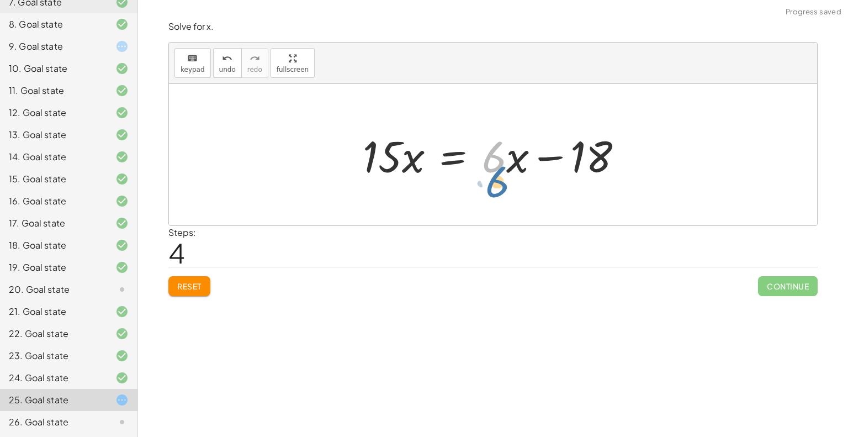
drag, startPoint x: 499, startPoint y: 162, endPoint x: 502, endPoint y: 183, distance: 21.8
drag, startPoint x: 513, startPoint y: 162, endPoint x: 493, endPoint y: 168, distance: 21.3
click at [493, 168] on div at bounding box center [497, 154] width 280 height 57
drag, startPoint x: 494, startPoint y: 157, endPoint x: 327, endPoint y: 156, distance: 166.2
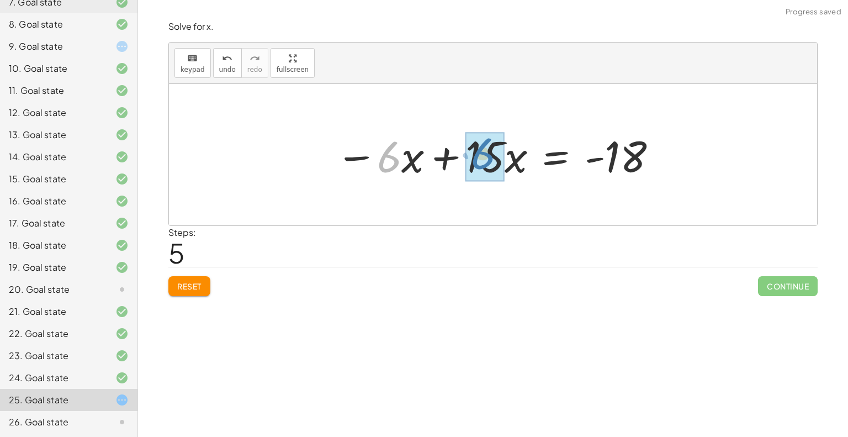
drag, startPoint x: 393, startPoint y: 155, endPoint x: 487, endPoint y: 152, distance: 93.9
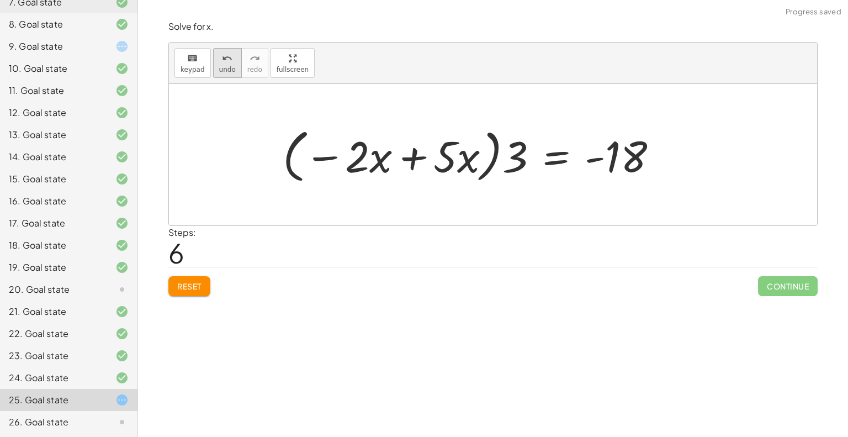
click at [219, 68] on span "undo" at bounding box center [227, 70] width 17 height 8
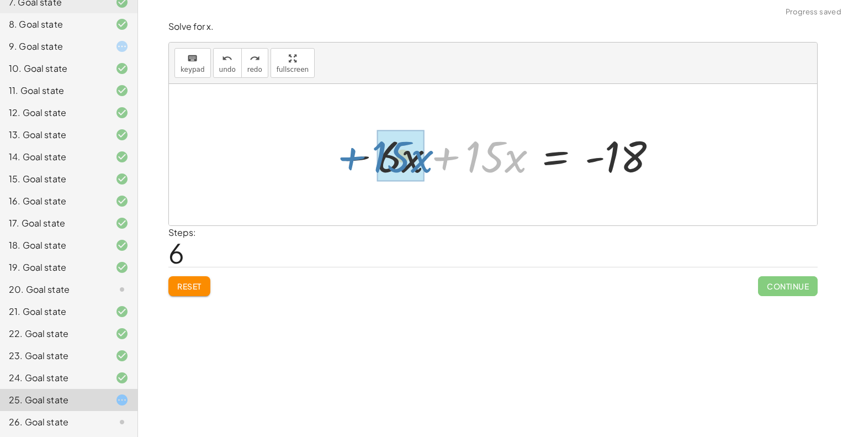
drag, startPoint x: 448, startPoint y: 161, endPoint x: 354, endPoint y: 161, distance: 94.4
click at [354, 161] on div at bounding box center [497, 154] width 334 height 57
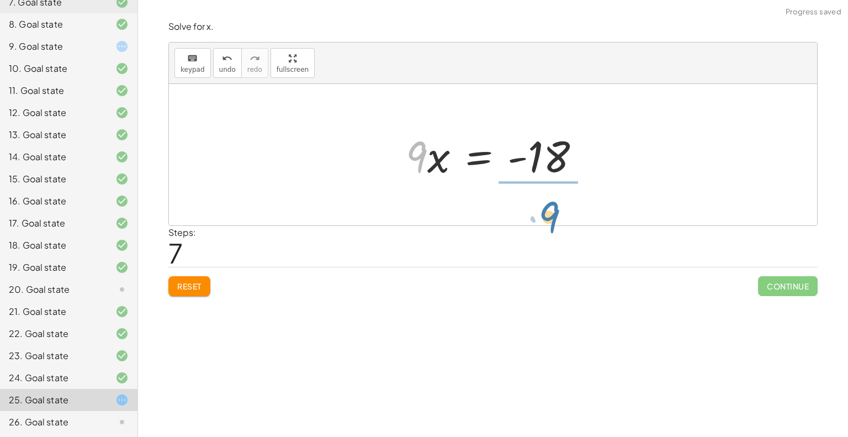
drag, startPoint x: 422, startPoint y: 154, endPoint x: 554, endPoint y: 214, distance: 145.3
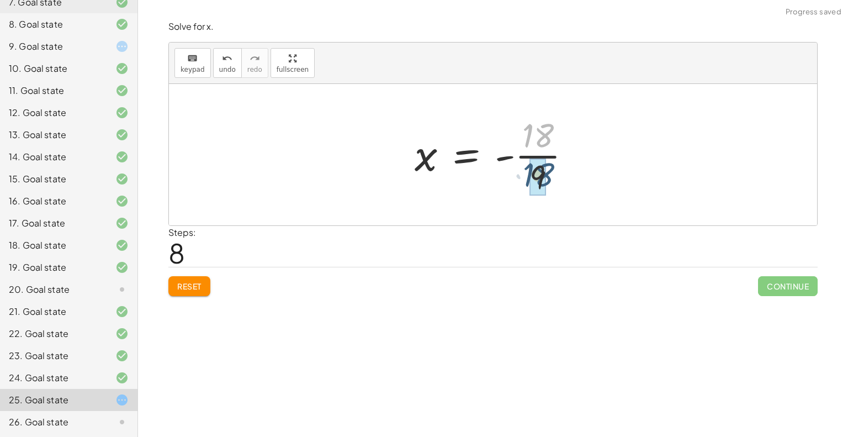
drag, startPoint x: 534, startPoint y: 144, endPoint x: 534, endPoint y: 183, distance: 39.2
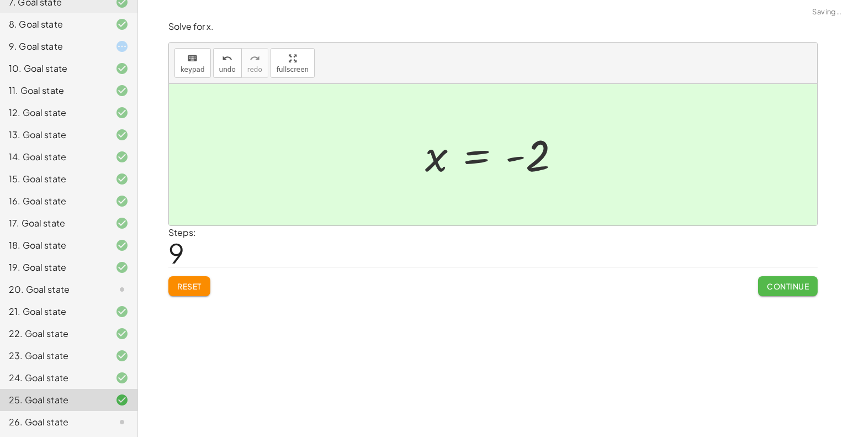
click at [774, 281] on span "Continue" at bounding box center [788, 286] width 42 height 10
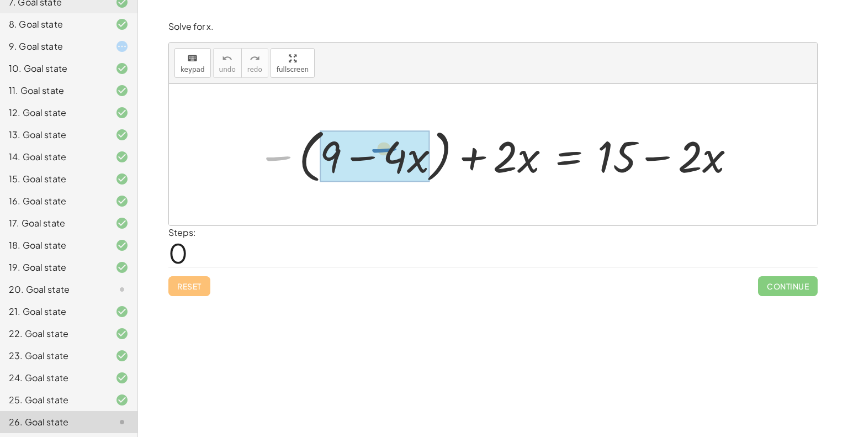
drag, startPoint x: 280, startPoint y: 153, endPoint x: 386, endPoint y: 145, distance: 105.8
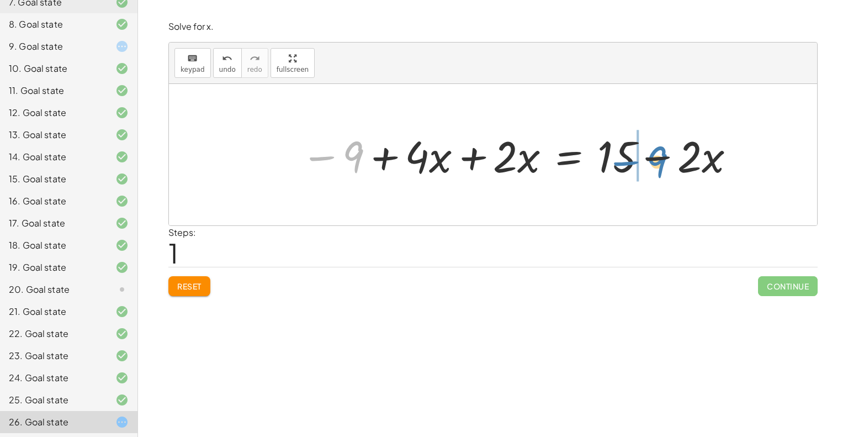
drag, startPoint x: 356, startPoint y: 162, endPoint x: 653, endPoint y: 168, distance: 296.6
click at [653, 168] on div at bounding box center [518, 154] width 447 height 57
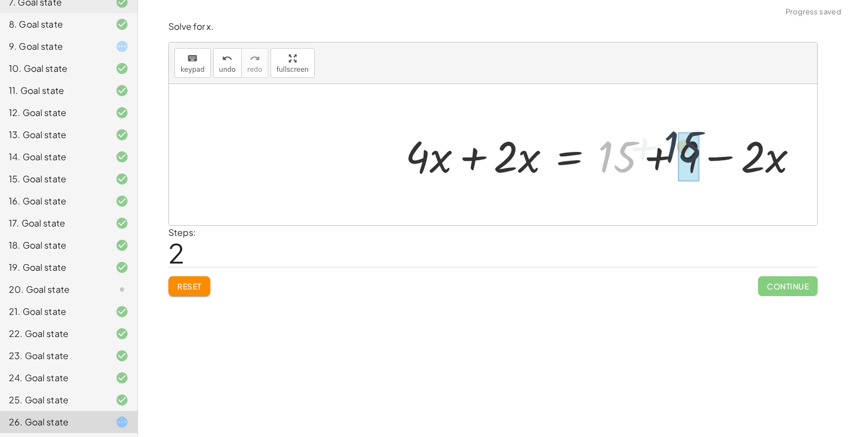
drag, startPoint x: 618, startPoint y: 157, endPoint x: 725, endPoint y: 158, distance: 107.1
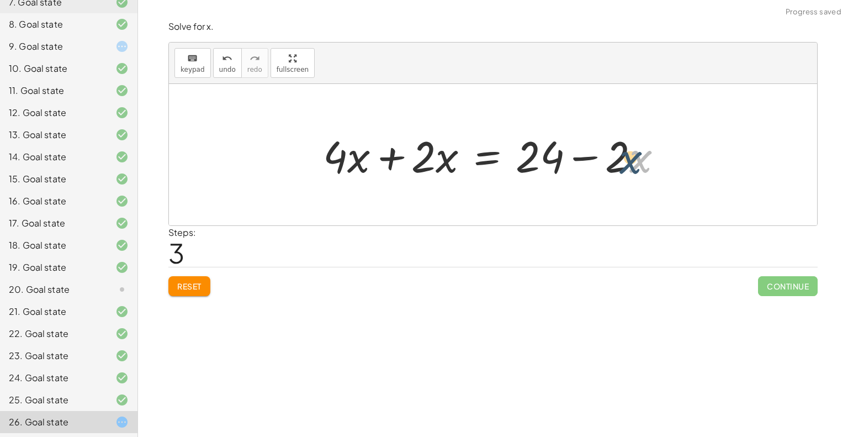
drag, startPoint x: 660, startPoint y: 155, endPoint x: 649, endPoint y: 156, distance: 11.1
click at [649, 156] on div at bounding box center [496, 154] width 359 height 57
drag, startPoint x: 586, startPoint y: 156, endPoint x: 276, endPoint y: 150, distance: 309.8
click at [276, 150] on div "− ( + 9 − · 4 · x ) + · 2 · x = + 15 − · 2 · x − 9 + · 4 · x + · 2 · x = + 15 −…" at bounding box center [493, 154] width 648 height 141
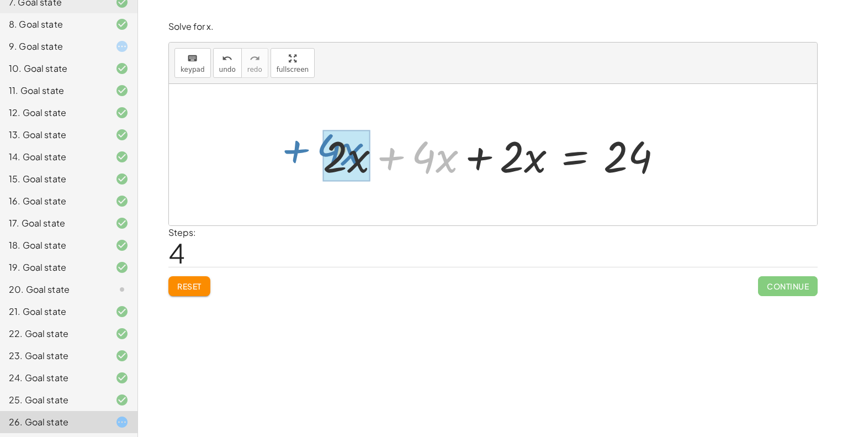
drag, startPoint x: 391, startPoint y: 156, endPoint x: 295, endPoint y: 149, distance: 96.4
click at [295, 149] on div "− ( + 9 − · 4 · x ) + · 2 · x = + 15 − · 2 · x − 9 + · 4 · x + · 2 · x = + 15 −…" at bounding box center [493, 154] width 648 height 141
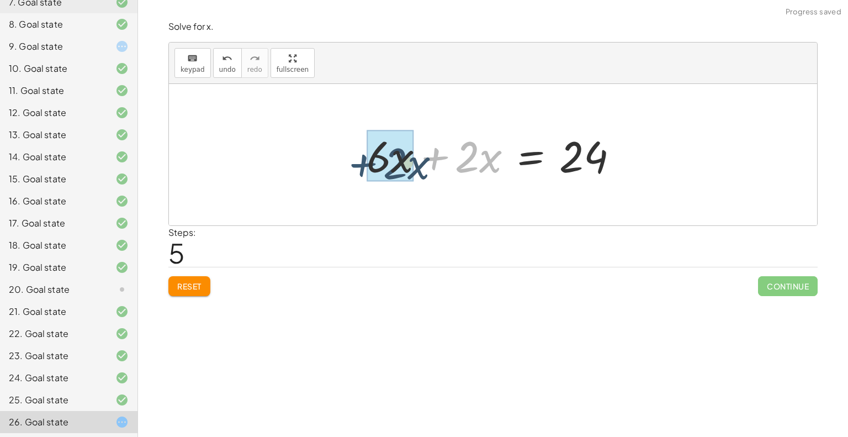
drag, startPoint x: 435, startPoint y: 155, endPoint x: 361, endPoint y: 159, distance: 74.7
click at [361, 159] on div at bounding box center [497, 154] width 272 height 57
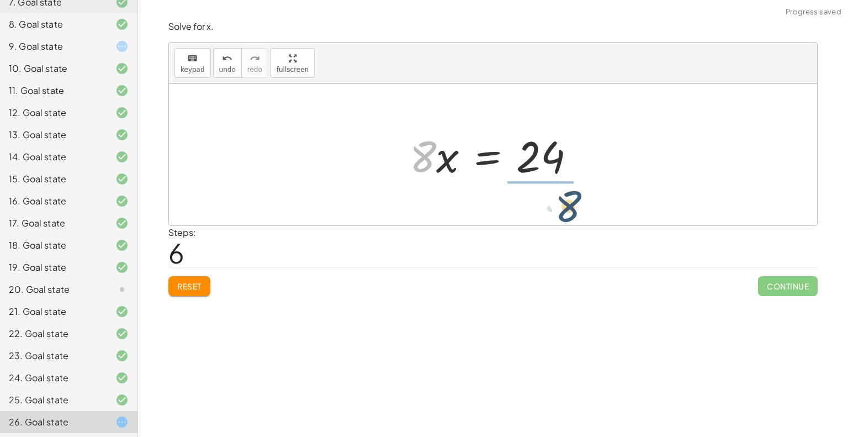
drag, startPoint x: 415, startPoint y: 160, endPoint x: 563, endPoint y: 207, distance: 155.9
click at [563, 207] on div "− ( + 9 − · 4 · x ) + · 2 · x = + 15 − · 2 · x − 9 + · 4 · x + · 2 · x = + 15 −…" at bounding box center [493, 154] width 648 height 141
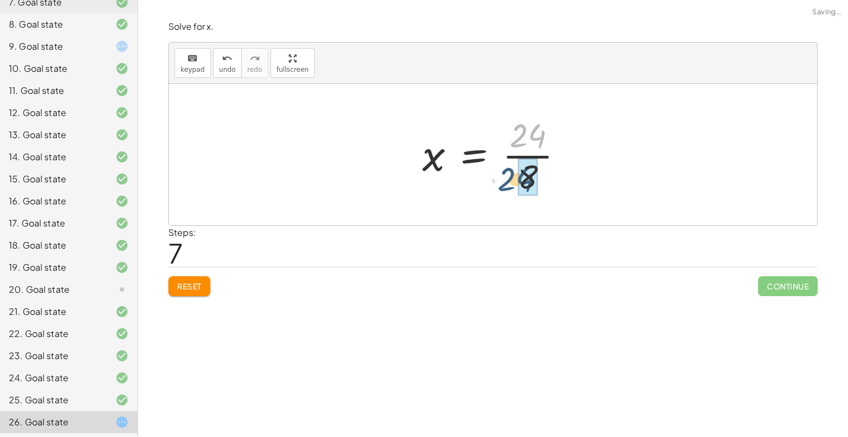
drag, startPoint x: 543, startPoint y: 136, endPoint x: 532, endPoint y: 180, distance: 45.7
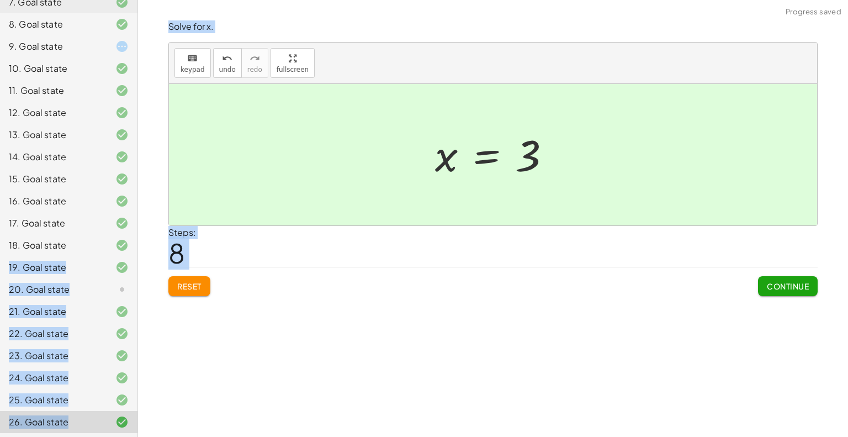
drag, startPoint x: 261, startPoint y: 250, endPoint x: 82, endPoint y: 250, distance: 178.3
click at [82, 250] on main "Equations: (One, Two, Multi and Literal Equations) [PERSON_NAME] Not you? Tasks…" at bounding box center [424, 218] width 848 height 437
click at [262, 315] on div "**********" at bounding box center [493, 218] width 710 height 437
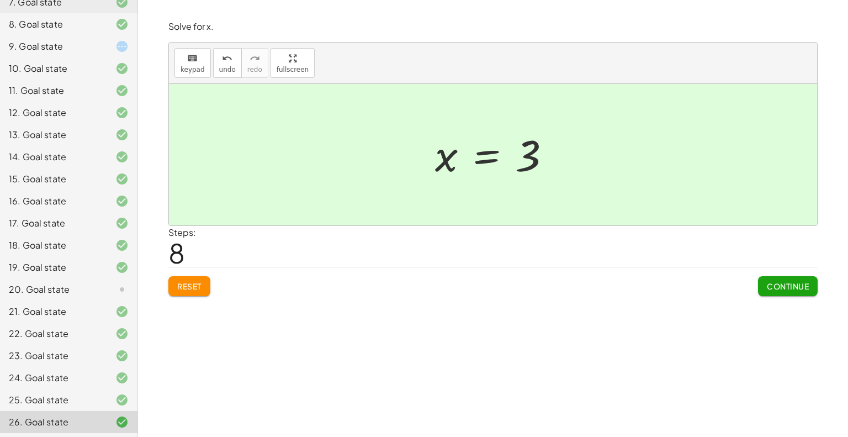
click at [115, 288] on icon at bounding box center [121, 289] width 13 height 13
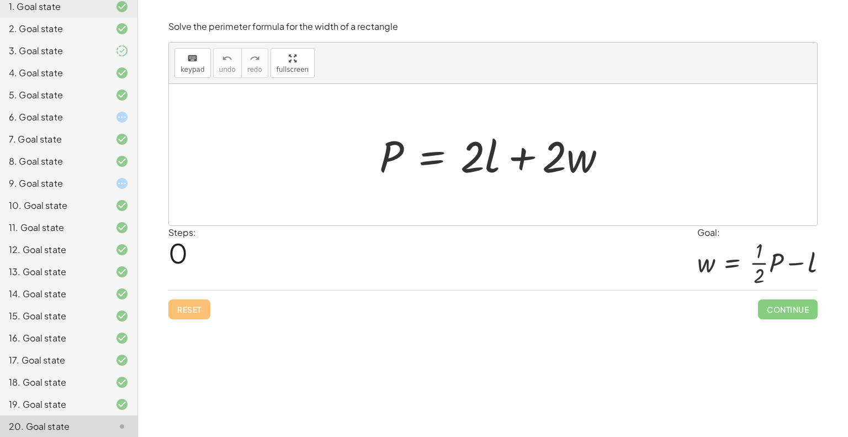
scroll to position [125, 0]
click at [60, 113] on div "6. Goal state" at bounding box center [53, 116] width 89 height 13
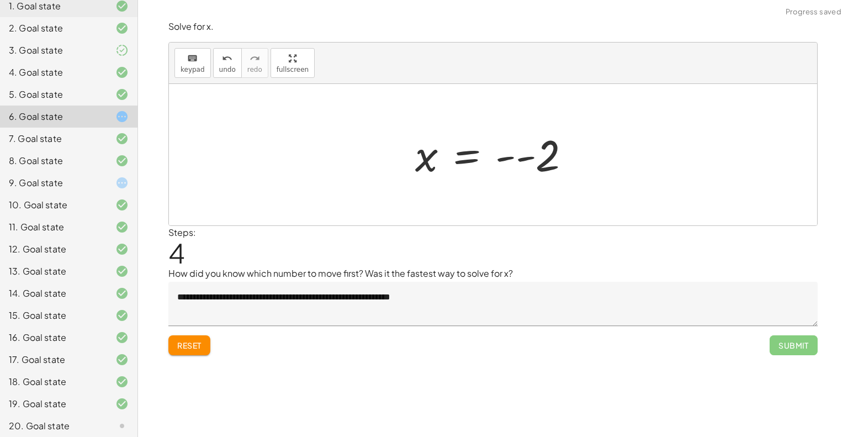
click at [68, 181] on div "9. Goal state" at bounding box center [53, 182] width 89 height 13
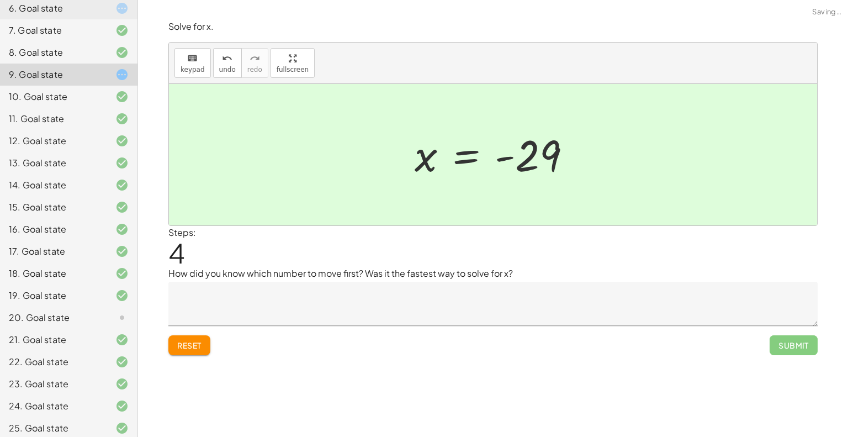
scroll to position [206, 0]
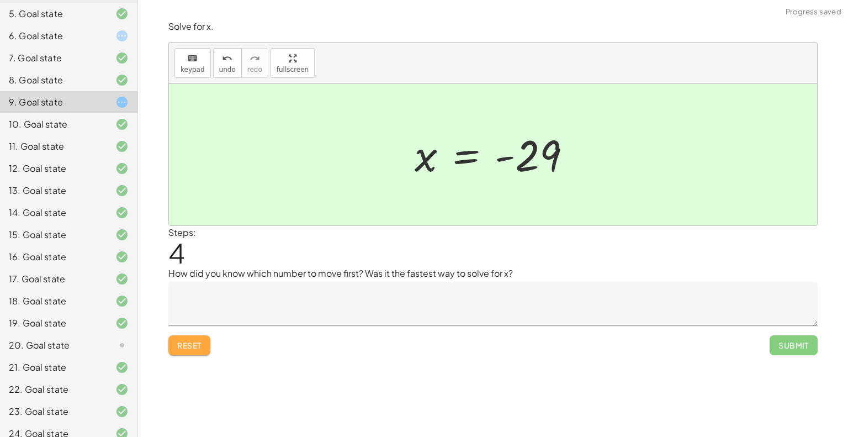
click at [197, 336] on button "Reset" at bounding box center [189, 345] width 42 height 20
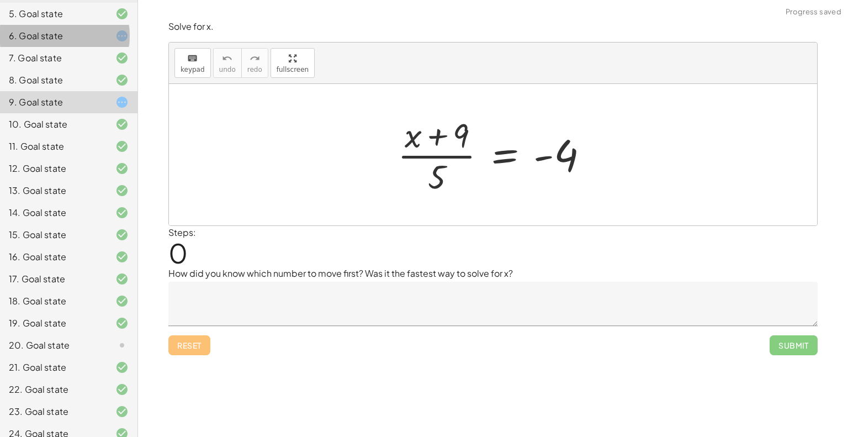
click at [102, 69] on div "6. Goal state" at bounding box center [68, 80] width 137 height 22
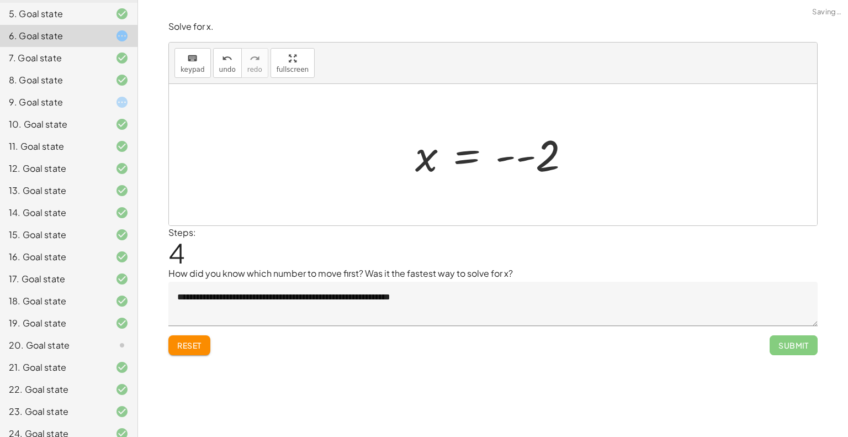
click at [184, 345] on span "Reset" at bounding box center [189, 345] width 24 height 10
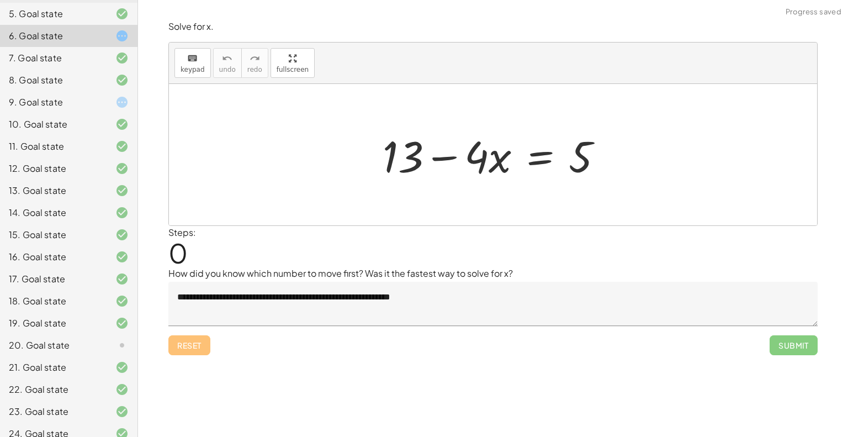
click at [98, 345] on div at bounding box center [113, 344] width 31 height 13
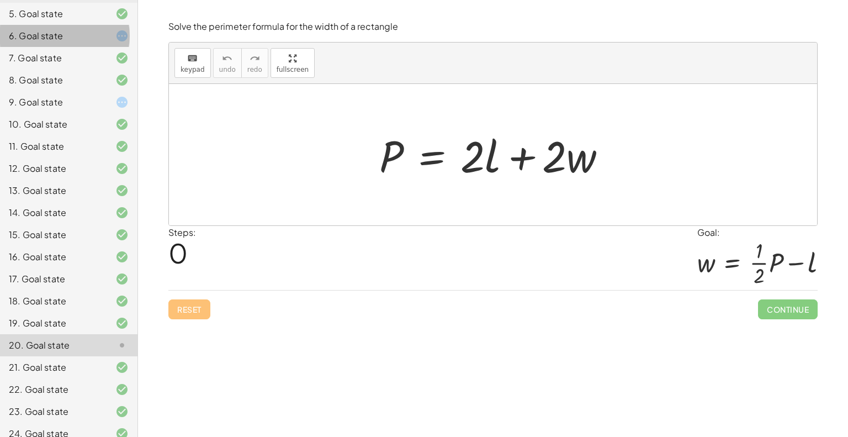
click at [73, 31] on div "6. Goal state" at bounding box center [53, 35] width 89 height 13
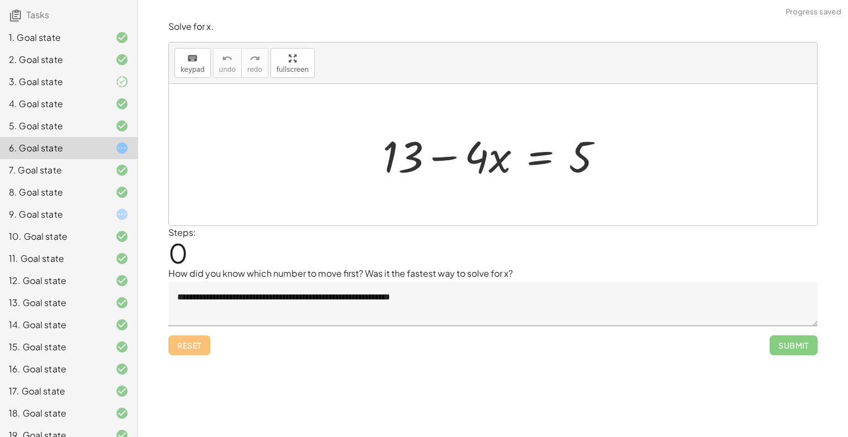
scroll to position [0, 0]
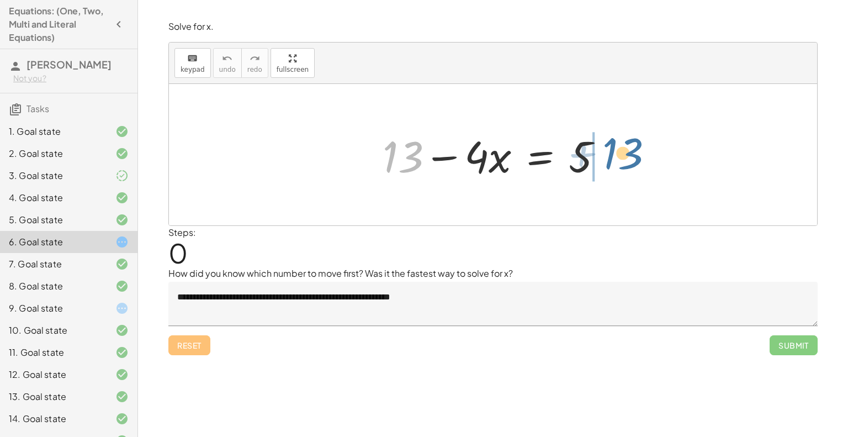
drag, startPoint x: 396, startPoint y: 150, endPoint x: 619, endPoint y: 149, distance: 223.1
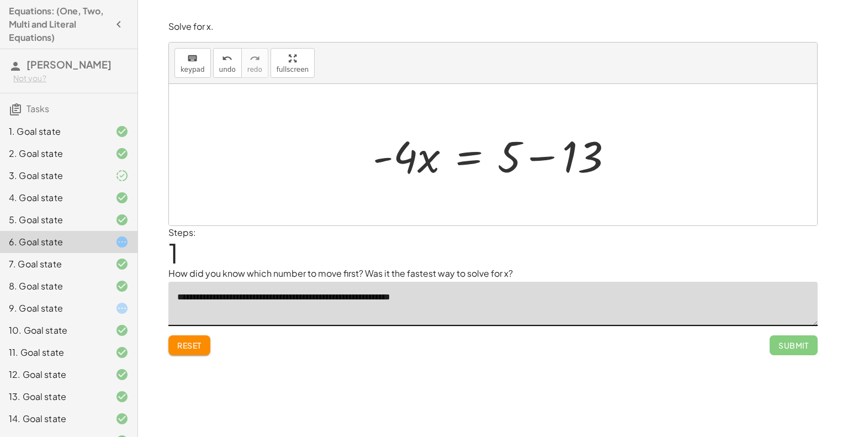
click at [649, 308] on textarea "**********" at bounding box center [492, 304] width 649 height 44
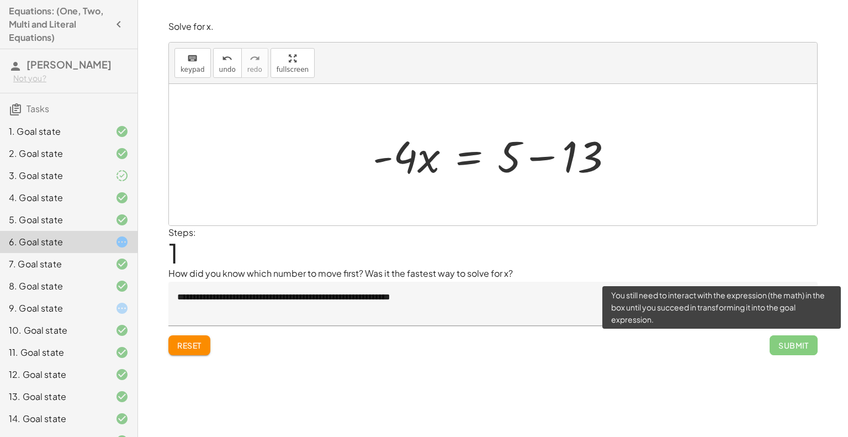
click at [803, 348] on span "Submit" at bounding box center [794, 345] width 48 height 20
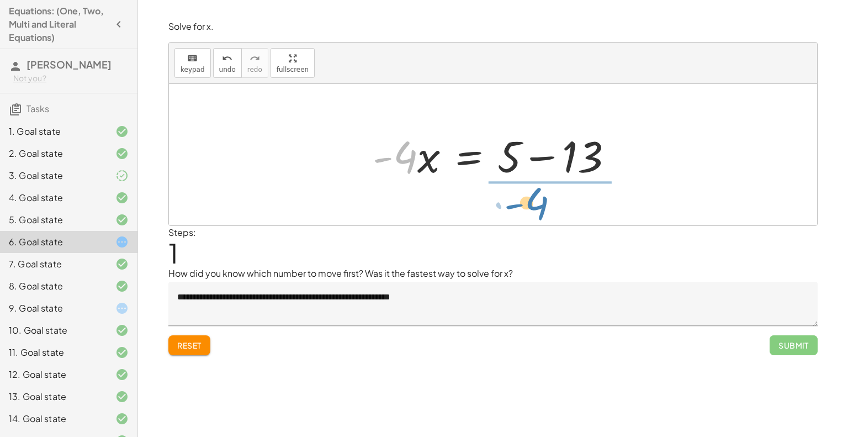
drag, startPoint x: 403, startPoint y: 161, endPoint x: 535, endPoint y: 207, distance: 139.9
click at [535, 207] on div "+ 13 − · 4 · x = 5 · - 4 13 · 4 · x = 5 - + −" at bounding box center [493, 154] width 648 height 141
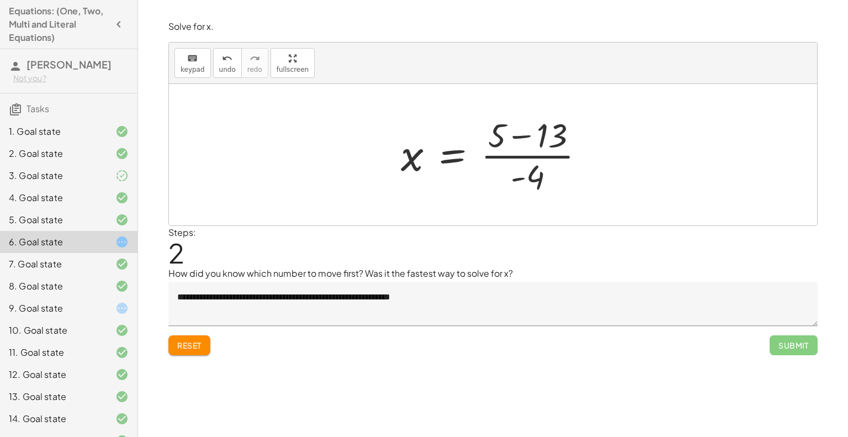
click at [521, 134] on div at bounding box center [497, 154] width 204 height 85
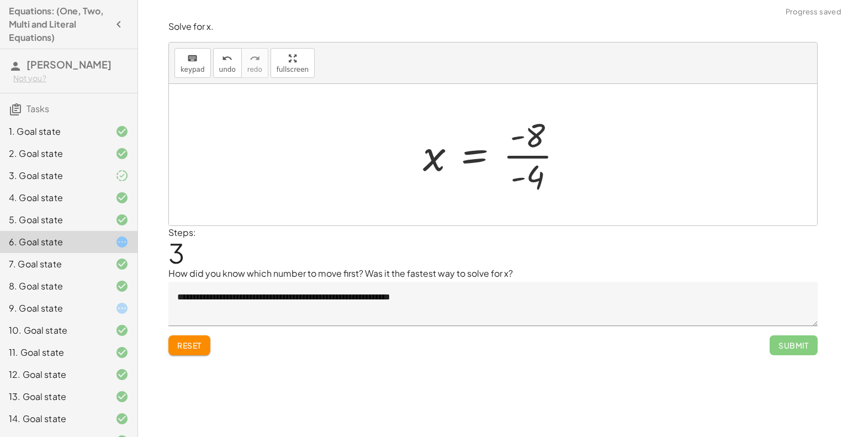
click at [531, 152] on div at bounding box center [497, 154] width 160 height 85
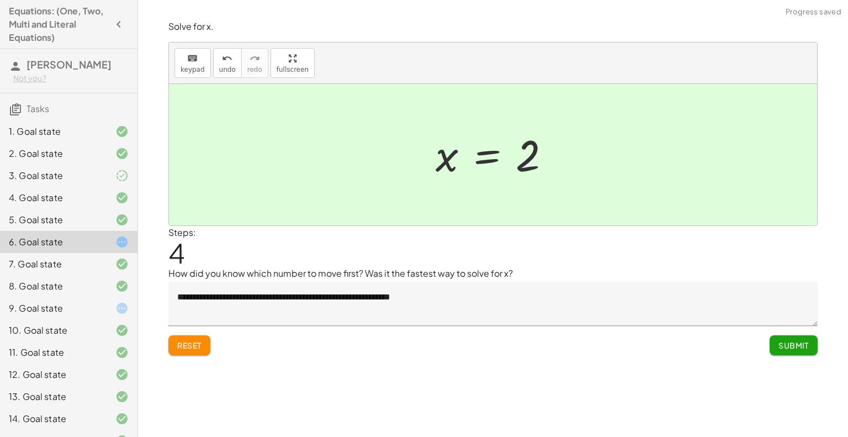
click at [628, 158] on div at bounding box center [493, 154] width 648 height 141
click at [798, 348] on span "Submit" at bounding box center [793, 345] width 30 height 10
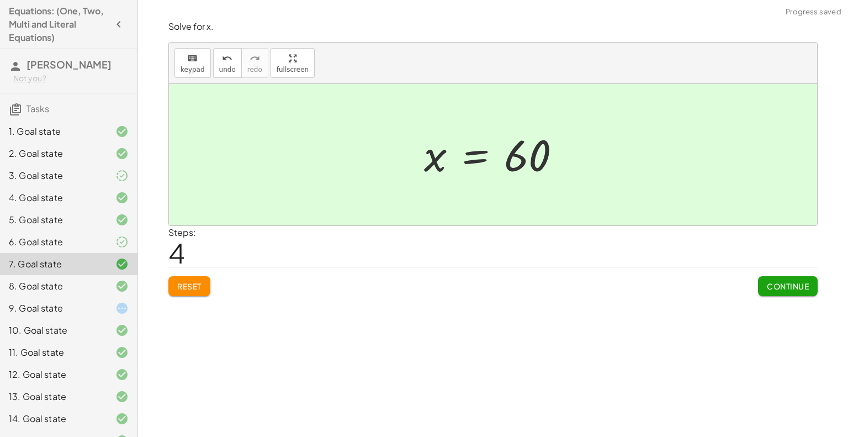
click at [784, 284] on span "Continue" at bounding box center [788, 286] width 42 height 10
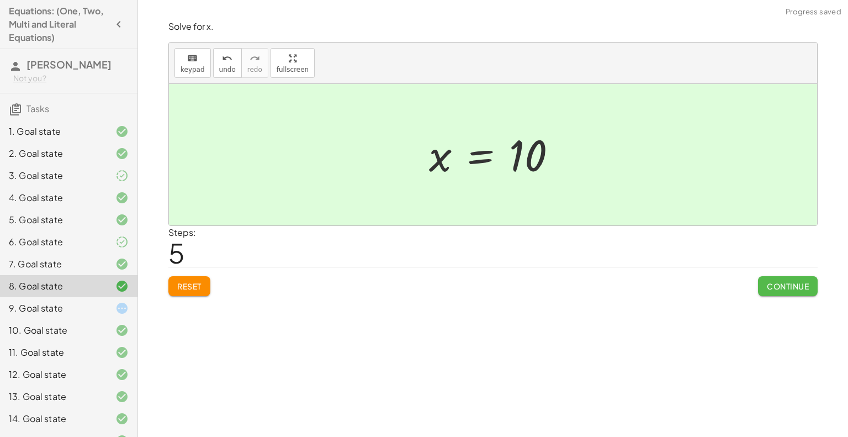
click at [784, 284] on span "Continue" at bounding box center [788, 286] width 42 height 10
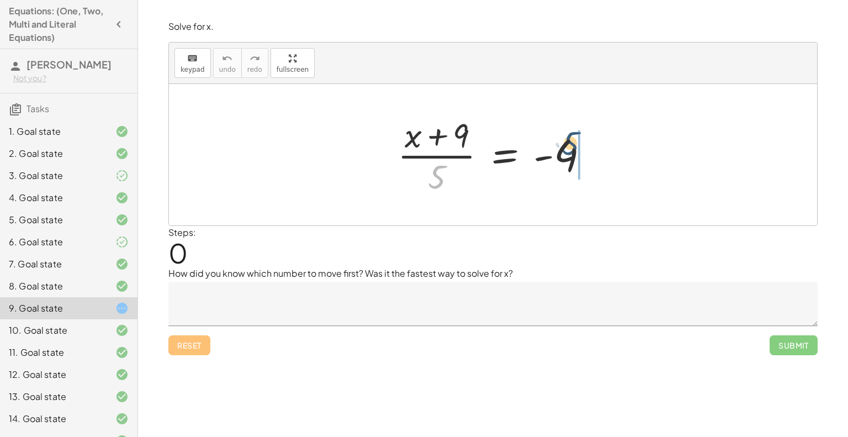
drag, startPoint x: 437, startPoint y: 181, endPoint x: 587, endPoint y: 150, distance: 153.3
click at [587, 150] on div at bounding box center [497, 154] width 211 height 85
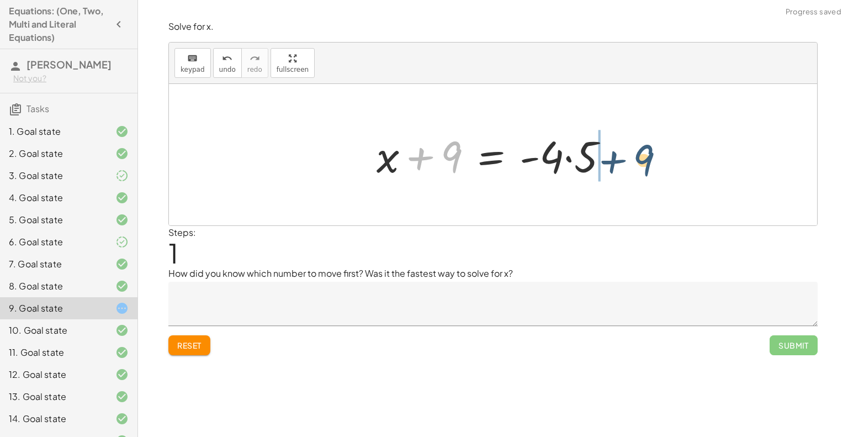
drag, startPoint x: 441, startPoint y: 155, endPoint x: 648, endPoint y: 158, distance: 207.6
click at [648, 158] on div "· ( + x + 9 ) · 5 = - 4 + 9 + x + 9 · 5 = - 4 ·" at bounding box center [493, 154] width 648 height 141
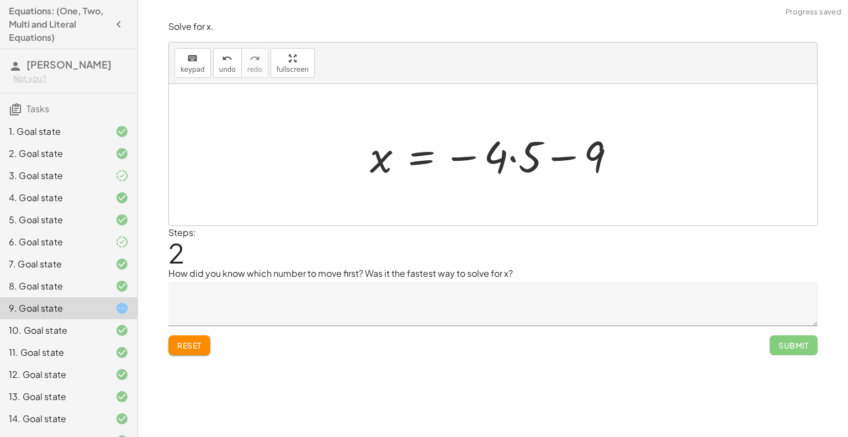
click at [557, 154] on div at bounding box center [497, 154] width 266 height 57
click at [572, 160] on div at bounding box center [497, 154] width 266 height 57
click at [459, 156] on div at bounding box center [497, 154] width 266 height 57
click at [515, 157] on div at bounding box center [497, 154] width 266 height 57
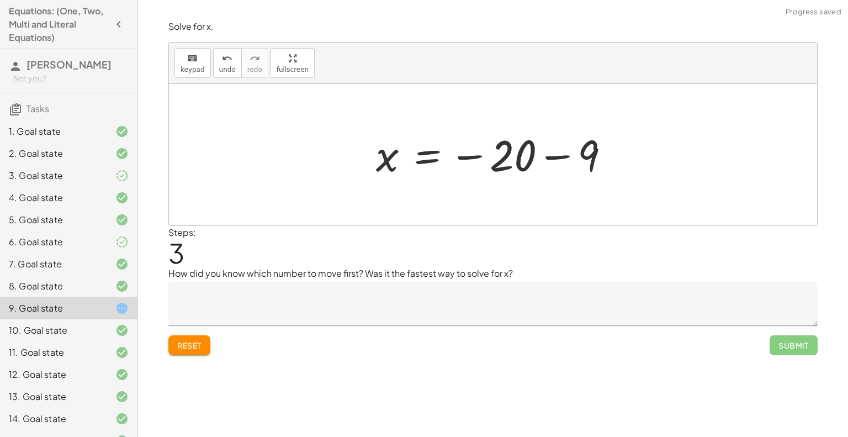
click at [578, 152] on div at bounding box center [496, 155] width 253 height 55
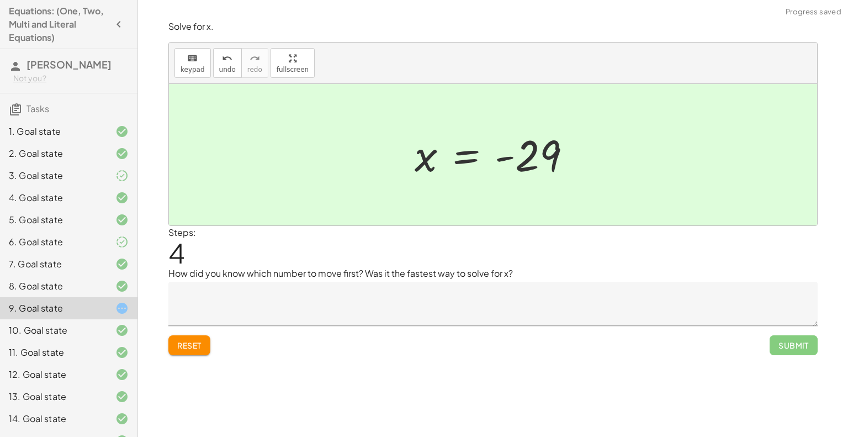
click at [442, 294] on textarea at bounding box center [492, 304] width 649 height 44
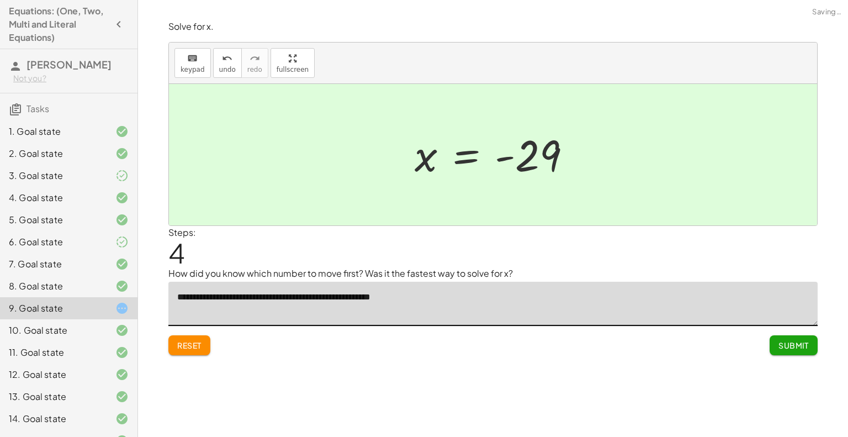
type textarea "**********"
click at [781, 338] on button "Submit" at bounding box center [794, 345] width 48 height 20
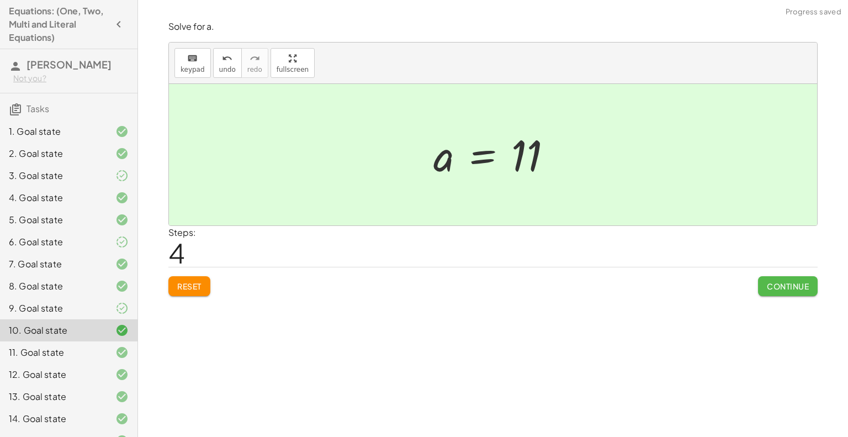
click at [787, 283] on span "Continue" at bounding box center [788, 286] width 42 height 10
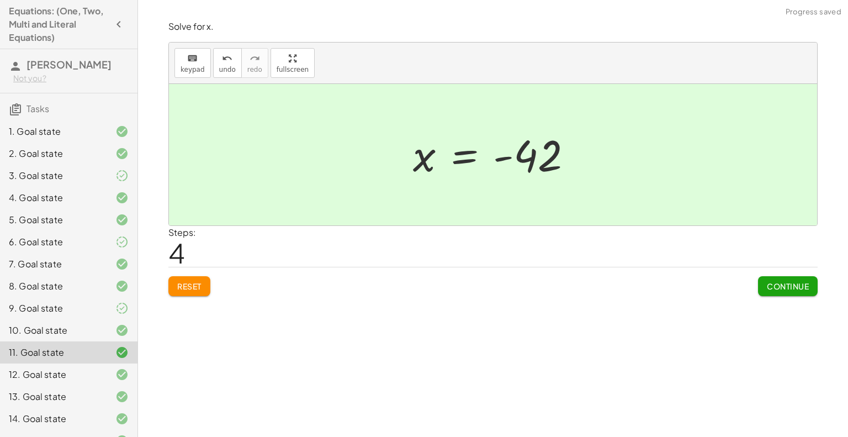
click at [787, 283] on span "Continue" at bounding box center [788, 286] width 42 height 10
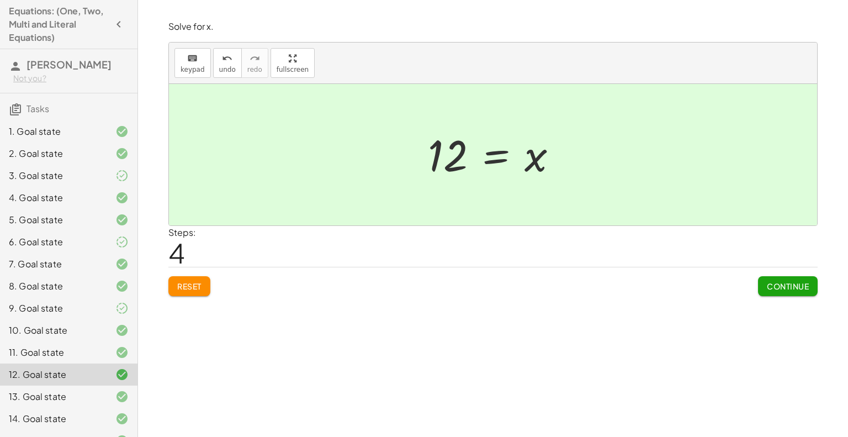
click at [466, 156] on div at bounding box center [497, 155] width 150 height 55
click at [451, 153] on div at bounding box center [497, 155] width 150 height 55
click at [541, 158] on div at bounding box center [497, 155] width 150 height 55
click at [772, 289] on span "Continue" at bounding box center [788, 286] width 42 height 10
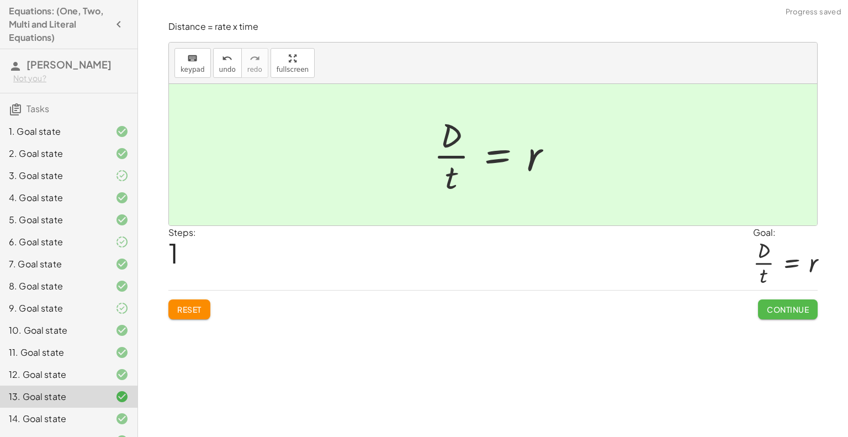
click at [778, 308] on span "Continue" at bounding box center [788, 309] width 42 height 10
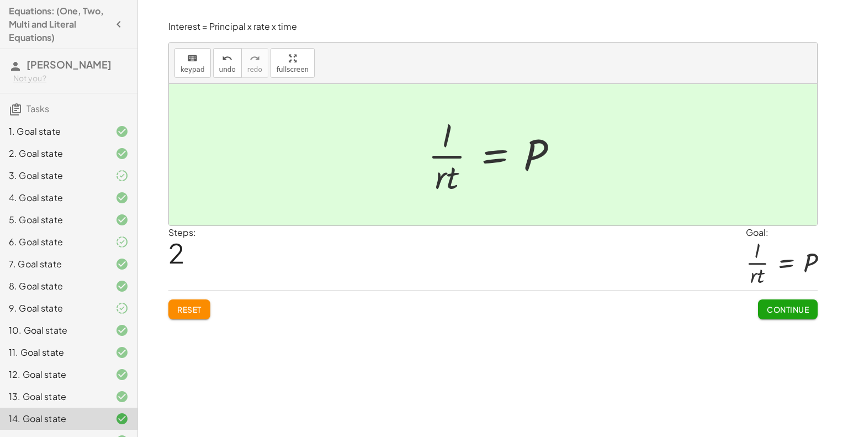
click at [446, 180] on div at bounding box center [497, 154] width 150 height 85
drag, startPoint x: 446, startPoint y: 180, endPoint x: 589, endPoint y: 148, distance: 146.0
click at [589, 148] on div at bounding box center [493, 154] width 648 height 141
click at [423, 175] on div at bounding box center [497, 154] width 150 height 85
click at [439, 131] on div at bounding box center [497, 154] width 150 height 85
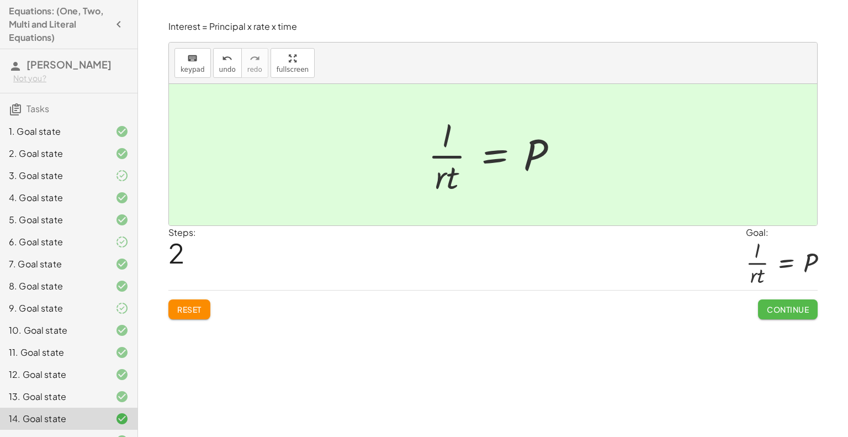
click at [796, 304] on span "Continue" at bounding box center [788, 309] width 42 height 10
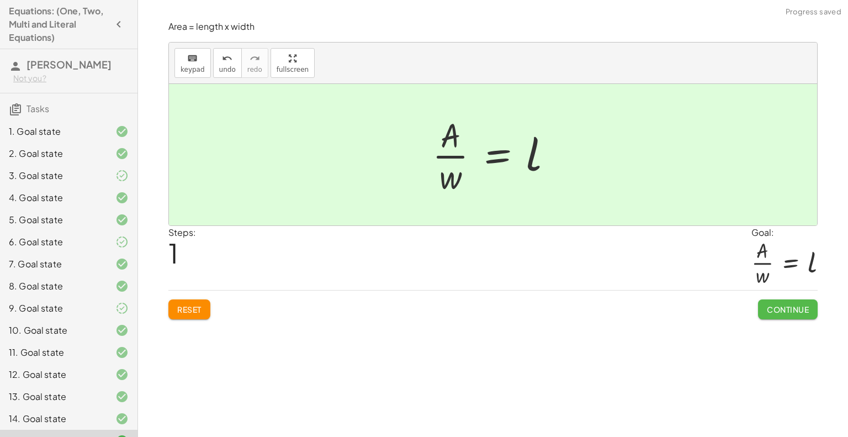
click at [796, 306] on span "Continue" at bounding box center [788, 309] width 42 height 10
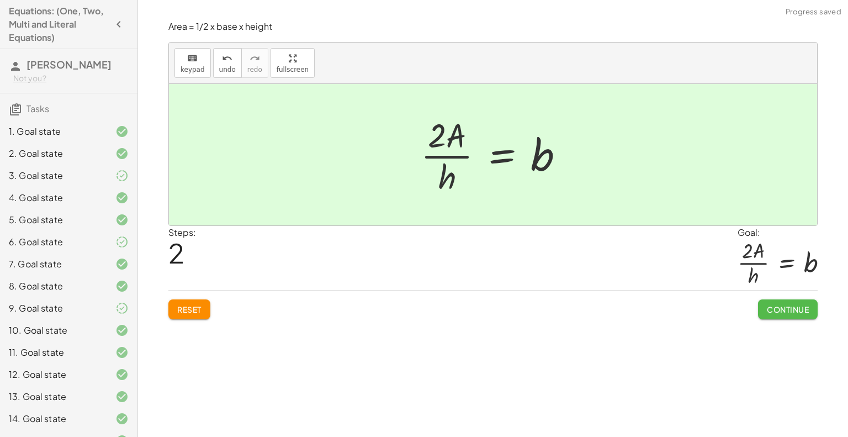
click at [796, 306] on span "Continue" at bounding box center [788, 309] width 42 height 10
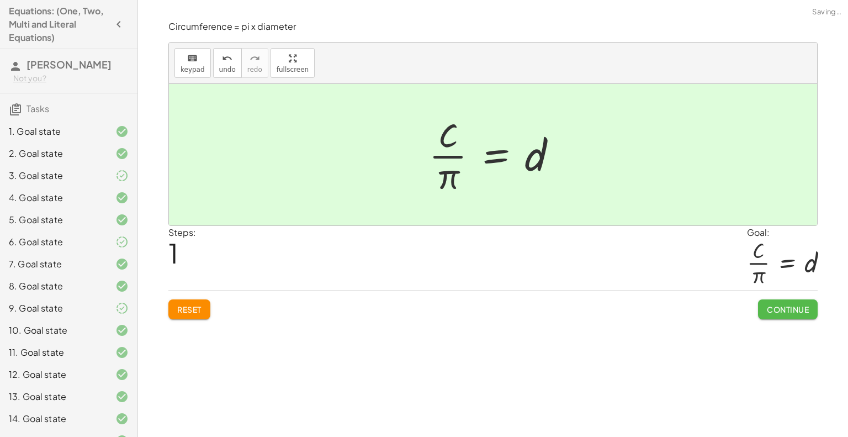
click at [796, 306] on span "Continue" at bounding box center [788, 309] width 42 height 10
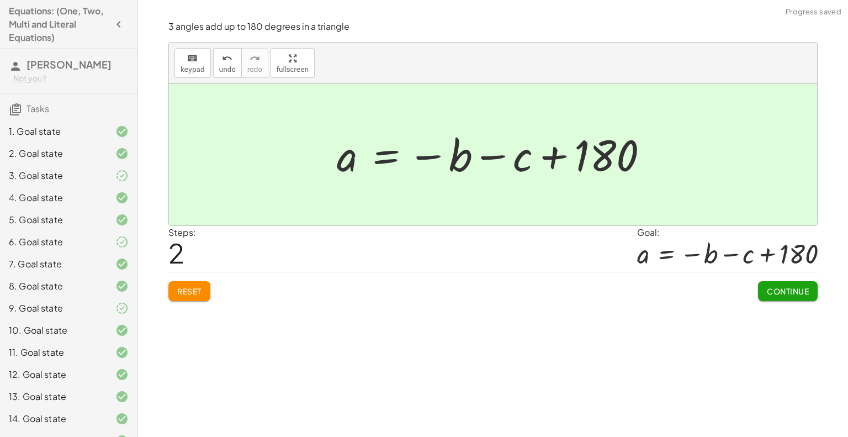
click at [788, 291] on span "Continue" at bounding box center [788, 291] width 42 height 10
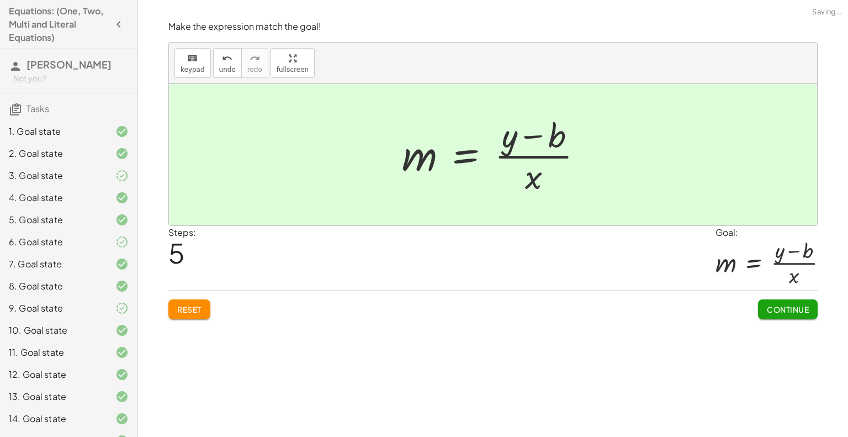
click at [798, 298] on div "Continue" at bounding box center [788, 304] width 60 height 29
click at [794, 306] on span "Continue" at bounding box center [788, 309] width 42 height 10
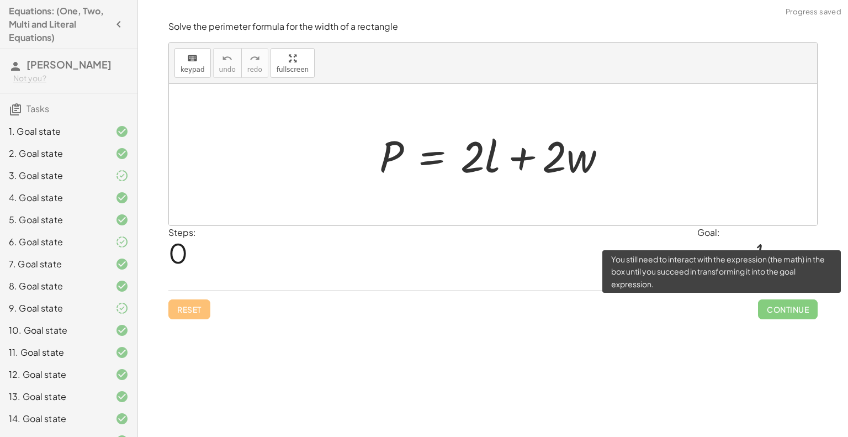
click at [794, 306] on span "Continue" at bounding box center [788, 309] width 60 height 20
click at [787, 306] on span "Continue" at bounding box center [788, 309] width 60 height 20
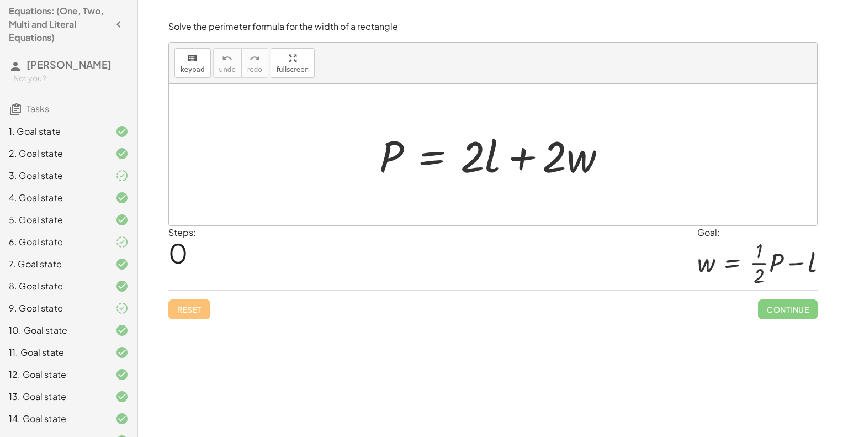
click at [483, 159] on div at bounding box center [497, 154] width 247 height 57
drag, startPoint x: 483, startPoint y: 159, endPoint x: 411, endPoint y: 162, distance: 71.9
click at [411, 162] on div at bounding box center [497, 154] width 247 height 57
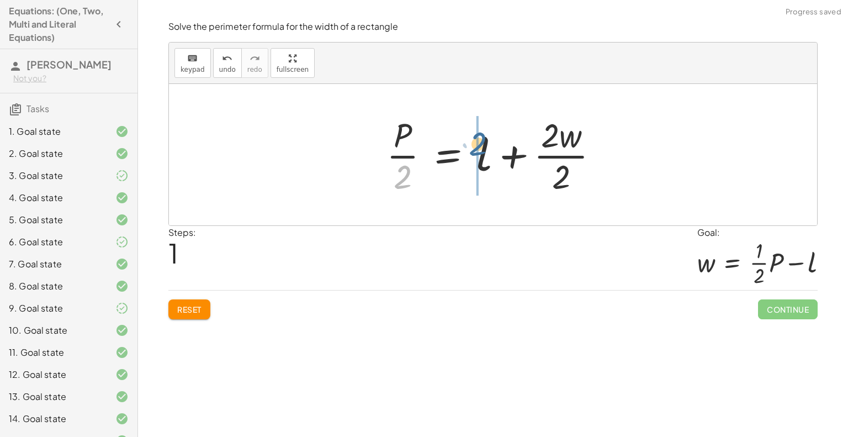
drag, startPoint x: 402, startPoint y: 167, endPoint x: 477, endPoint y: 134, distance: 82.3
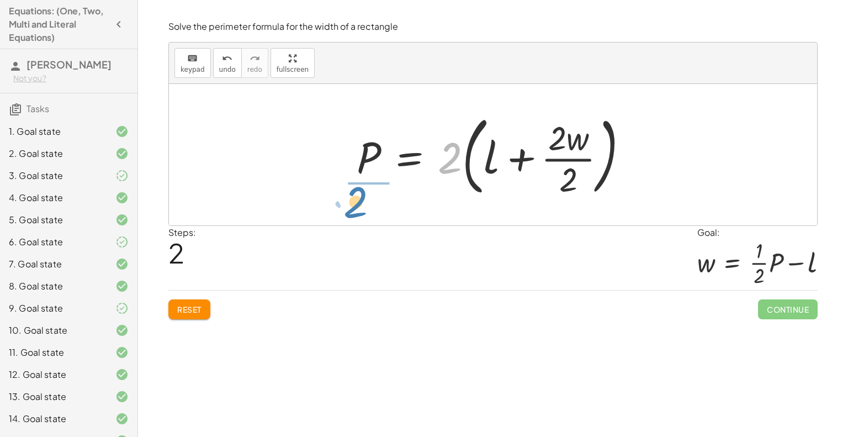
drag, startPoint x: 450, startPoint y: 154, endPoint x: 361, endPoint y: 203, distance: 101.8
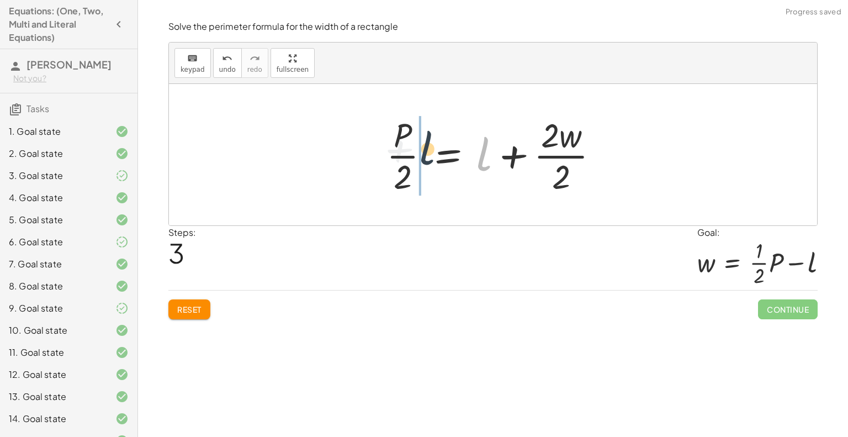
drag, startPoint x: 467, startPoint y: 153, endPoint x: 426, endPoint y: 150, distance: 41.0
click at [426, 150] on div at bounding box center [497, 154] width 232 height 85
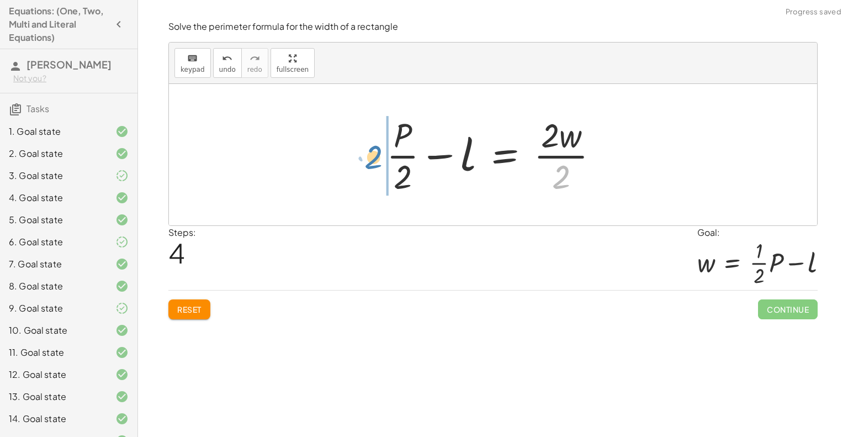
drag, startPoint x: 561, startPoint y: 174, endPoint x: 375, endPoint y: 155, distance: 187.1
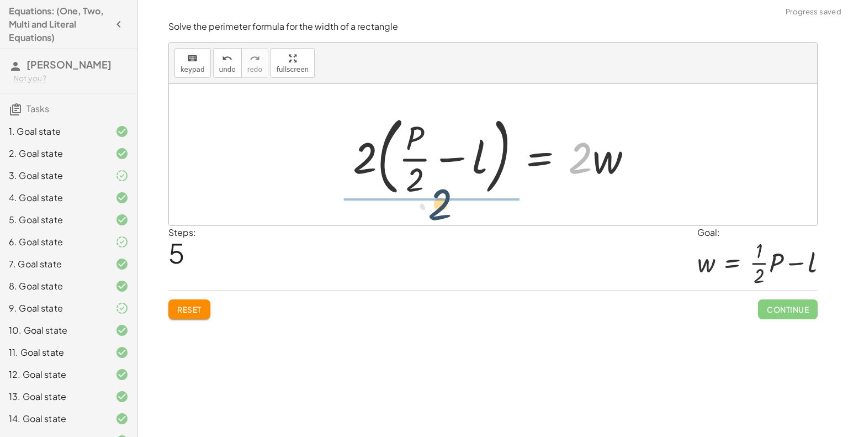
drag, startPoint x: 583, startPoint y: 154, endPoint x: 435, endPoint y: 204, distance: 156.1
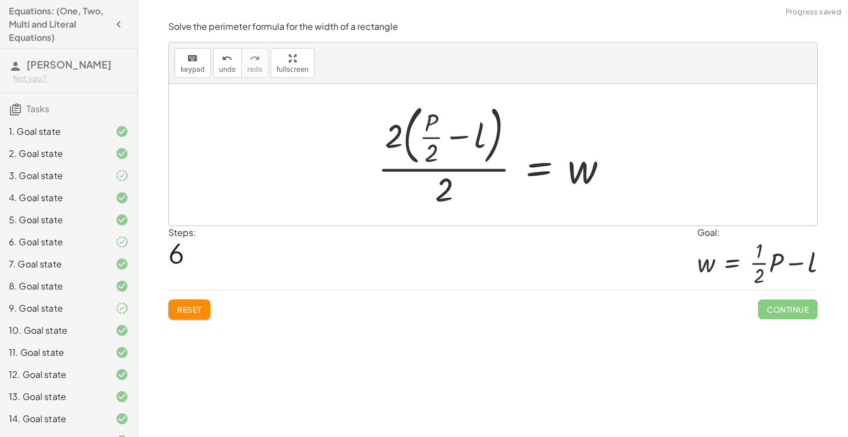
click at [449, 189] on div at bounding box center [497, 155] width 250 height 112
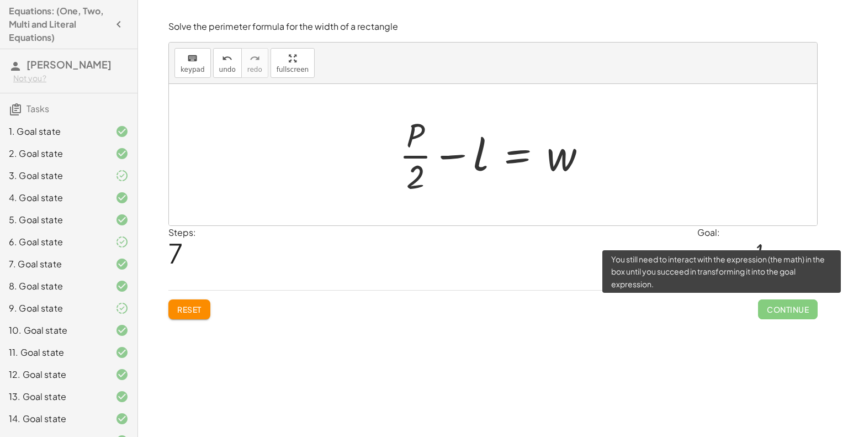
click at [788, 304] on span "Continue" at bounding box center [788, 309] width 60 height 20
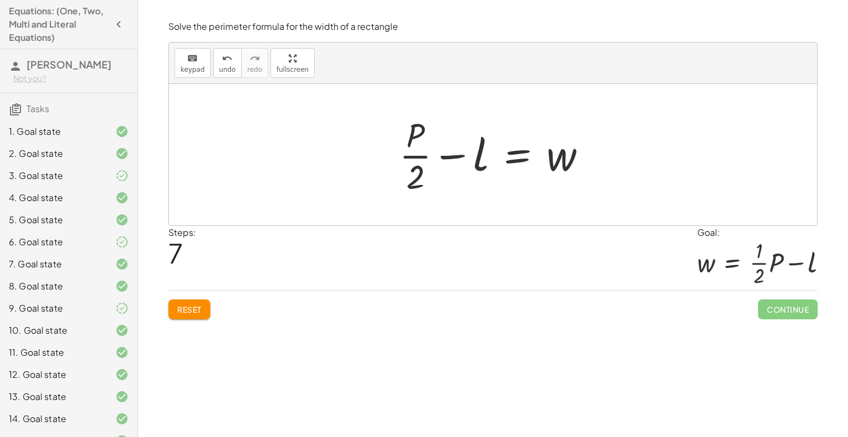
click at [751, 298] on div "Reset Continue" at bounding box center [492, 304] width 649 height 29
click at [458, 166] on div at bounding box center [497, 154] width 207 height 85
click at [412, 153] on div at bounding box center [497, 154] width 207 height 85
click at [187, 316] on button "Reset" at bounding box center [189, 309] width 42 height 20
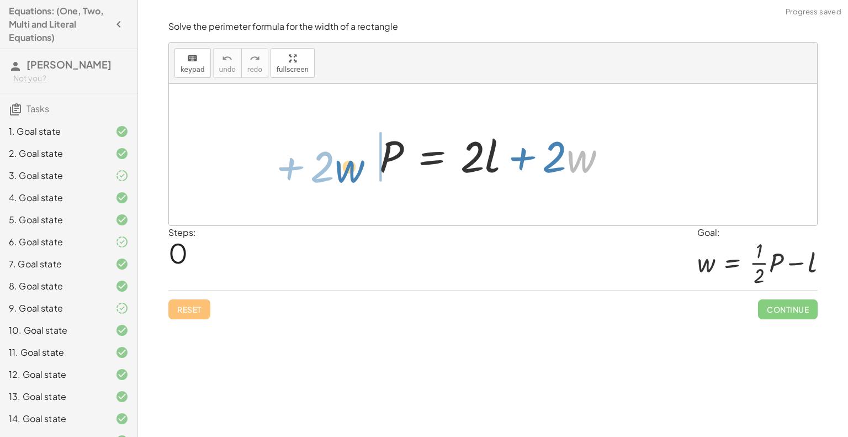
drag, startPoint x: 585, startPoint y: 159, endPoint x: 354, endPoint y: 168, distance: 231.5
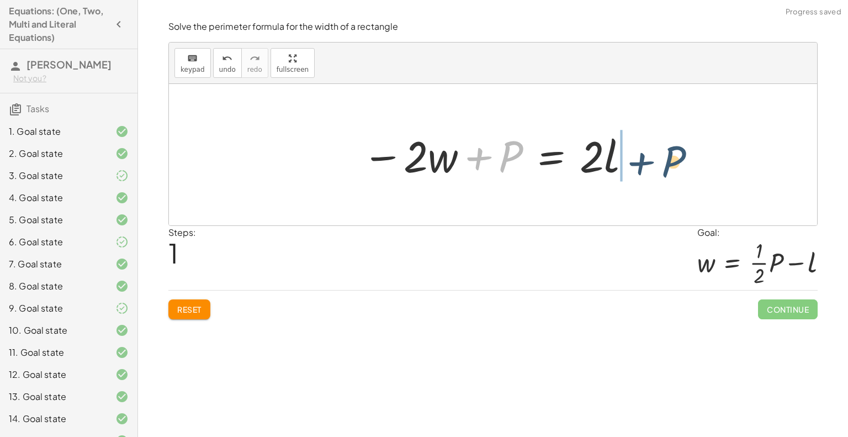
drag, startPoint x: 512, startPoint y: 151, endPoint x: 677, endPoint y: 156, distance: 164.6
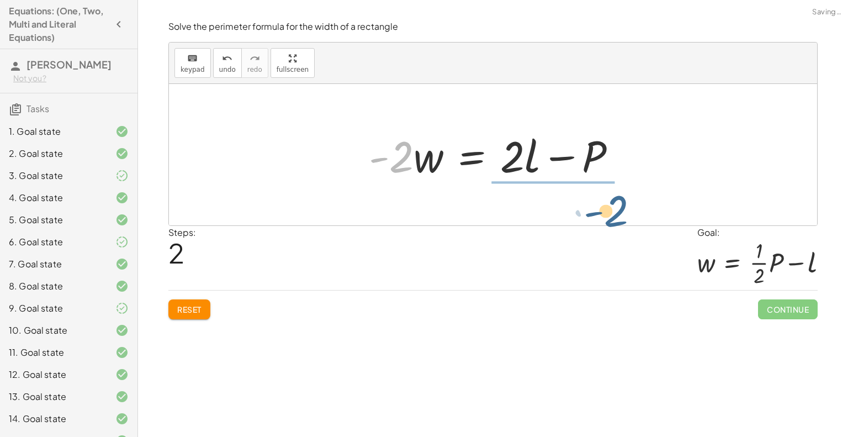
drag, startPoint x: 393, startPoint y: 161, endPoint x: 610, endPoint y: 214, distance: 223.9
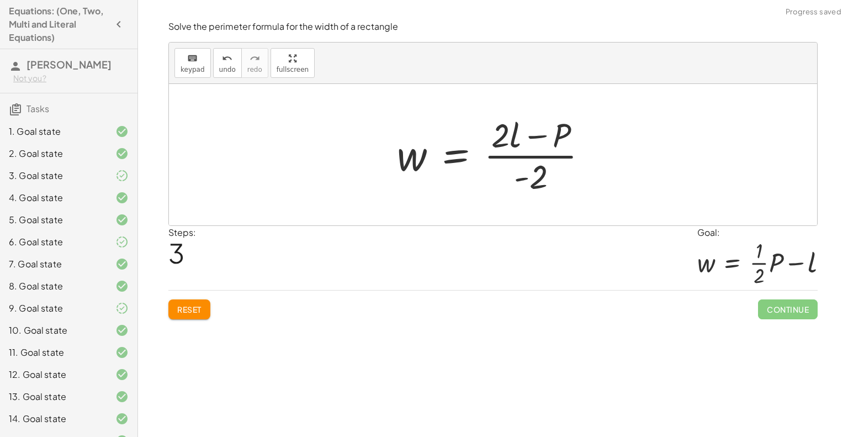
click at [538, 181] on div at bounding box center [496, 154] width 211 height 85
click at [495, 129] on div at bounding box center [496, 154] width 211 height 85
click at [522, 179] on div at bounding box center [496, 154] width 211 height 85
click at [491, 130] on div at bounding box center [496, 154] width 211 height 85
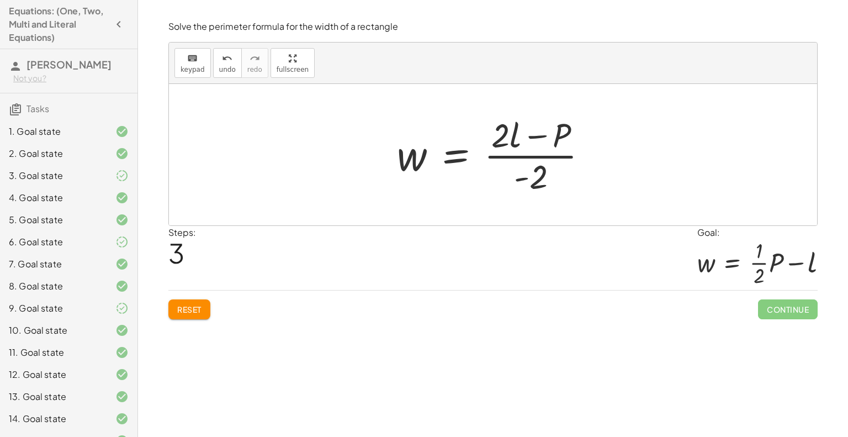
click at [543, 177] on div at bounding box center [496, 154] width 211 height 85
click at [503, 145] on div at bounding box center [496, 154] width 211 height 85
click at [532, 172] on div at bounding box center [496, 154] width 211 height 85
click at [504, 123] on div at bounding box center [496, 154] width 211 height 85
click at [188, 306] on span "Reset" at bounding box center [189, 309] width 24 height 10
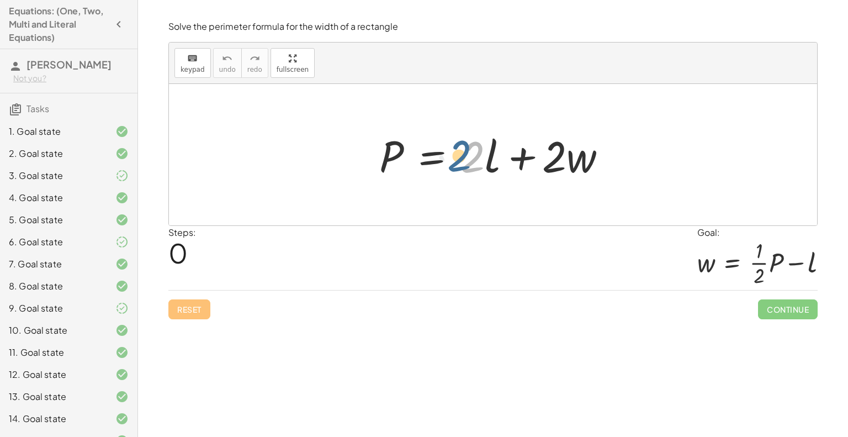
drag, startPoint x: 478, startPoint y: 157, endPoint x: 465, endPoint y: 156, distance: 12.8
click at [465, 156] on div at bounding box center [497, 154] width 247 height 57
drag, startPoint x: 557, startPoint y: 162, endPoint x: 452, endPoint y: 166, distance: 105.0
click at [452, 166] on div at bounding box center [497, 154] width 247 height 57
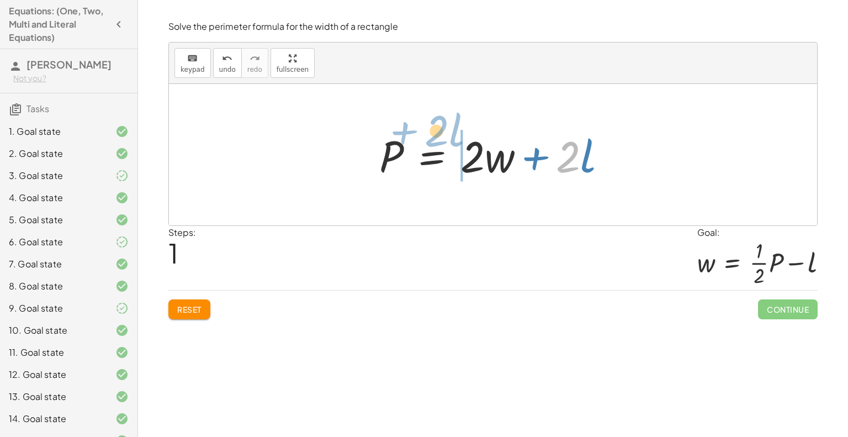
drag, startPoint x: 571, startPoint y: 158, endPoint x: 439, endPoint y: 133, distance: 134.4
click at [439, 133] on div at bounding box center [497, 154] width 247 height 57
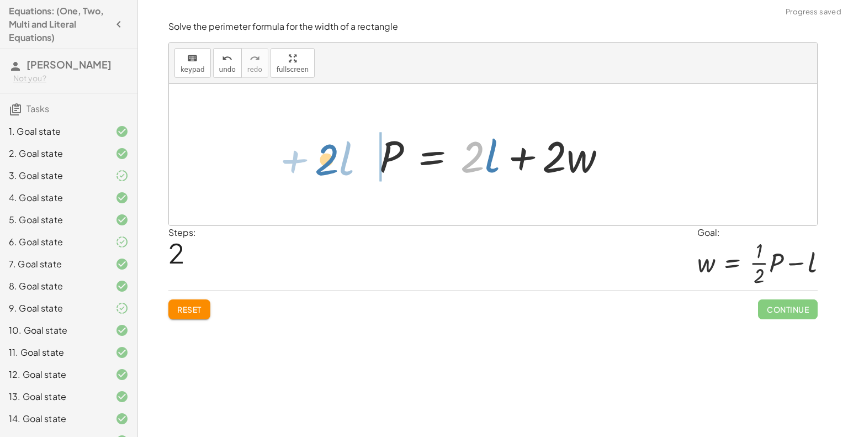
drag, startPoint x: 470, startPoint y: 149, endPoint x: 325, endPoint y: 151, distance: 145.8
click at [325, 151] on div "P = + · 2 · l + · 2 · w P = + · 2 · w + · 2 · l · 2 + · l P = + · 2 · l + · 2 ·…" at bounding box center [493, 154] width 648 height 141
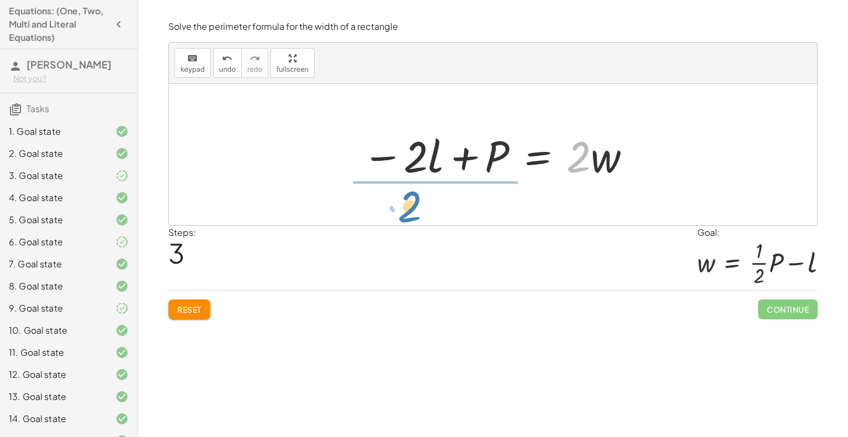
drag, startPoint x: 575, startPoint y: 166, endPoint x: 406, endPoint y: 218, distance: 176.4
click at [406, 218] on div "P = + · 2 · l + · 2 · w P = + · 2 · w + · 2 · l P = + · 2 · l + · 2 · w · 2 P =…" at bounding box center [493, 154] width 648 height 141
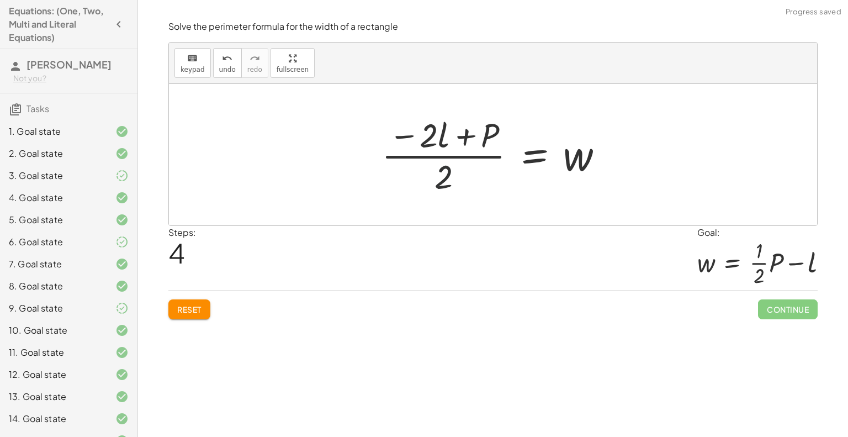
click at [446, 175] on div at bounding box center [497, 154] width 242 height 85
click at [415, 142] on div at bounding box center [497, 154] width 242 height 85
click at [439, 181] on div at bounding box center [497, 154] width 242 height 85
click at [406, 126] on div at bounding box center [497, 154] width 242 height 85
click at [452, 195] on div at bounding box center [497, 154] width 242 height 85
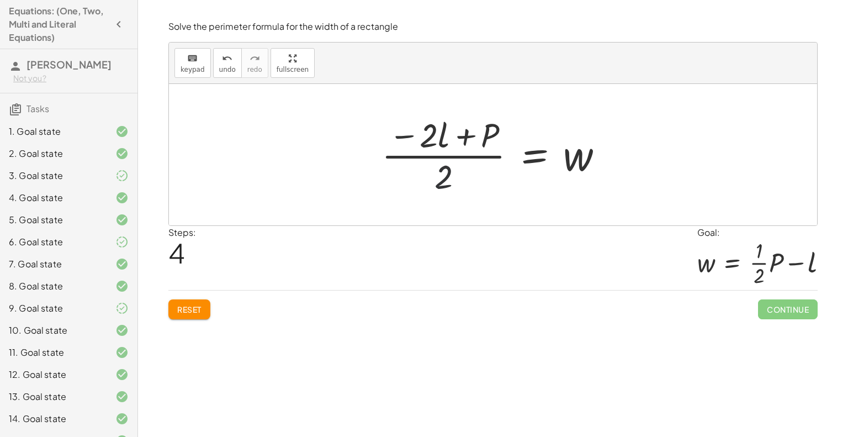
click at [438, 168] on div at bounding box center [497, 154] width 242 height 85
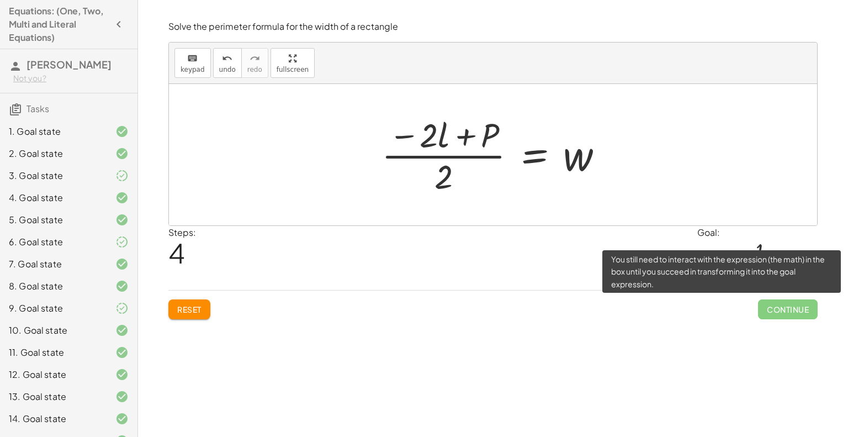
click at [794, 309] on span "Continue" at bounding box center [788, 309] width 60 height 20
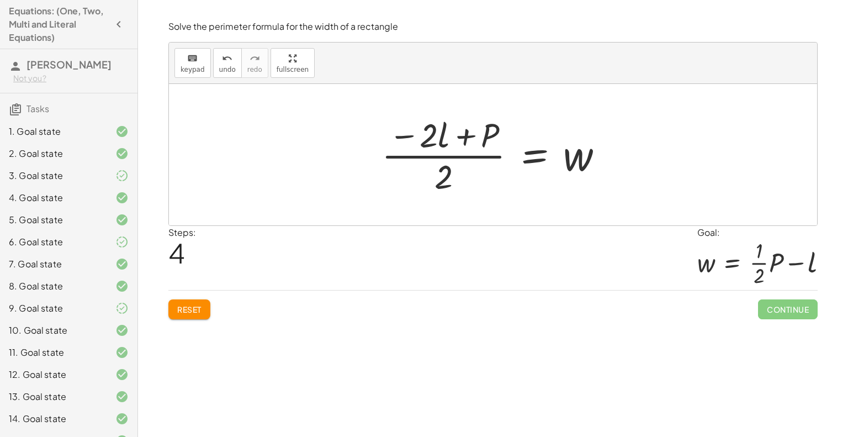
click at [422, 145] on div at bounding box center [497, 154] width 242 height 85
click at [398, 136] on div at bounding box center [497, 154] width 242 height 85
click at [192, 302] on button "Reset" at bounding box center [189, 309] width 42 height 20
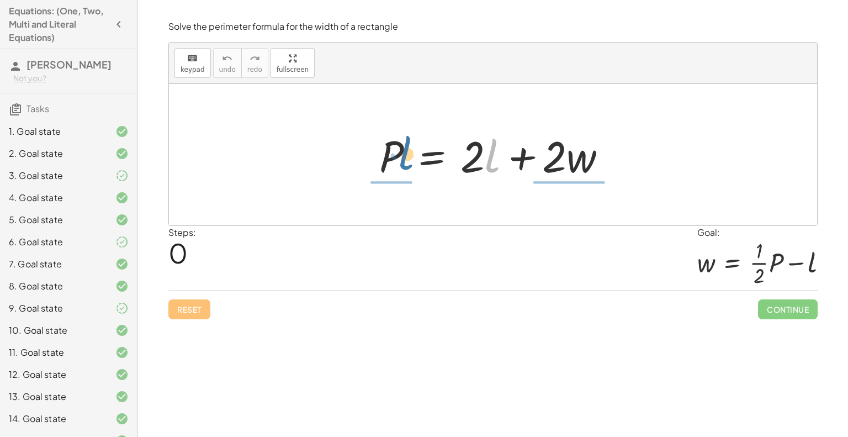
drag, startPoint x: 489, startPoint y: 163, endPoint x: 402, endPoint y: 160, distance: 86.7
click at [402, 160] on div at bounding box center [497, 154] width 247 height 57
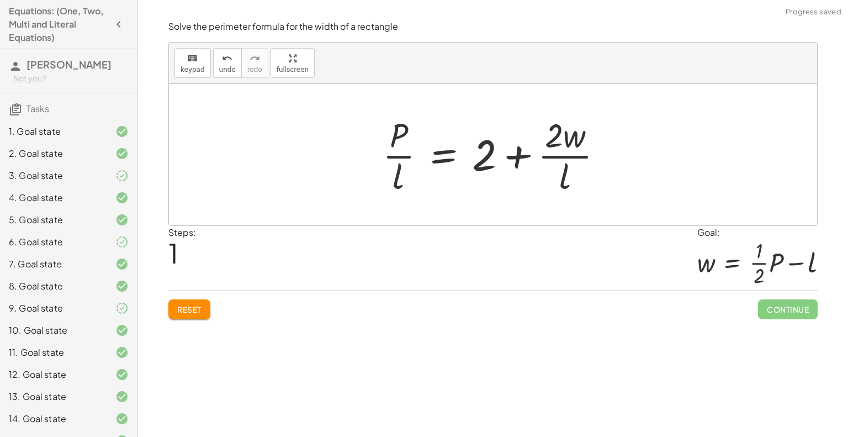
click at [398, 174] on div at bounding box center [497, 154] width 240 height 85
click at [193, 309] on span "Reset" at bounding box center [189, 309] width 24 height 10
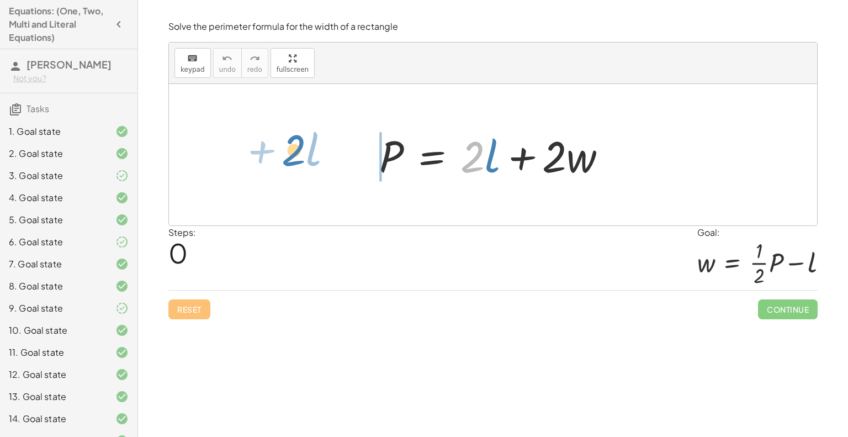
drag, startPoint x: 484, startPoint y: 163, endPoint x: 307, endPoint y: 156, distance: 177.4
click at [307, 156] on div "· 2 + · l P = + · 2 · l + · 2 · w" at bounding box center [493, 154] width 648 height 141
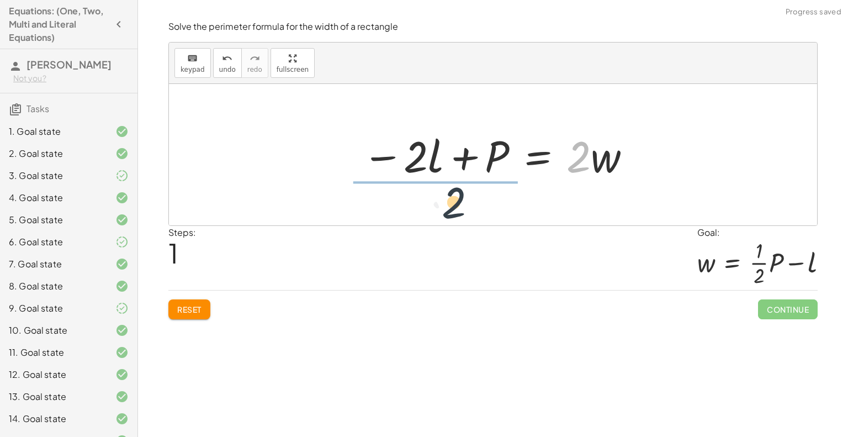
drag, startPoint x: 581, startPoint y: 157, endPoint x: 443, endPoint y: 204, distance: 145.3
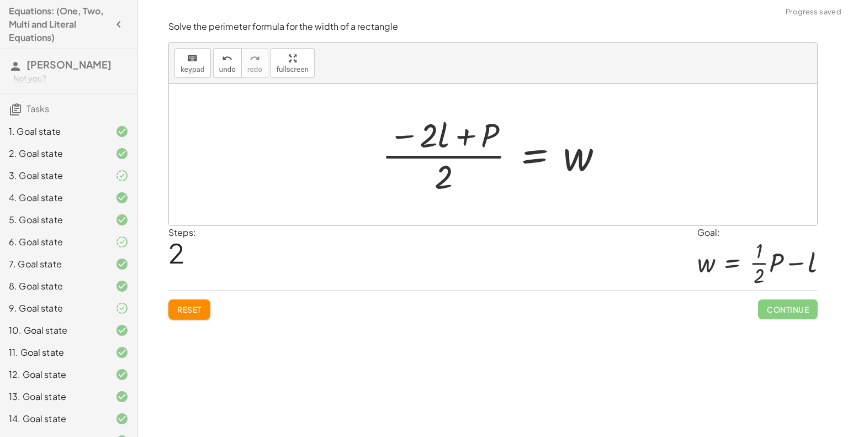
click at [444, 175] on div at bounding box center [497, 154] width 242 height 85
click at [422, 130] on div at bounding box center [497, 154] width 242 height 85
click at [448, 178] on div at bounding box center [497, 154] width 242 height 85
click at [431, 137] on div at bounding box center [497, 154] width 242 height 85
click at [446, 181] on div at bounding box center [497, 154] width 242 height 85
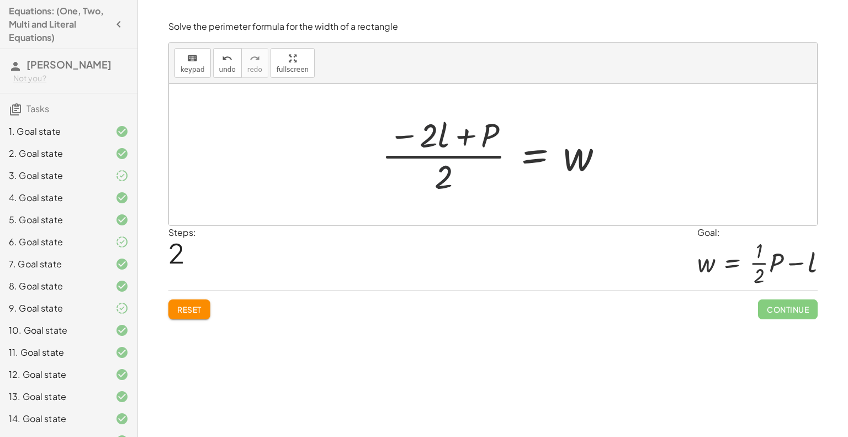
click at [428, 145] on div at bounding box center [497, 154] width 242 height 85
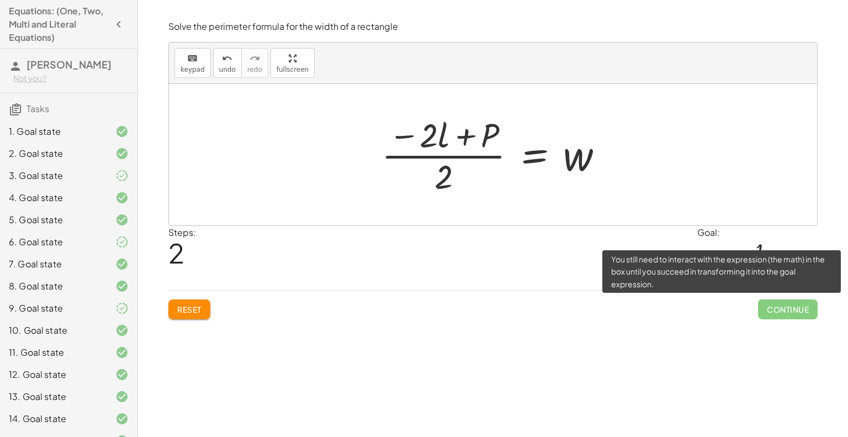
click at [793, 309] on span "Continue" at bounding box center [788, 309] width 60 height 20
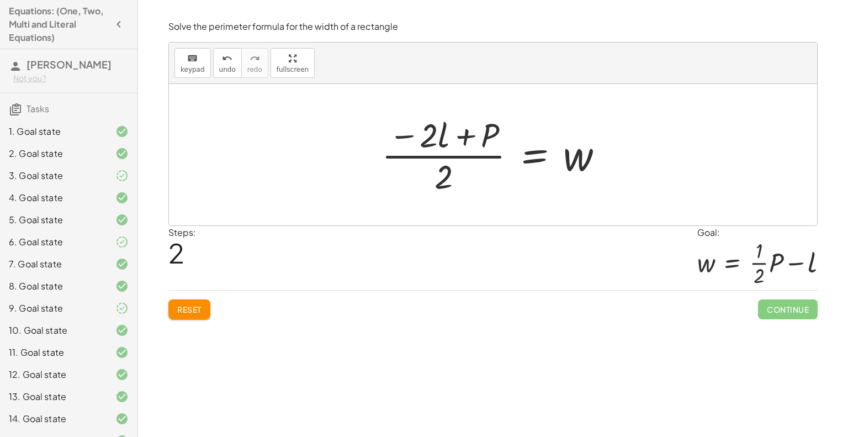
click at [444, 177] on div at bounding box center [497, 154] width 242 height 85
click at [424, 131] on div at bounding box center [497, 154] width 242 height 85
click at [447, 172] on div at bounding box center [497, 154] width 242 height 85
drag, startPoint x: 428, startPoint y: 129, endPoint x: 448, endPoint y: 184, distance: 58.5
click at [448, 184] on div at bounding box center [497, 154] width 242 height 85
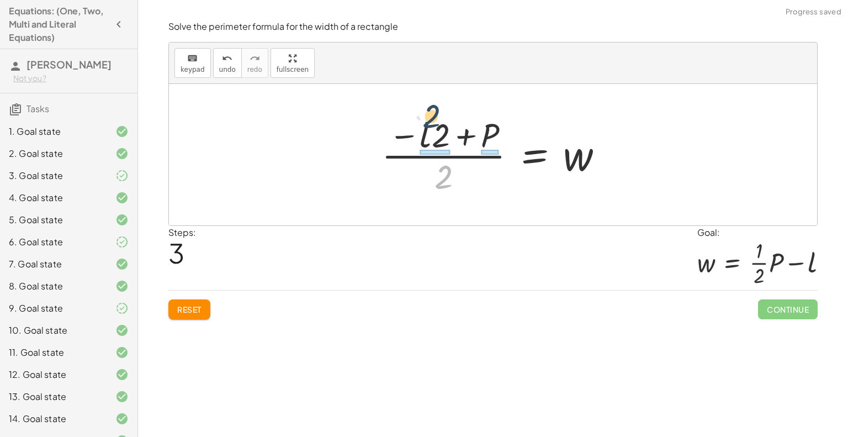
drag, startPoint x: 442, startPoint y: 176, endPoint x: 429, endPoint y: 113, distance: 63.7
click at [429, 113] on div at bounding box center [497, 154] width 242 height 85
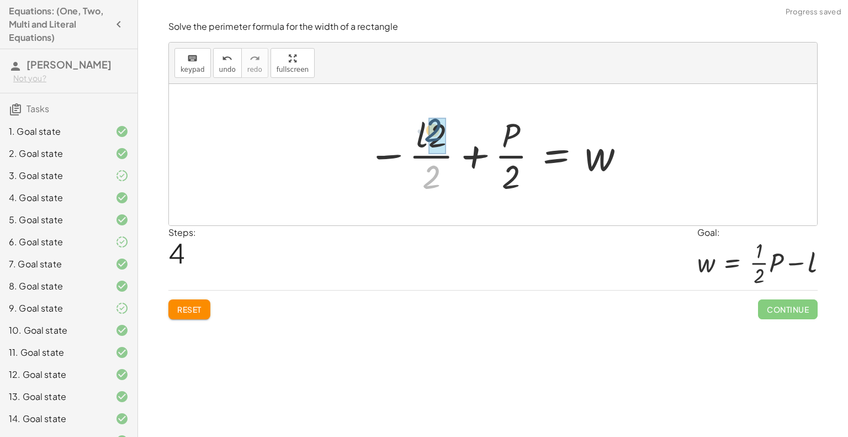
drag, startPoint x: 434, startPoint y: 170, endPoint x: 436, endPoint y: 123, distance: 46.4
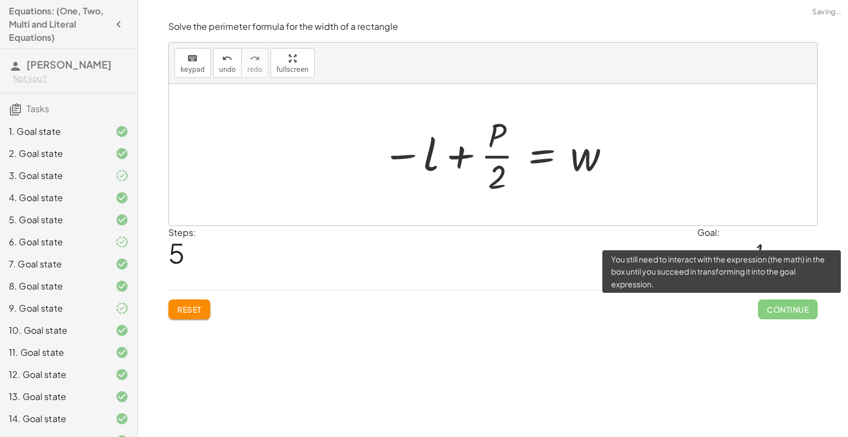
click at [791, 307] on span "Continue" at bounding box center [788, 309] width 60 height 20
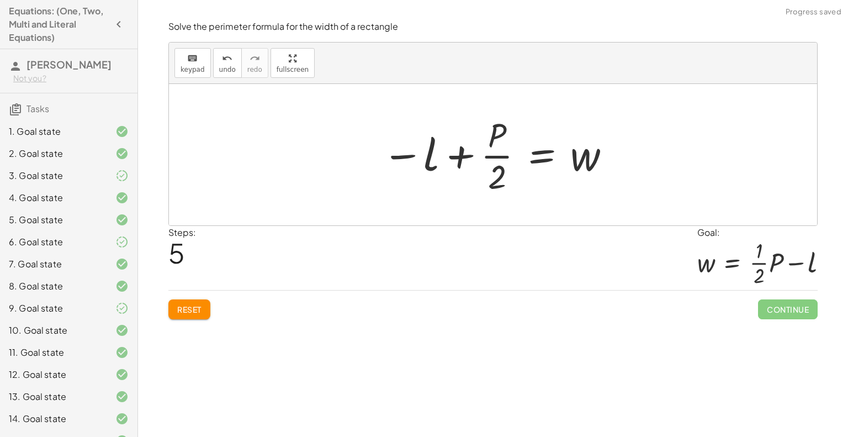
drag, startPoint x: 791, startPoint y: 307, endPoint x: 417, endPoint y: 229, distance: 381.3
click at [417, 229] on div "Steps: 5 Goal: w = + · · 1 · 2 · P − l" at bounding box center [492, 258] width 649 height 65
drag, startPoint x: 584, startPoint y: 156, endPoint x: 349, endPoint y: 162, distance: 235.3
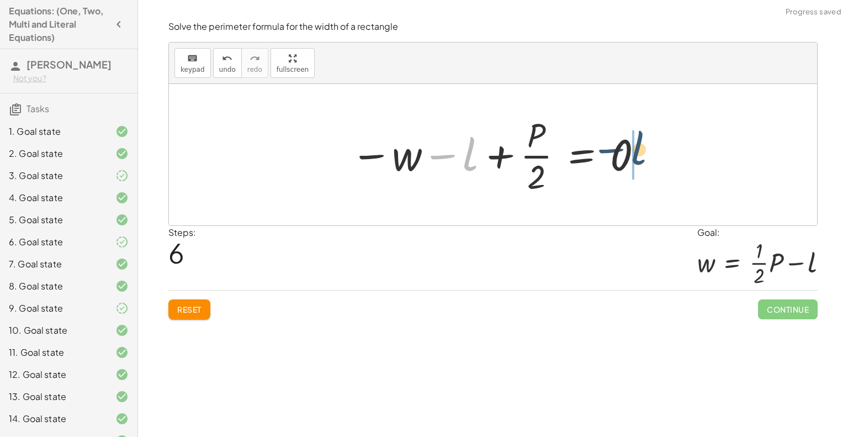
drag, startPoint x: 451, startPoint y: 158, endPoint x: 634, endPoint y: 153, distance: 183.9
click at [634, 153] on div at bounding box center [497, 154] width 304 height 85
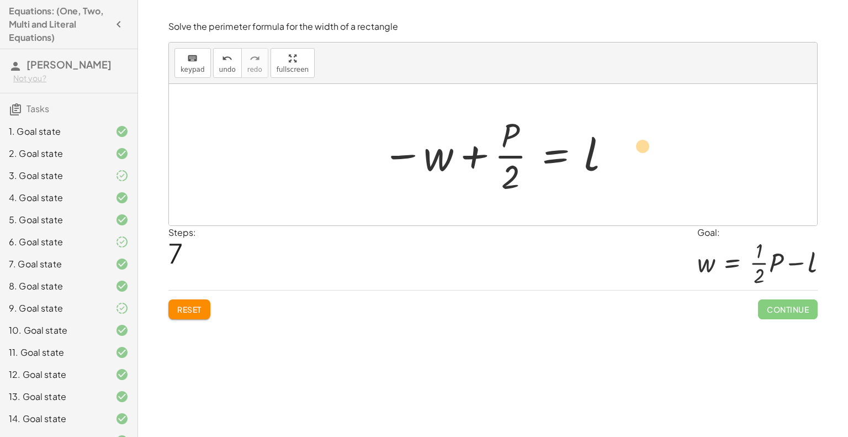
drag, startPoint x: 501, startPoint y: 144, endPoint x: 633, endPoint y: 154, distance: 132.4
click at [633, 154] on div "P = + · 2 · l + · 2 · w − · 2 · l + P = · 2 · w · ( − · 2 · l + P ) · 2 = w · (…" at bounding box center [493, 154] width 648 height 141
click at [506, 154] on div at bounding box center [497, 154] width 241 height 85
drag, startPoint x: 506, startPoint y: 154, endPoint x: 649, endPoint y: 152, distance: 143.6
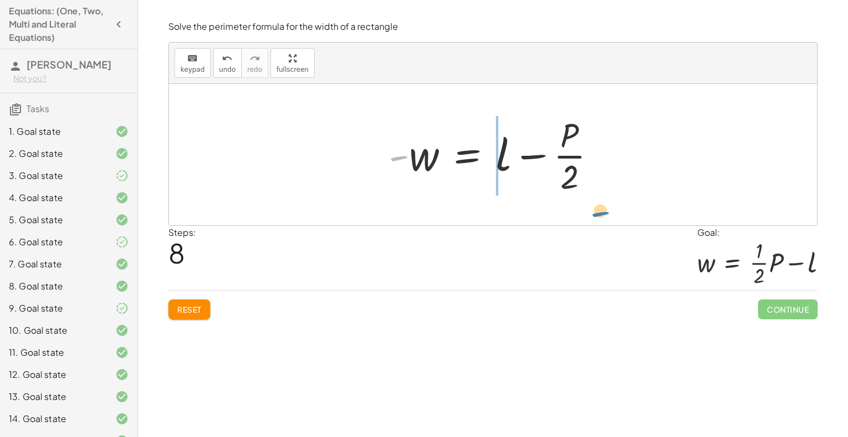
drag, startPoint x: 398, startPoint y: 156, endPoint x: 601, endPoint y: 210, distance: 210.4
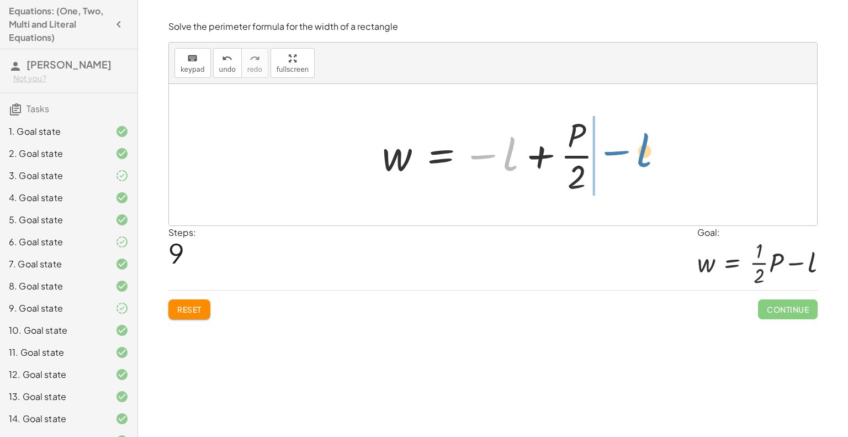
drag, startPoint x: 496, startPoint y: 154, endPoint x: 631, endPoint y: 150, distance: 134.8
click at [631, 150] on div "P = + · 2 · l + · 2 · w − · 2 · l + P = · 2 · w · ( − · 2 · l + P ) · 2 = w · (…" at bounding box center [493, 154] width 648 height 141
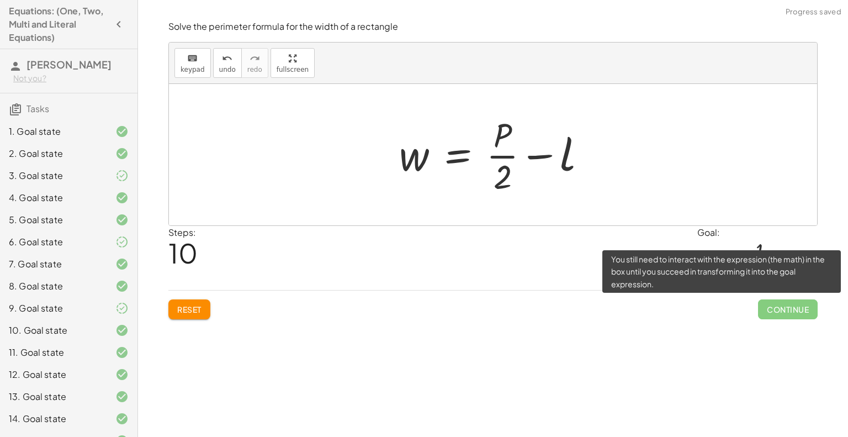
click at [793, 309] on span "Continue" at bounding box center [788, 309] width 60 height 20
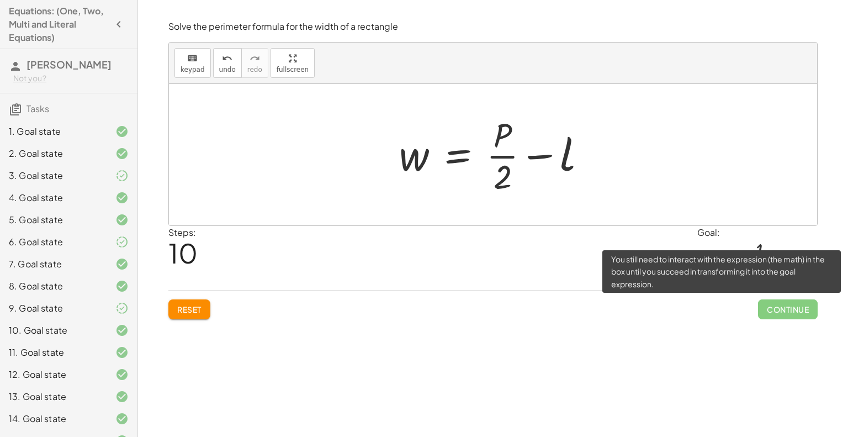
click at [793, 309] on span "Continue" at bounding box center [788, 309] width 60 height 20
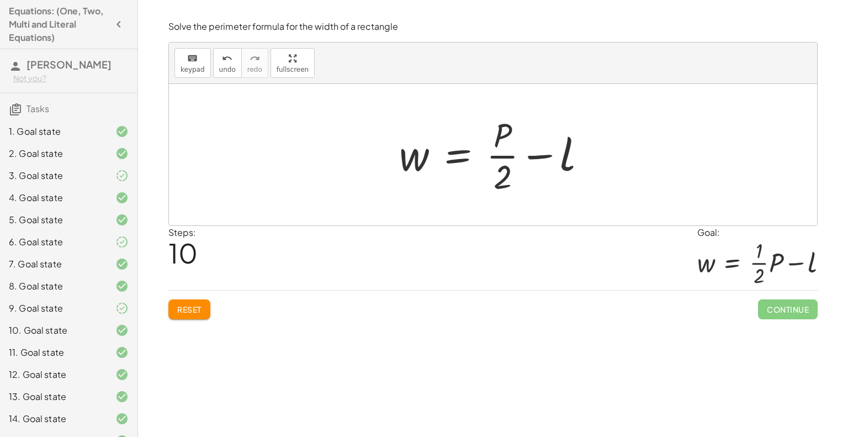
click at [191, 305] on span "Reset" at bounding box center [189, 309] width 24 height 10
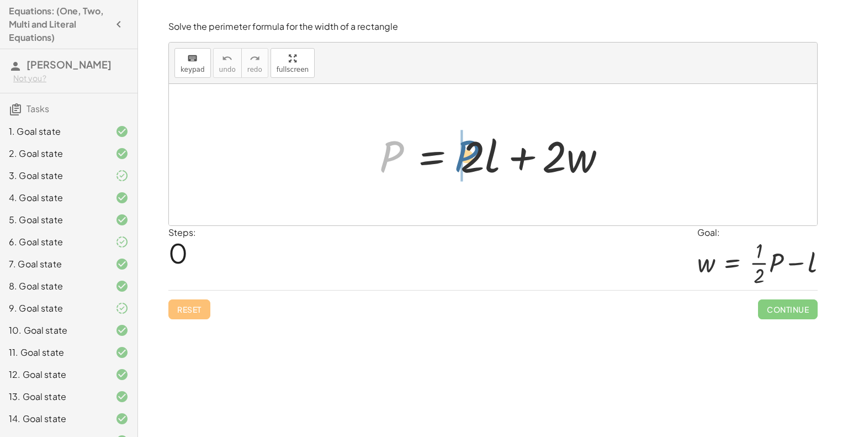
drag, startPoint x: 382, startPoint y: 156, endPoint x: 458, endPoint y: 156, distance: 76.2
click at [458, 156] on div at bounding box center [497, 154] width 247 height 57
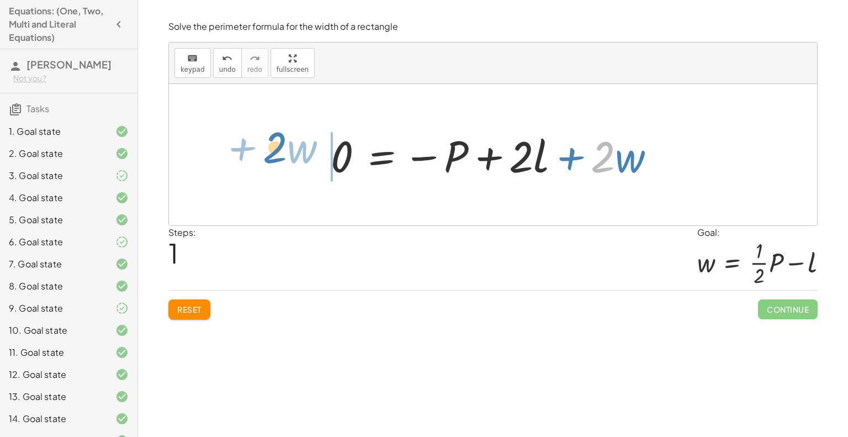
drag, startPoint x: 605, startPoint y: 148, endPoint x: 278, endPoint y: 139, distance: 327.5
click at [278, 139] on div "P = + · 2 · l + · 2 · w · 2 + · w P = + · 2 · l + · 2 · w 0 −" at bounding box center [493, 154] width 648 height 141
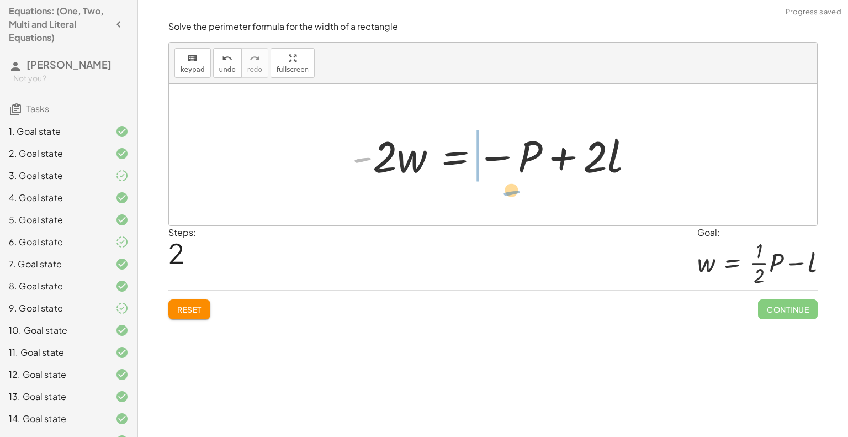
drag, startPoint x: 357, startPoint y: 158, endPoint x: 509, endPoint y: 190, distance: 155.7
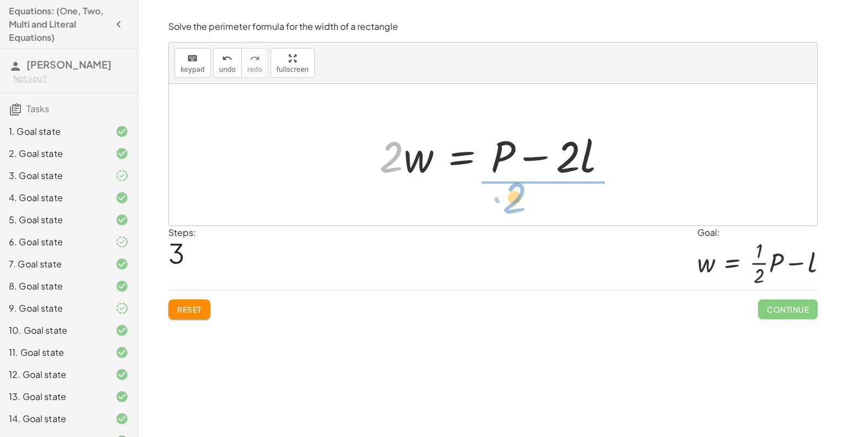
drag, startPoint x: 391, startPoint y: 158, endPoint x: 516, endPoint y: 202, distance: 132.2
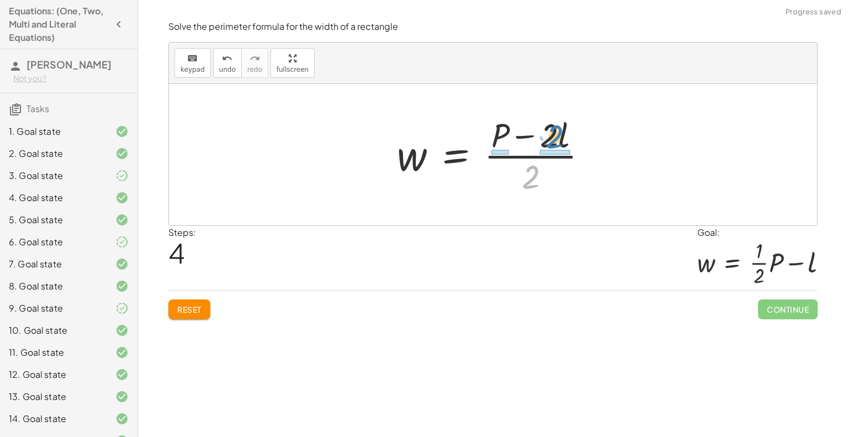
drag, startPoint x: 532, startPoint y: 170, endPoint x: 556, endPoint y: 130, distance: 47.1
click at [556, 130] on div at bounding box center [496, 154] width 211 height 85
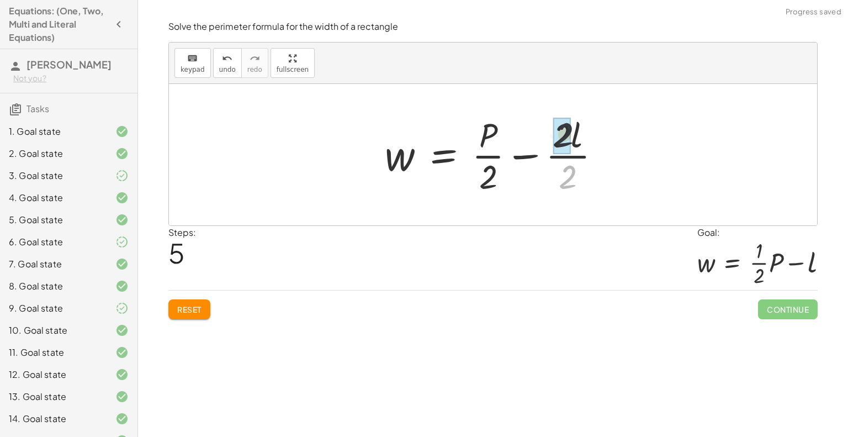
drag, startPoint x: 571, startPoint y: 178, endPoint x: 568, endPoint y: 132, distance: 46.5
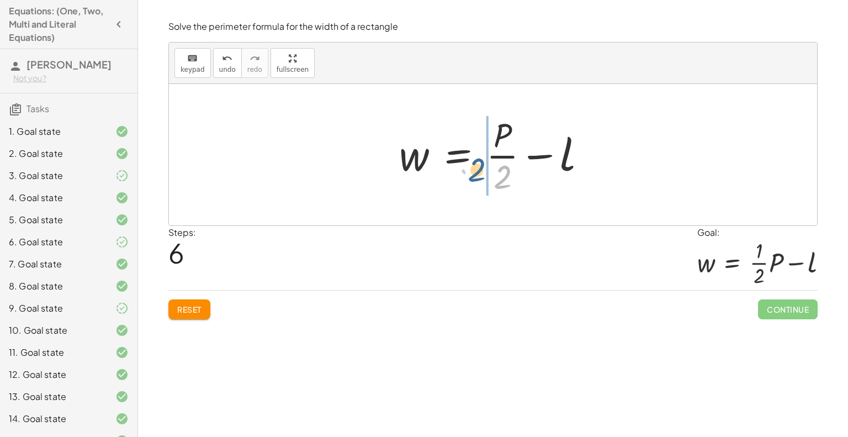
drag, startPoint x: 502, startPoint y: 170, endPoint x: 479, endPoint y: 164, distance: 24.0
click at [479, 164] on div at bounding box center [497, 154] width 207 height 85
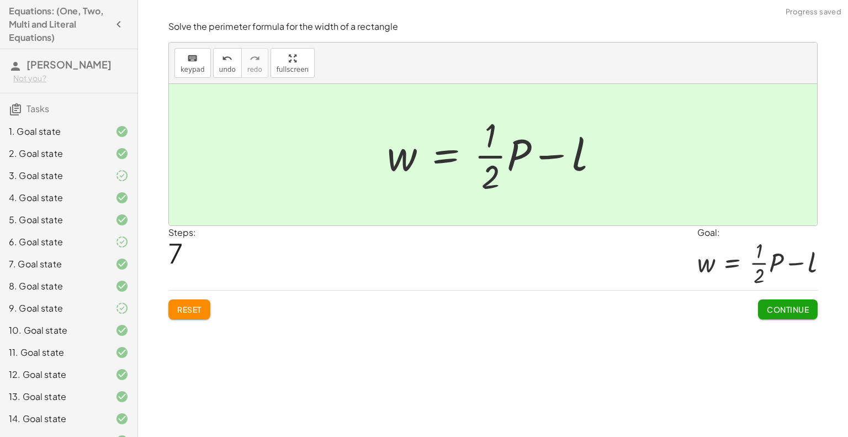
click at [791, 309] on span "Continue" at bounding box center [788, 309] width 42 height 10
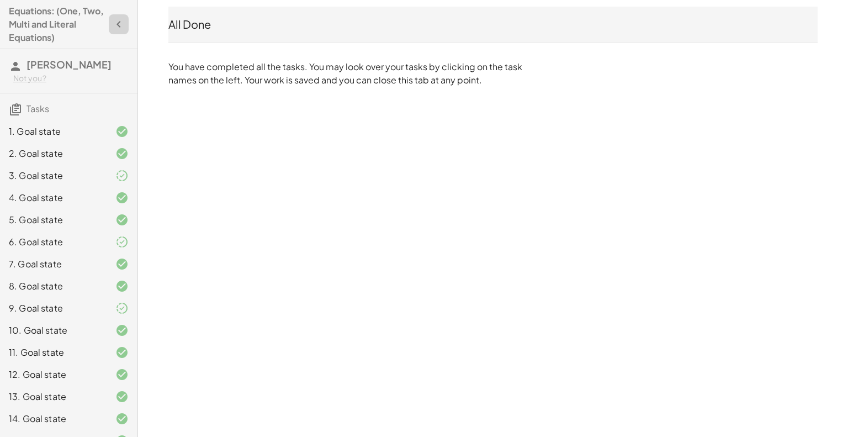
click at [113, 24] on icon "button" at bounding box center [118, 24] width 13 height 13
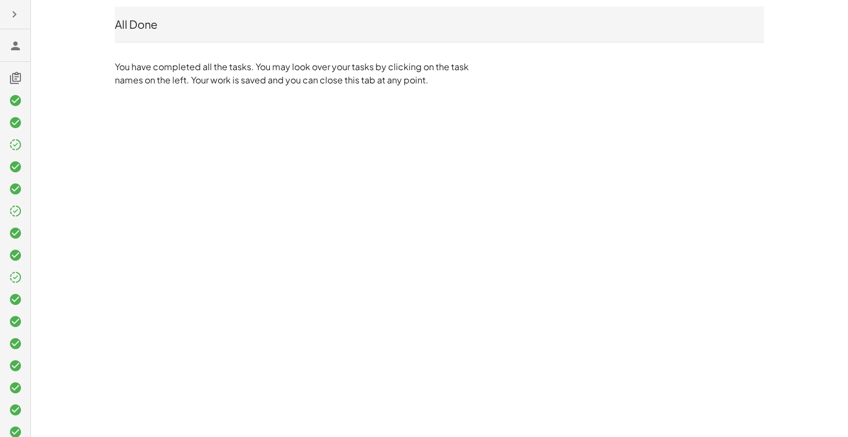
click at [10, 39] on icon at bounding box center [15, 45] width 13 height 13
click at [13, 48] on icon at bounding box center [15, 45] width 13 height 13
